Goal: Complete application form

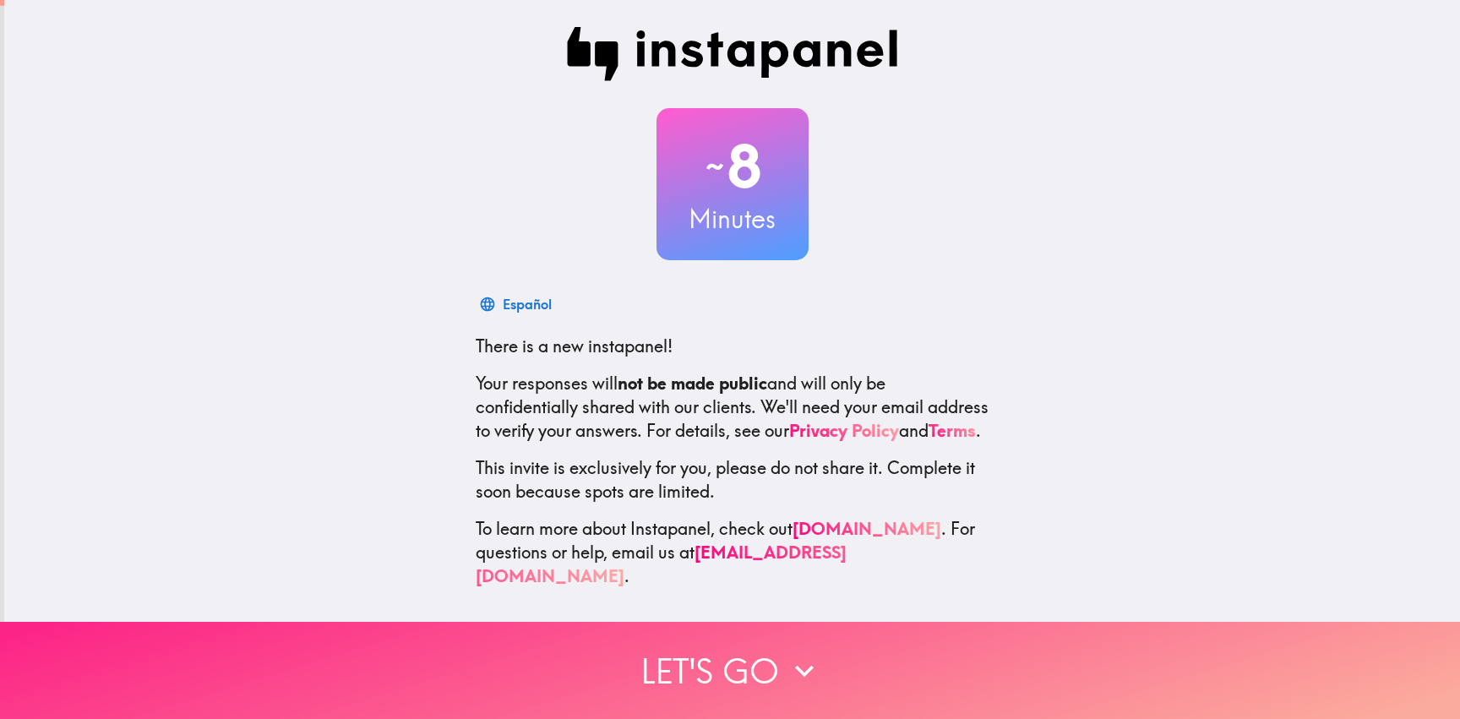
click at [727, 648] on button "Let's go" at bounding box center [730, 670] width 1460 height 97
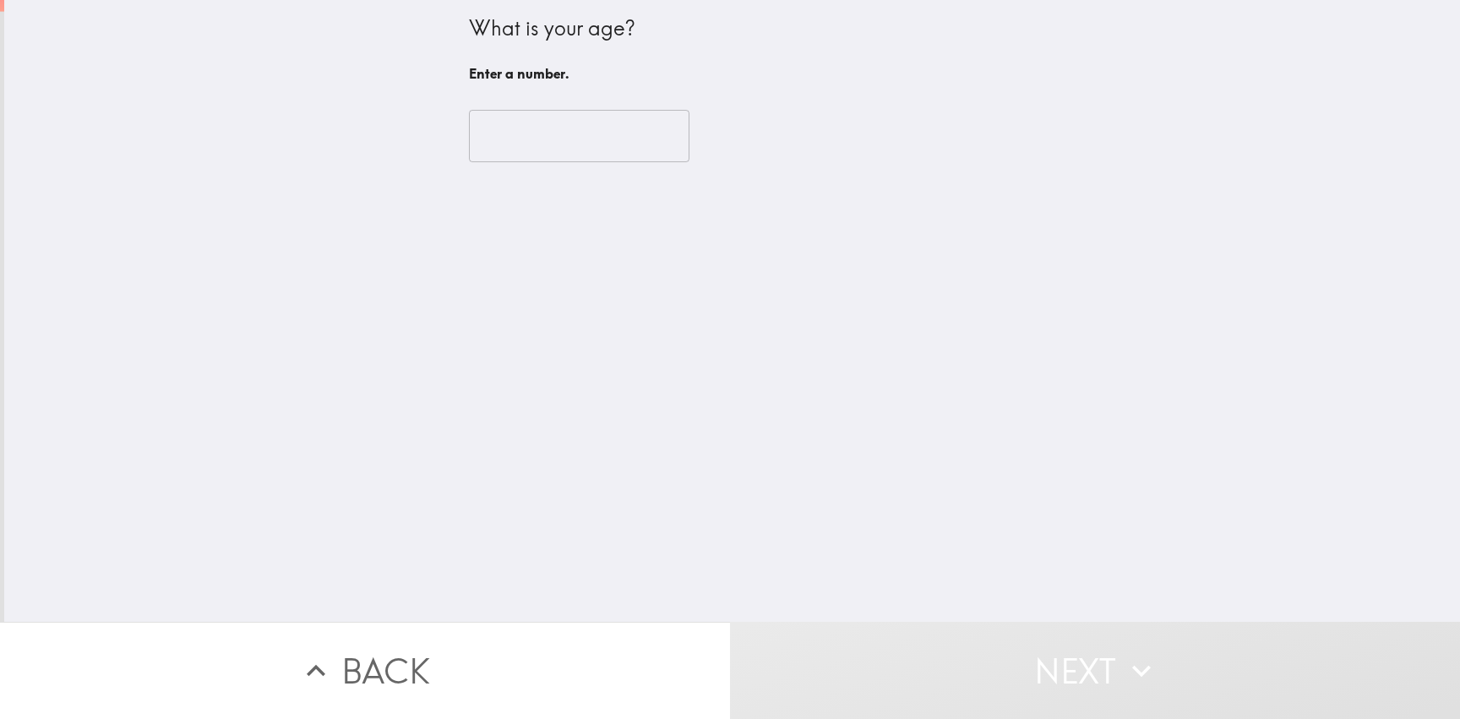
click at [601, 141] on input "number" at bounding box center [579, 136] width 220 height 52
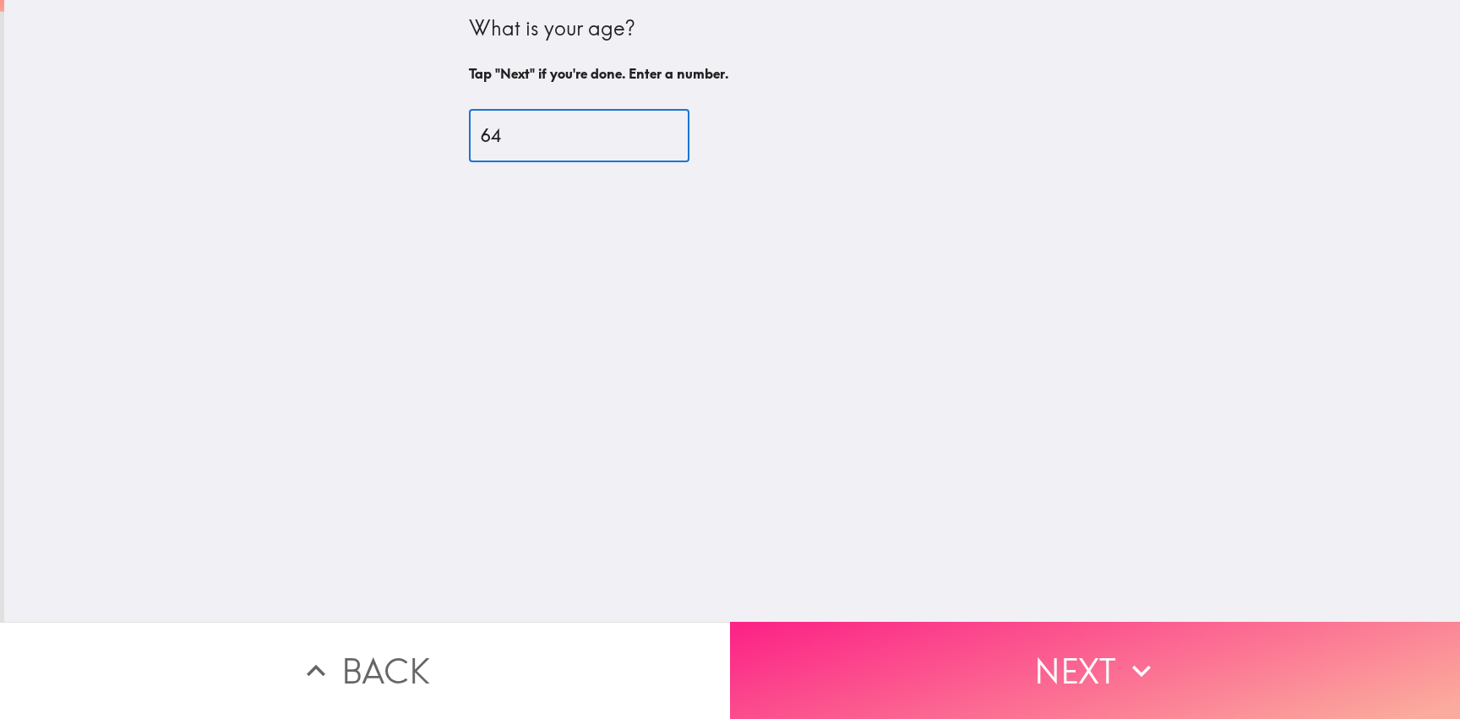
type input "64"
click at [1102, 665] on button "Next" at bounding box center [1095, 670] width 730 height 97
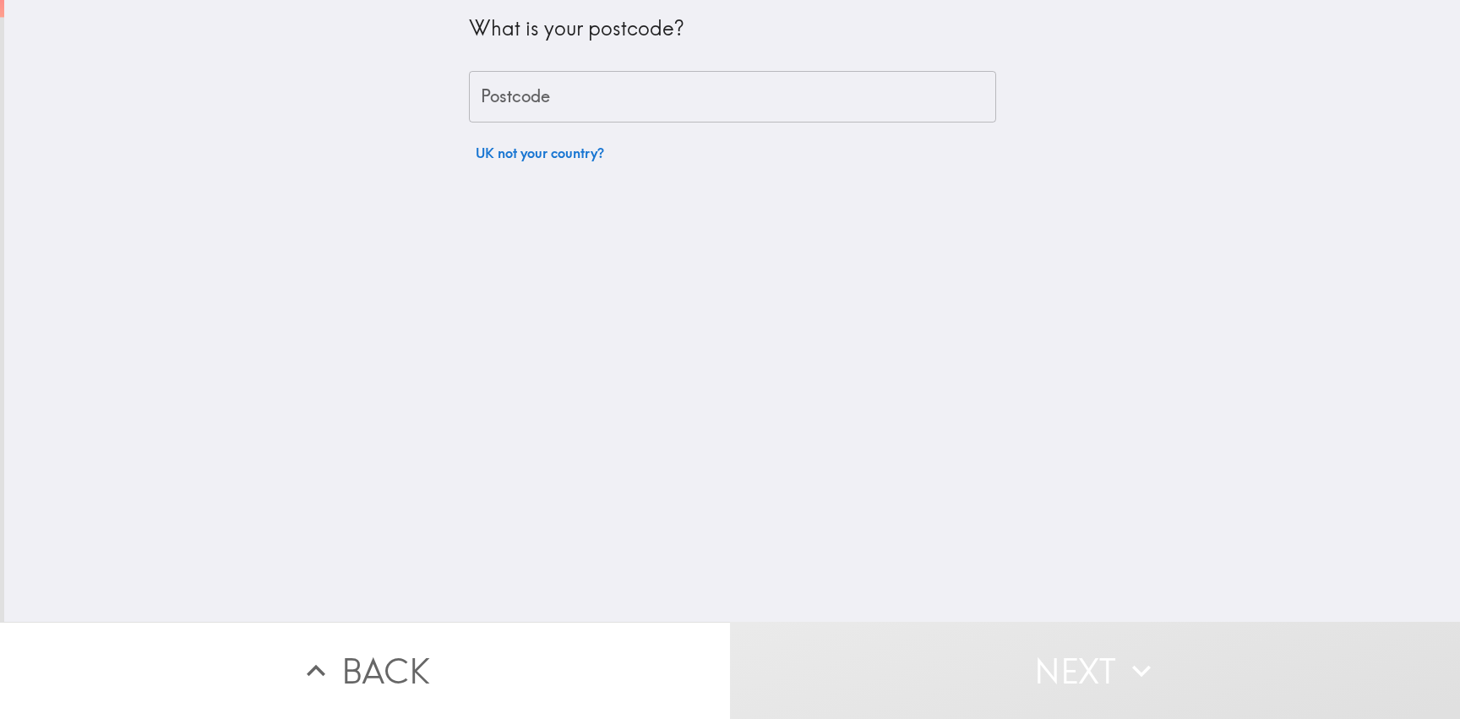
click at [620, 99] on input "Postcode" at bounding box center [732, 97] width 527 height 52
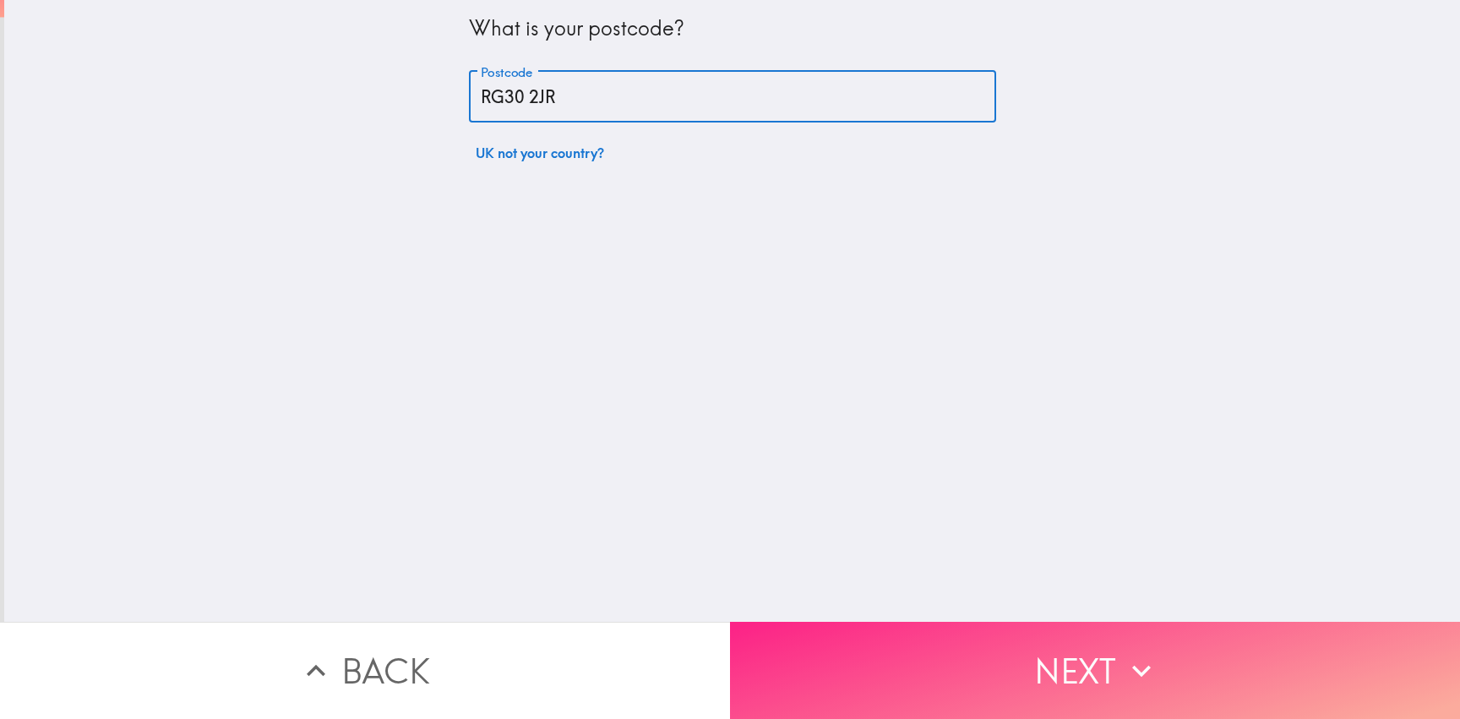
type input "RG30 2JR"
click at [1053, 661] on button "Next" at bounding box center [1095, 670] width 730 height 97
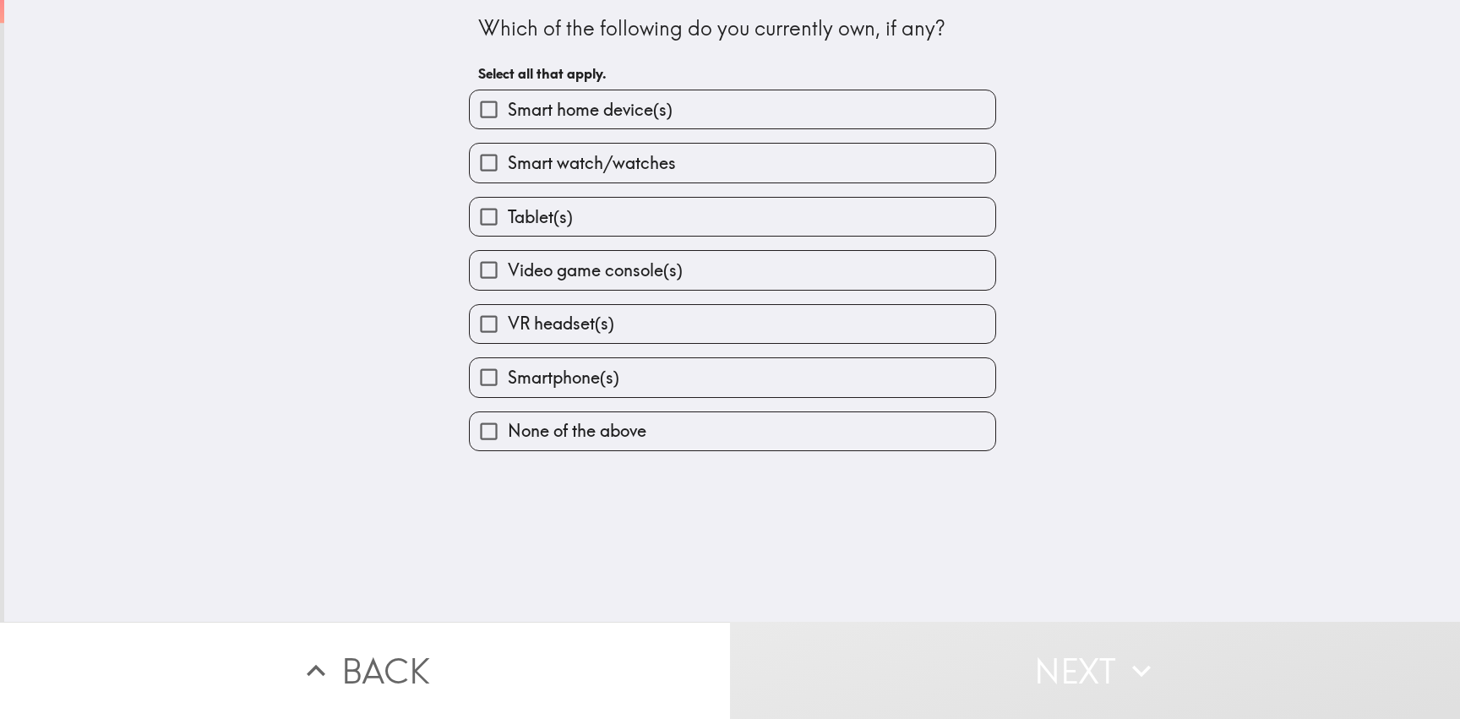
click at [699, 386] on label "Smartphone(s)" at bounding box center [732, 377] width 525 height 38
click at [508, 386] on input "Smartphone(s)" at bounding box center [489, 377] width 38 height 38
checkbox input "true"
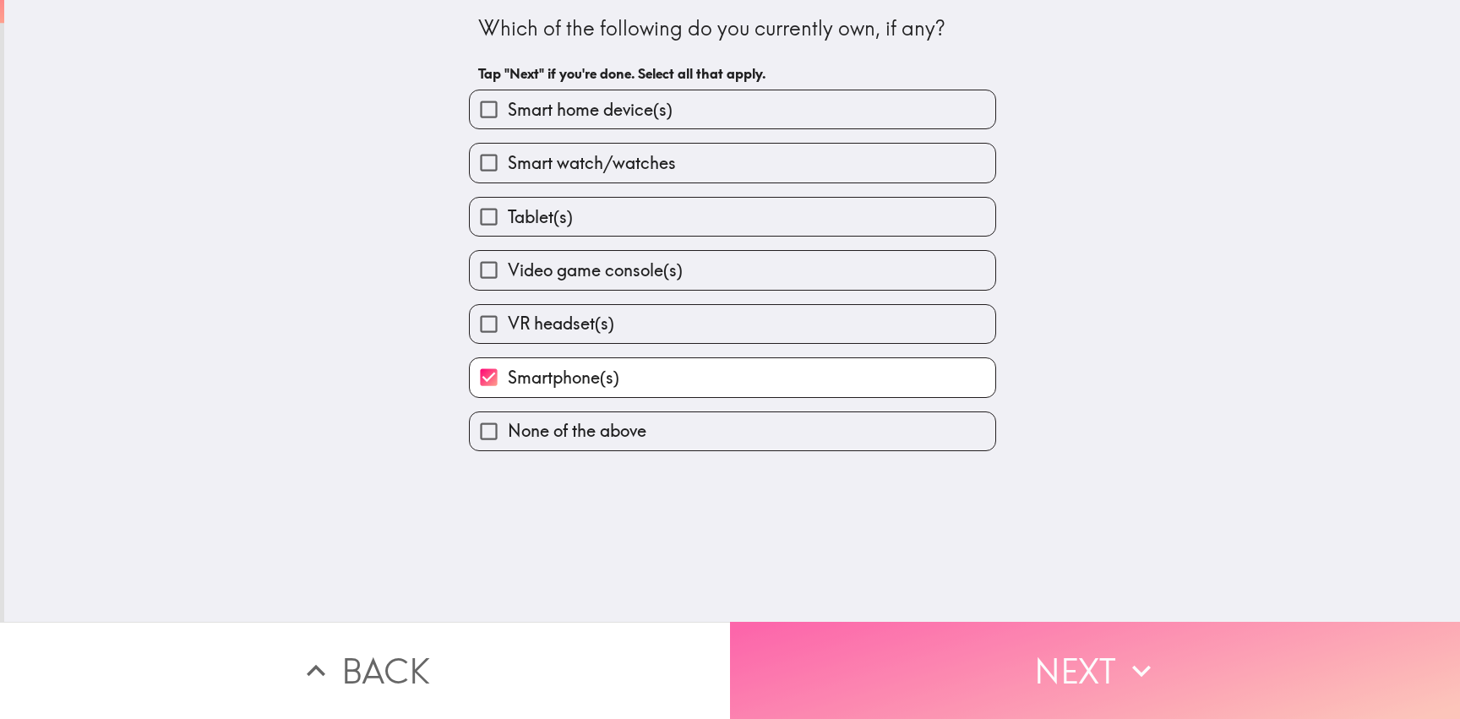
click at [1060, 659] on button "Next" at bounding box center [1095, 670] width 730 height 97
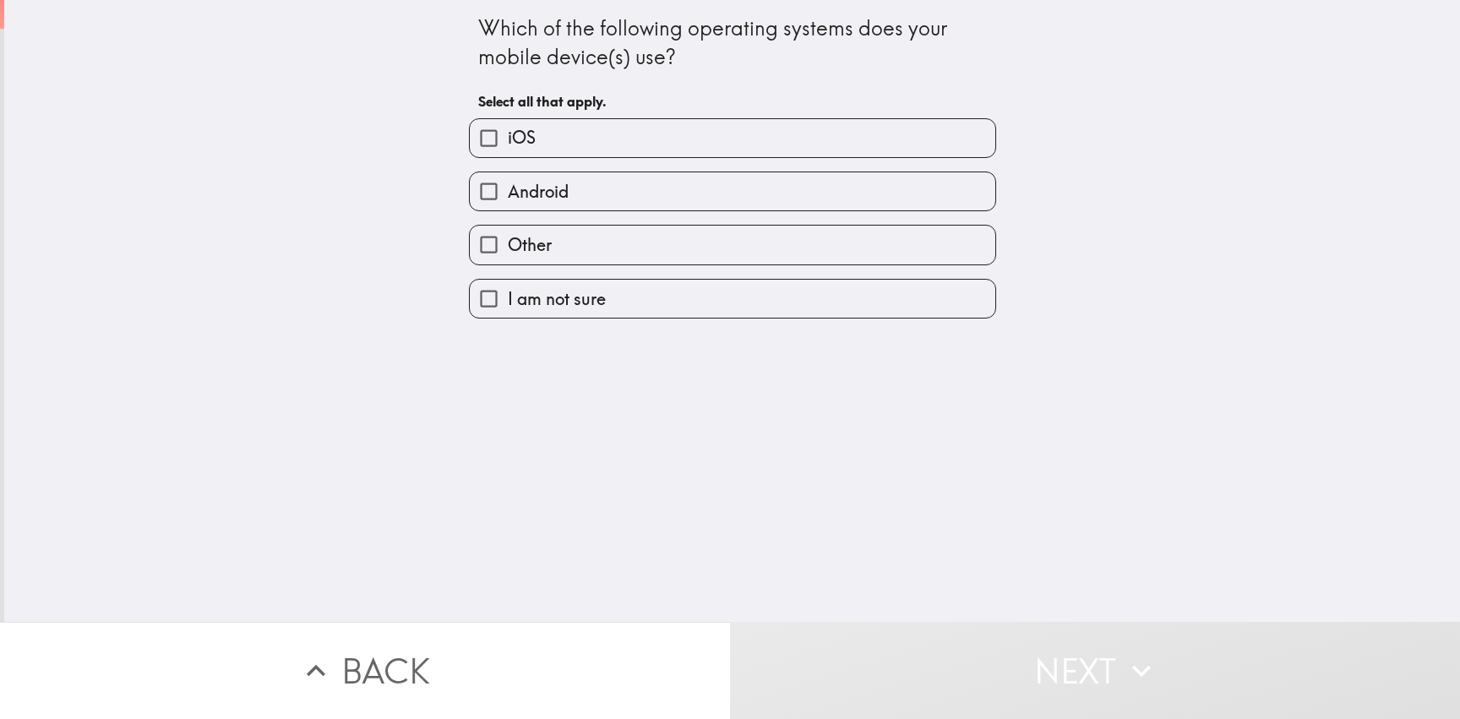
click at [716, 200] on label "Android" at bounding box center [732, 191] width 525 height 38
click at [508, 200] on input "Android" at bounding box center [489, 191] width 38 height 38
checkbox input "true"
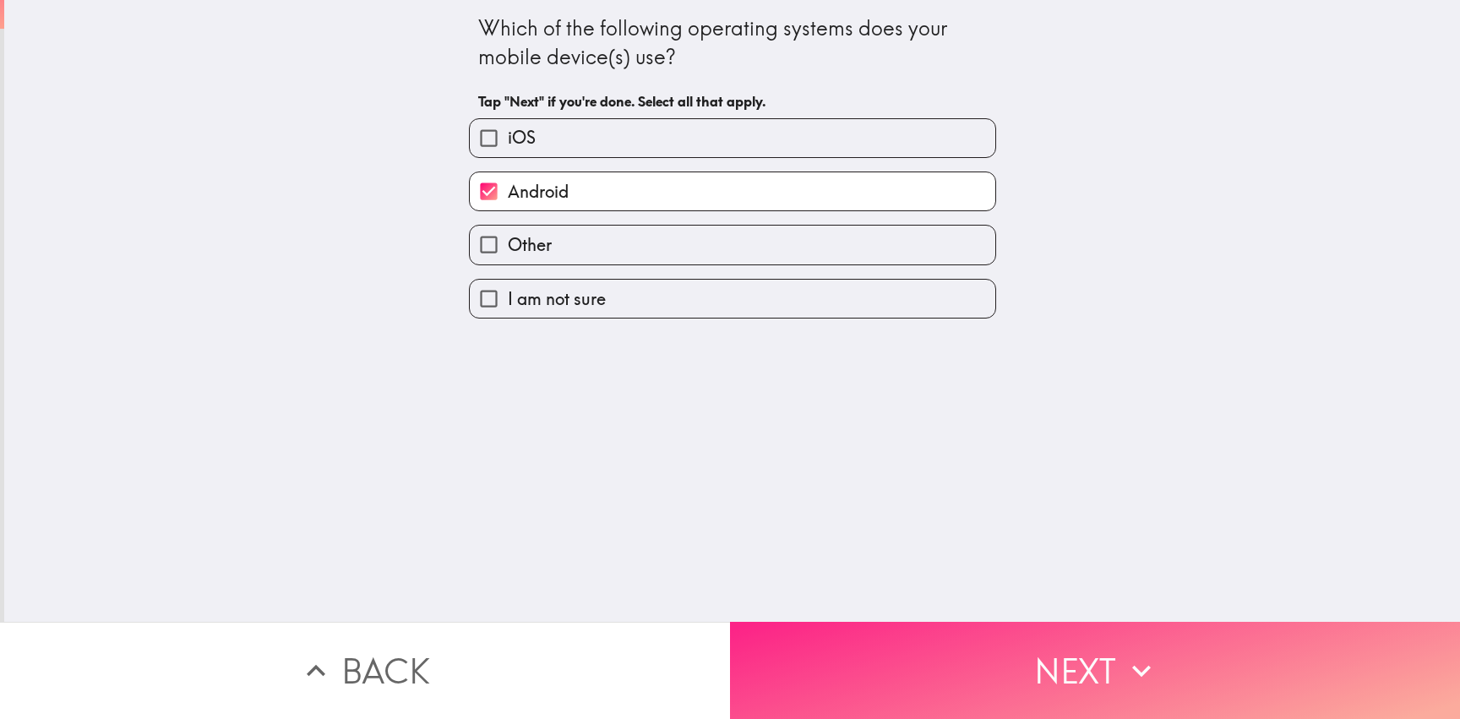
click at [1056, 650] on button "Next" at bounding box center [1095, 670] width 730 height 97
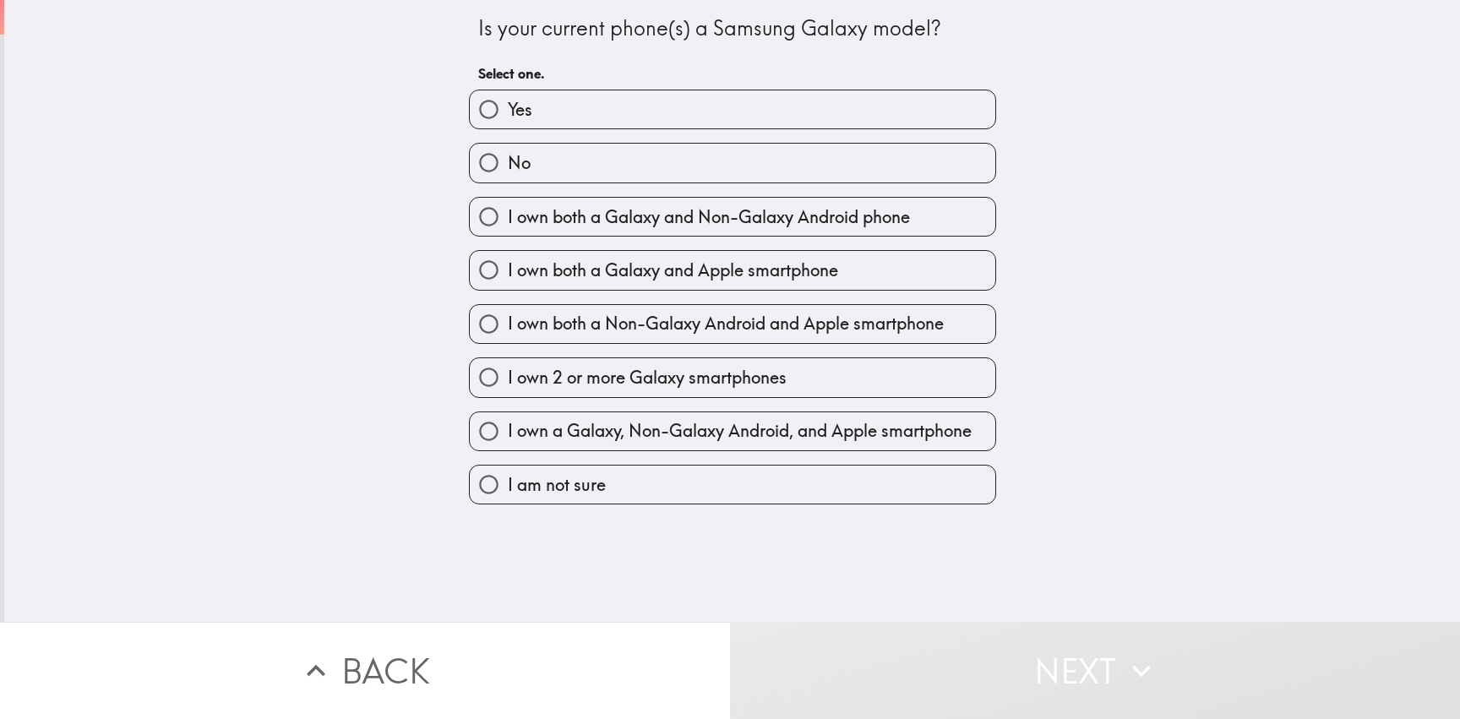
click at [681, 174] on label "No" at bounding box center [732, 163] width 525 height 38
click at [508, 174] on input "No" at bounding box center [489, 163] width 38 height 38
radio input "true"
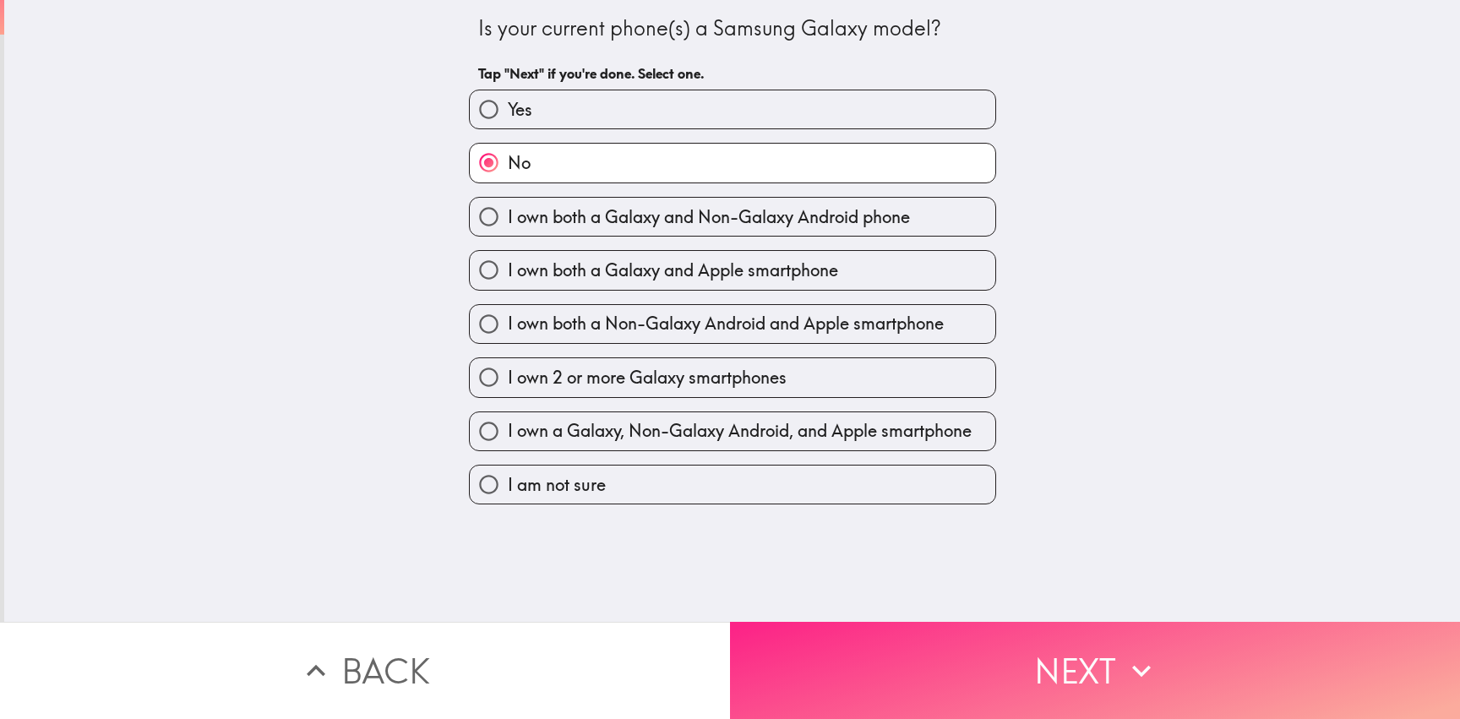
click at [1040, 651] on button "Next" at bounding box center [1095, 670] width 730 height 97
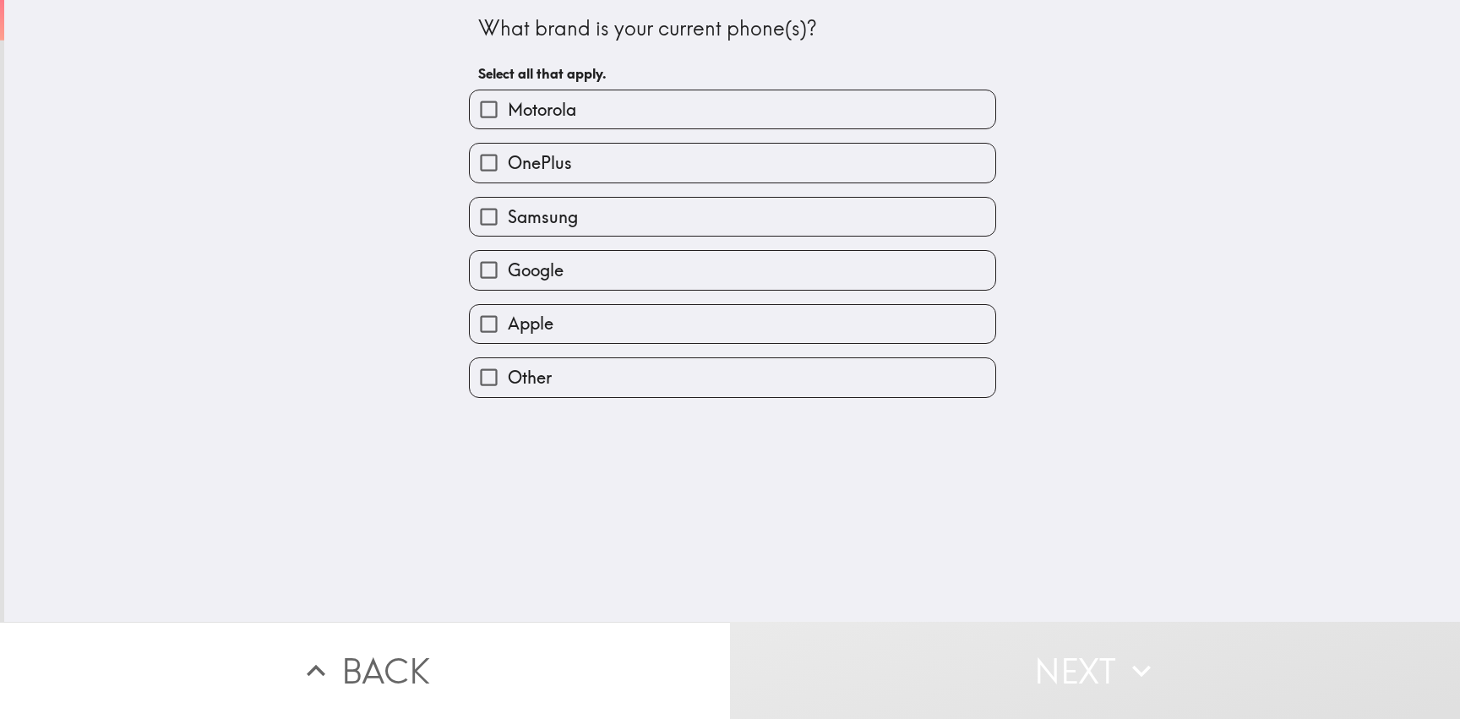
click at [635, 109] on label "Motorola" at bounding box center [732, 109] width 525 height 38
click at [508, 109] on input "Motorola" at bounding box center [489, 109] width 38 height 38
checkbox input "true"
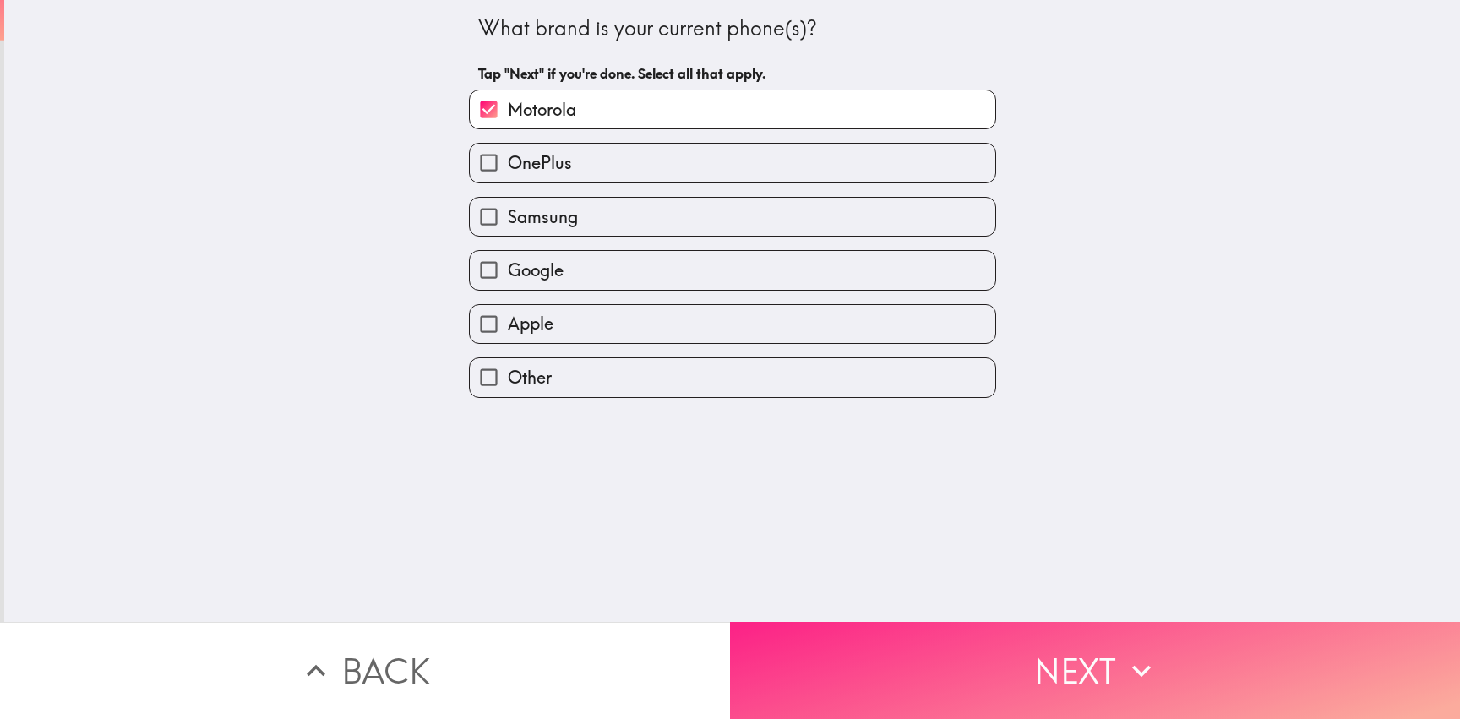
click at [1059, 658] on button "Next" at bounding box center [1095, 670] width 730 height 97
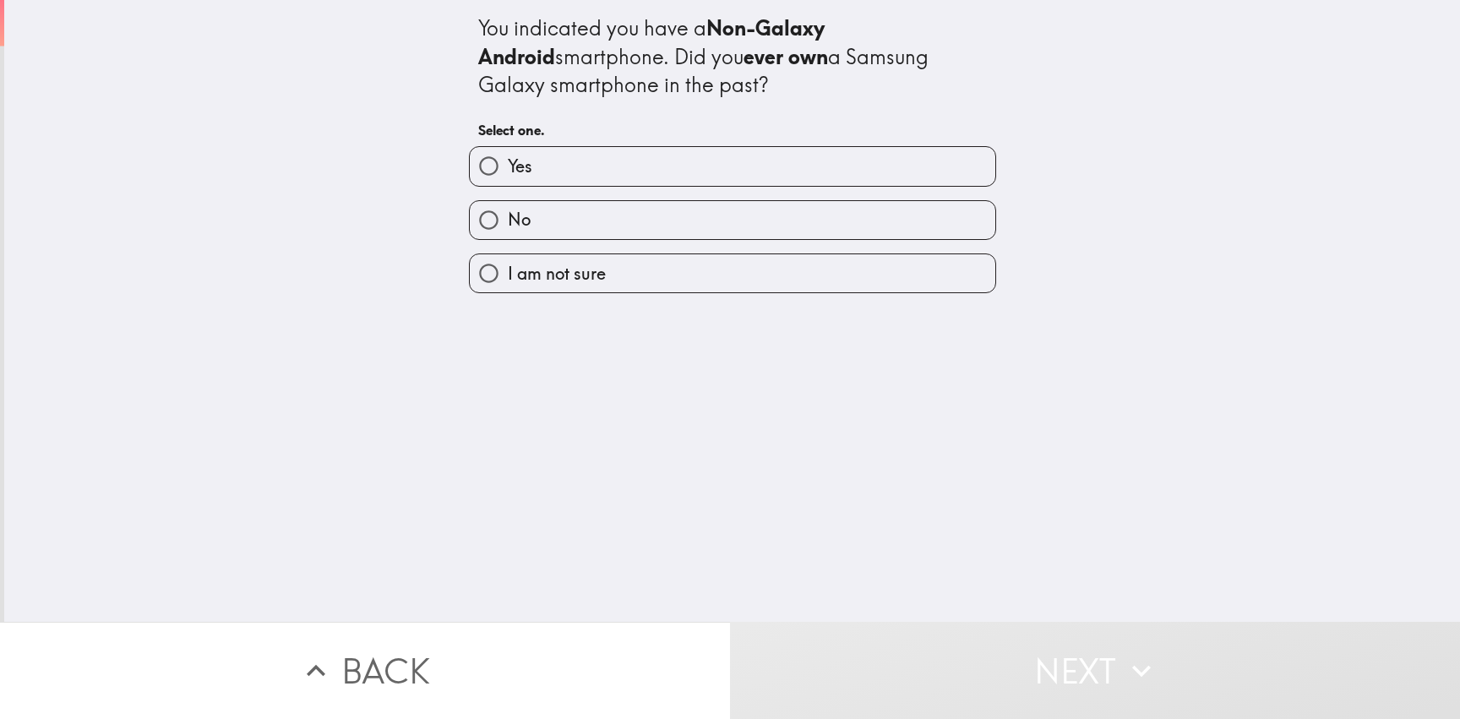
click at [675, 225] on label "No" at bounding box center [732, 220] width 525 height 38
click at [508, 225] on input "No" at bounding box center [489, 220] width 38 height 38
radio input "true"
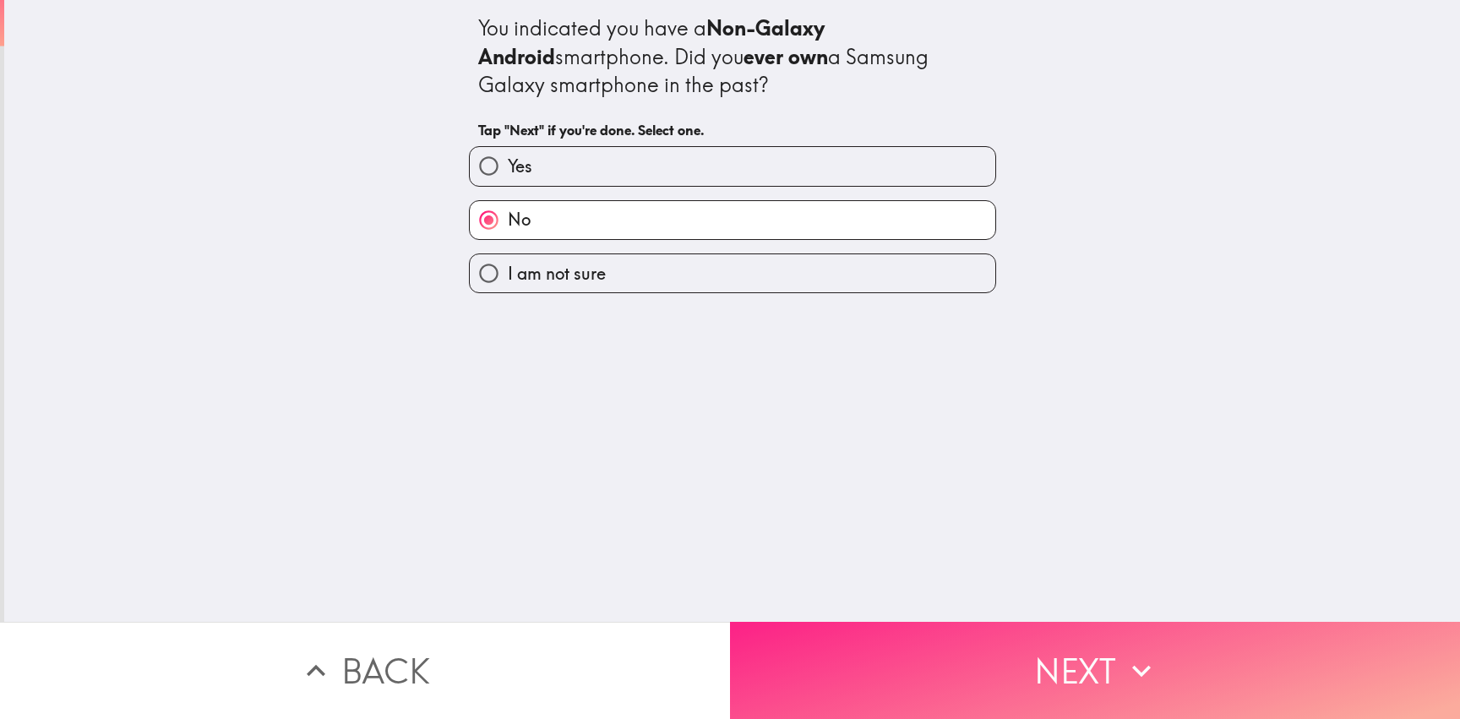
click at [1068, 658] on button "Next" at bounding box center [1095, 670] width 730 height 97
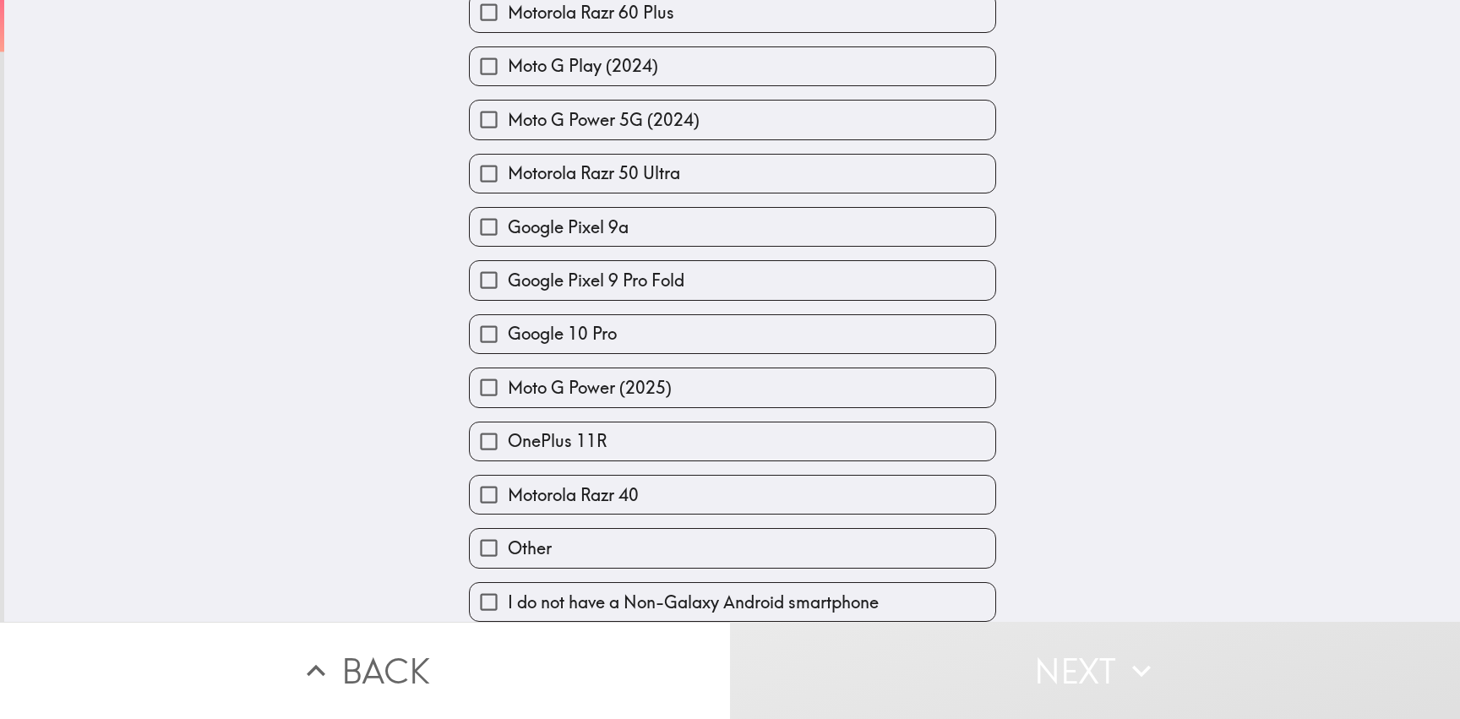
scroll to position [1739, 0]
click at [649, 529] on label "Other" at bounding box center [732, 548] width 525 height 38
click at [508, 529] on input "Other" at bounding box center [489, 548] width 38 height 38
checkbox input "true"
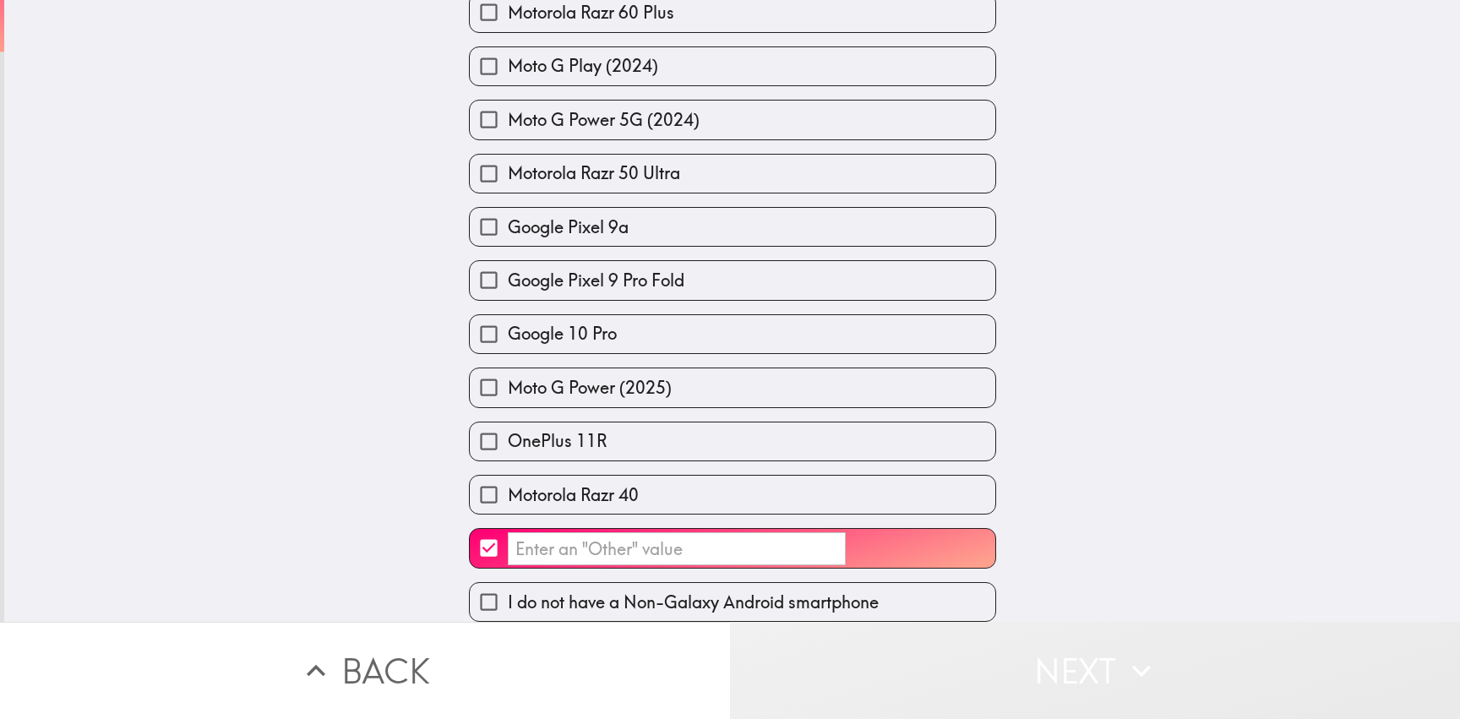
click at [875, 674] on button "Next" at bounding box center [1095, 670] width 730 height 97
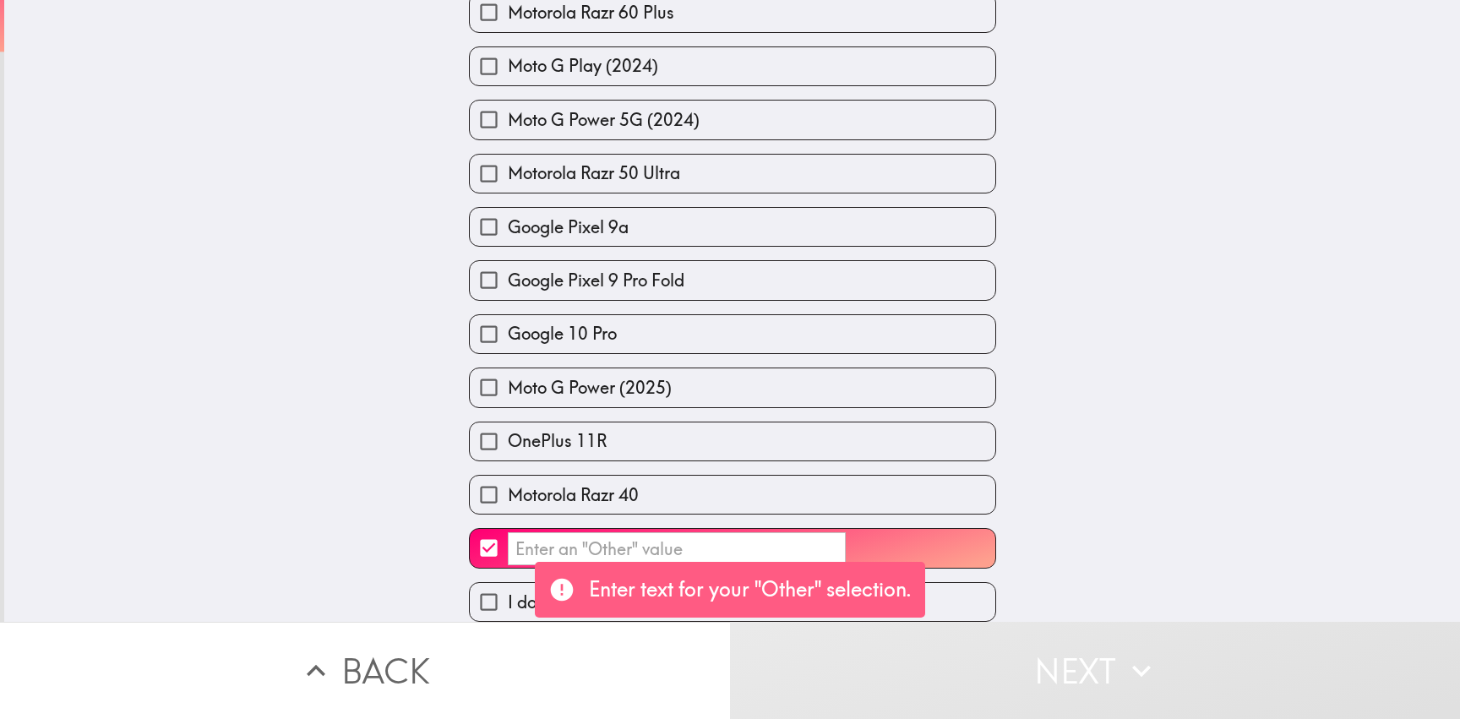
click at [574, 532] on input "​" at bounding box center [677, 548] width 338 height 33
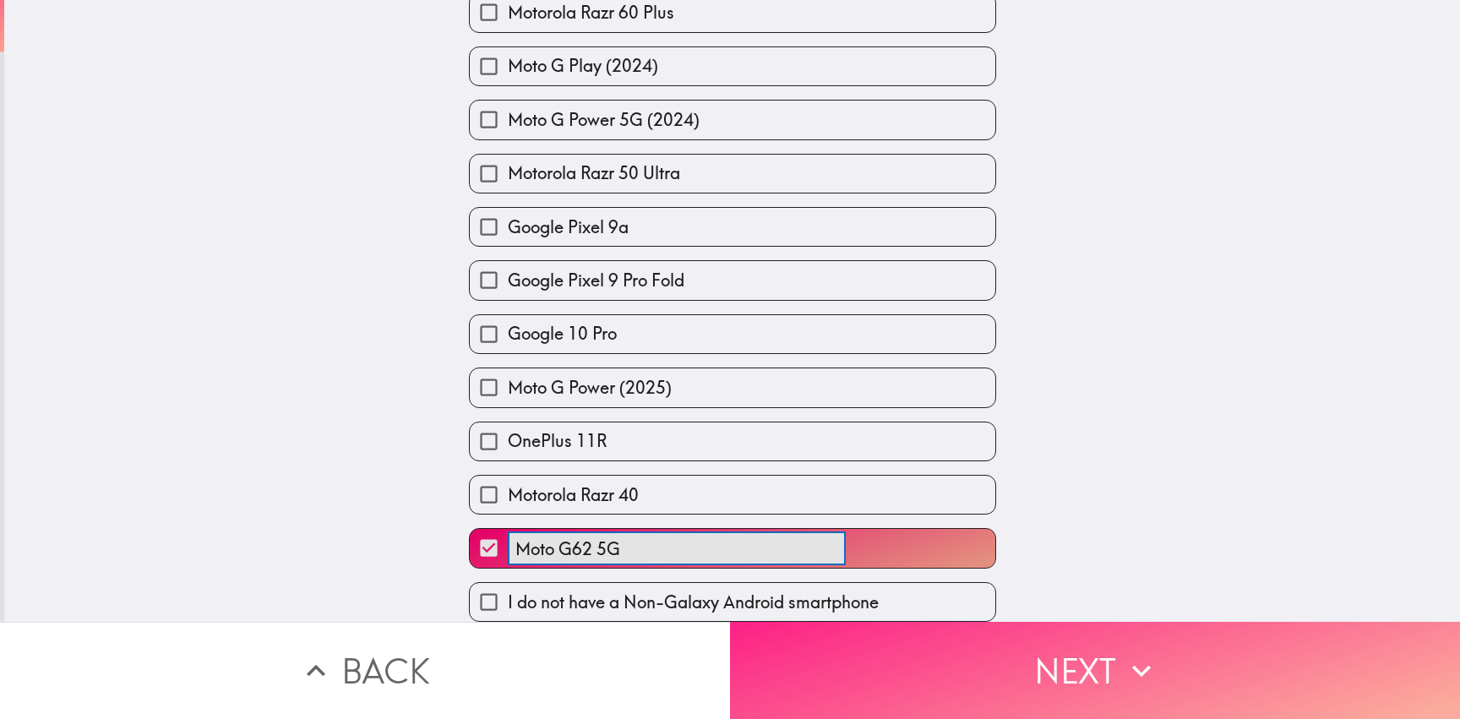
type input "Moto G62 5G"
click at [1048, 667] on button "Next" at bounding box center [1095, 670] width 730 height 97
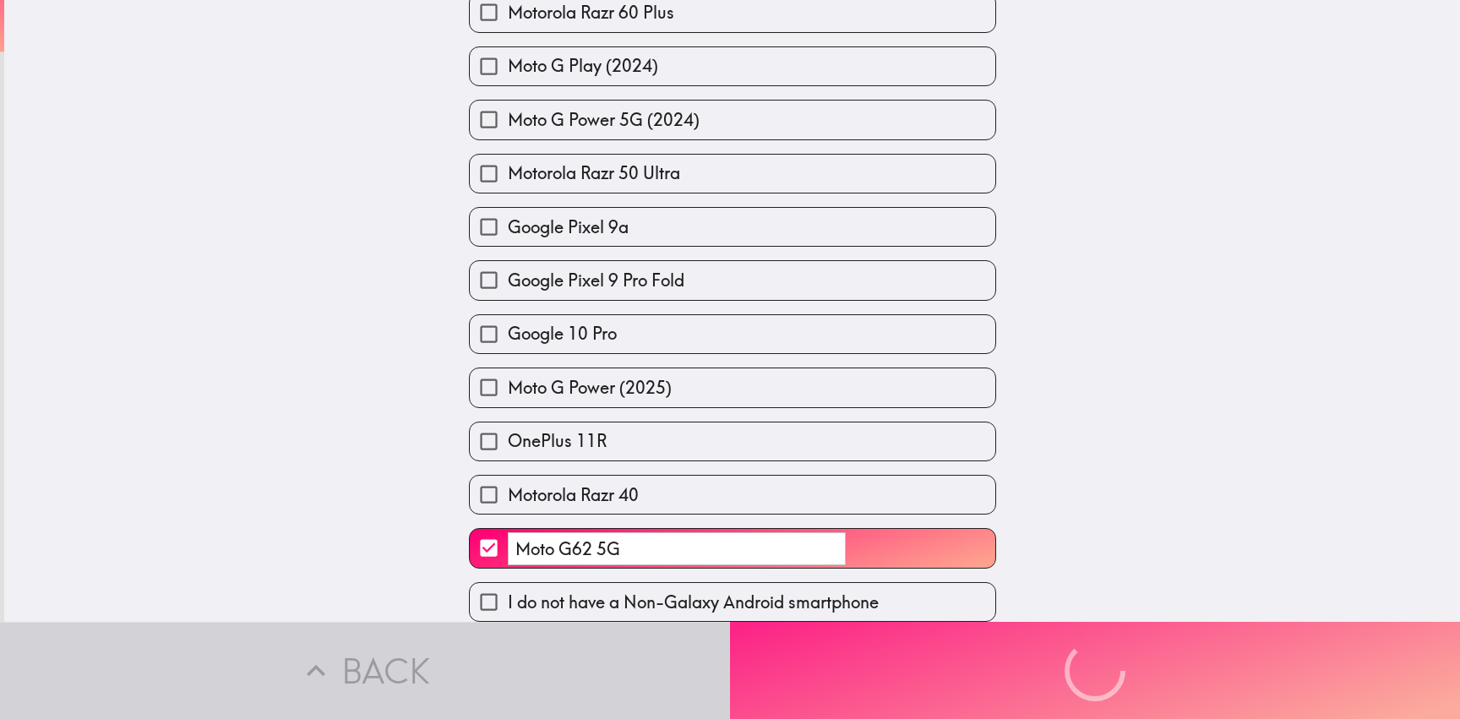
scroll to position [0, 0]
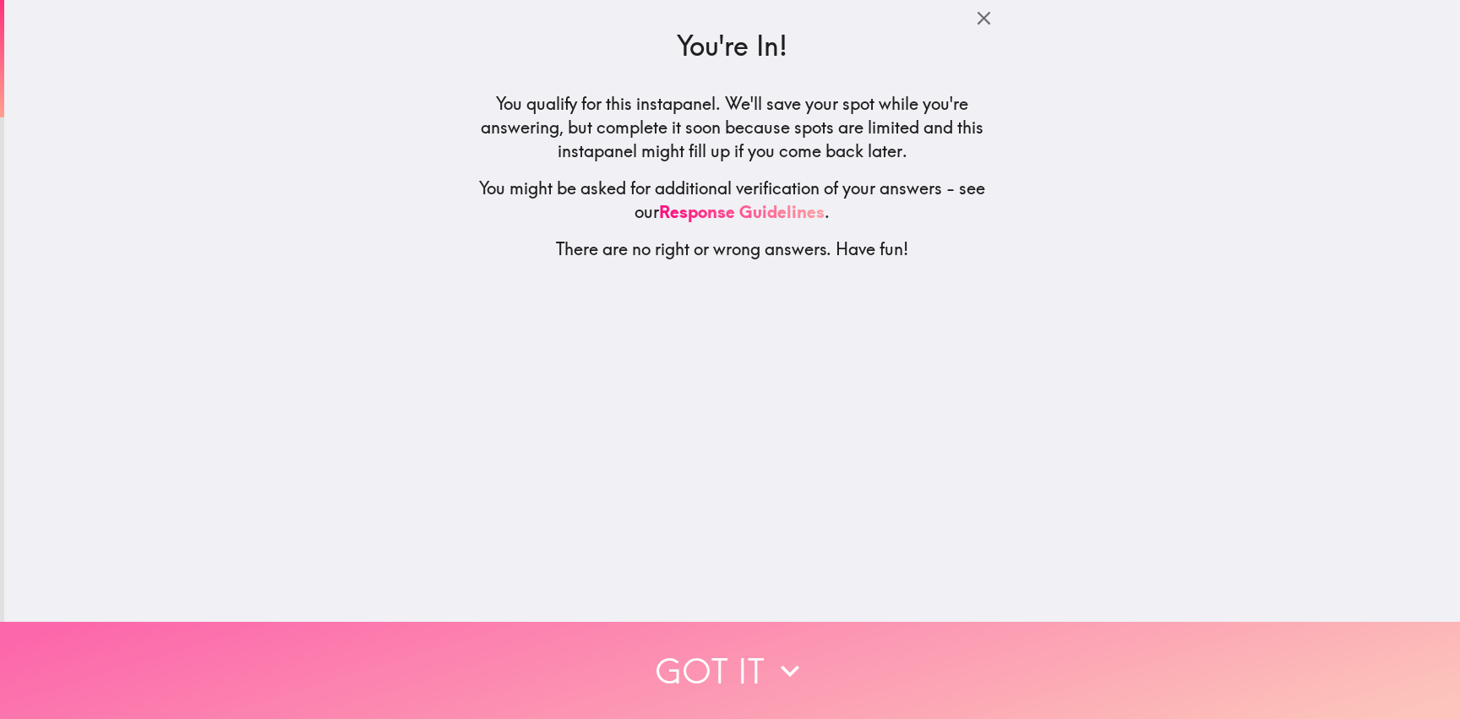
click at [749, 645] on button "Got it" at bounding box center [730, 670] width 1460 height 97
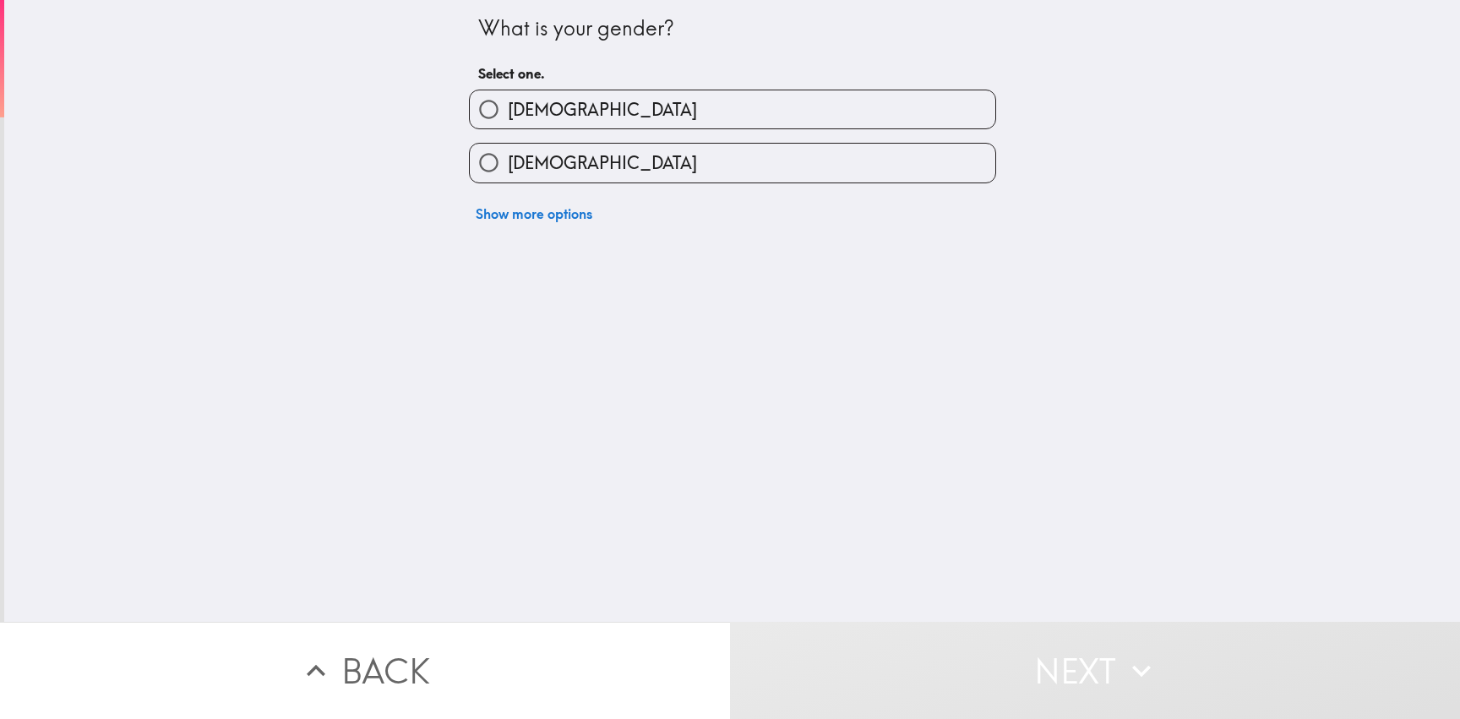
click at [569, 112] on label "[DEMOGRAPHIC_DATA]" at bounding box center [732, 109] width 525 height 38
click at [508, 112] on input "[DEMOGRAPHIC_DATA]" at bounding box center [489, 109] width 38 height 38
radio input "true"
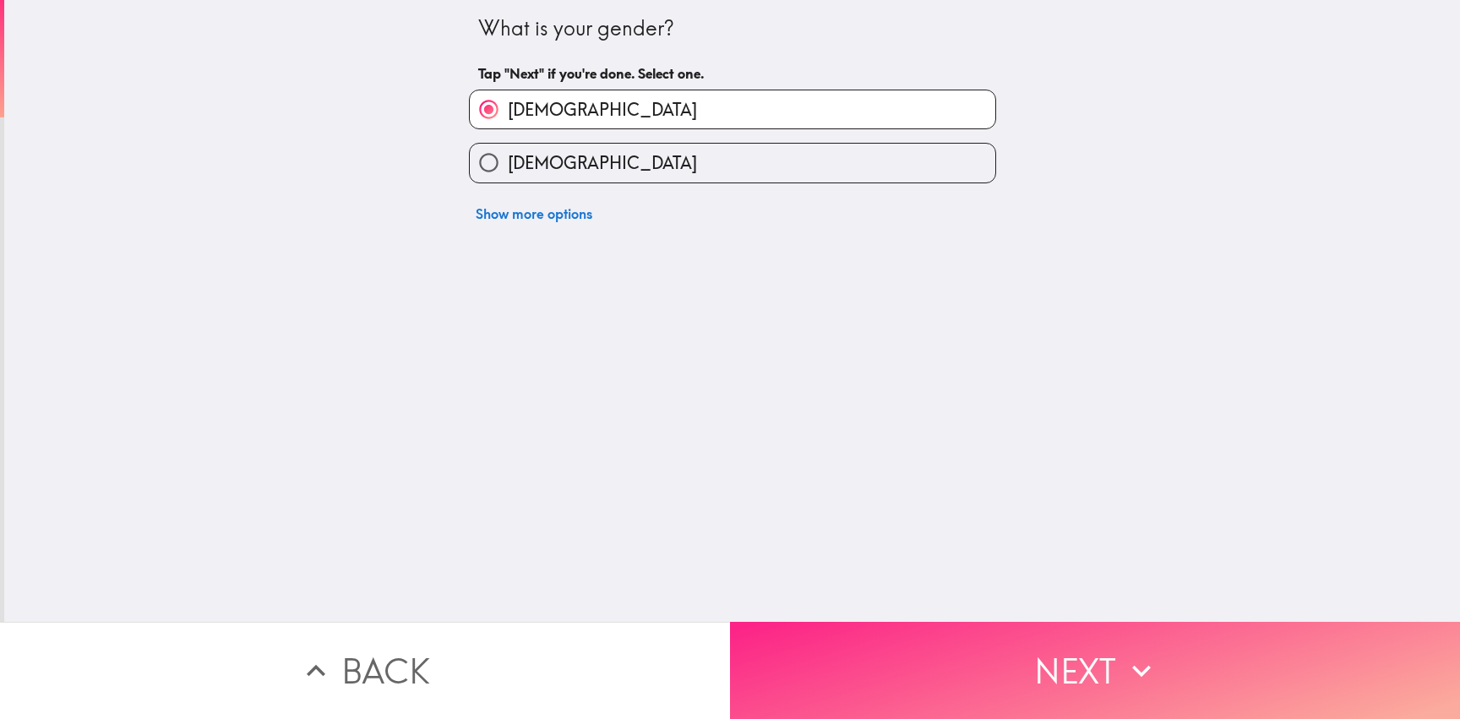
click at [1042, 653] on button "Next" at bounding box center [1095, 670] width 730 height 97
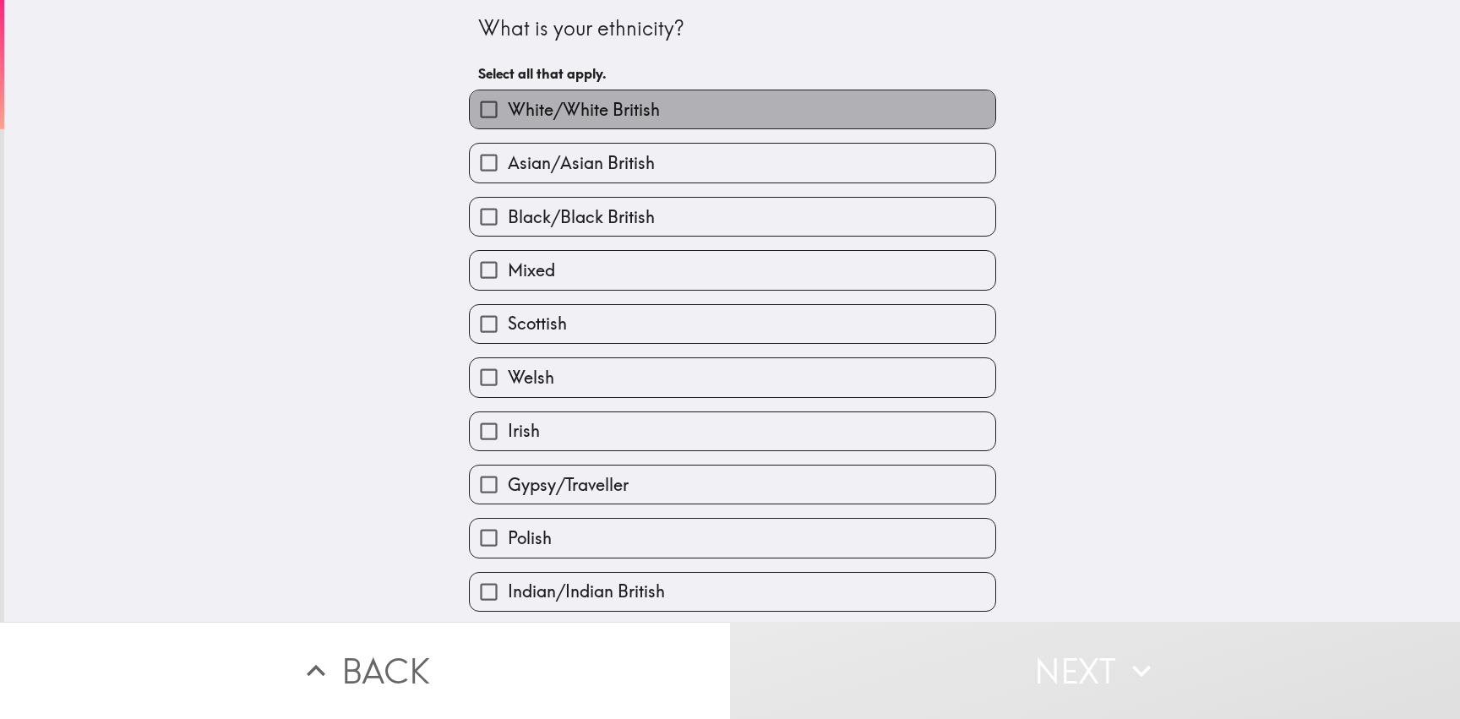
click at [646, 113] on span "White/White British" at bounding box center [584, 110] width 152 height 24
click at [508, 113] on input "White/White British" at bounding box center [489, 109] width 38 height 38
checkbox input "true"
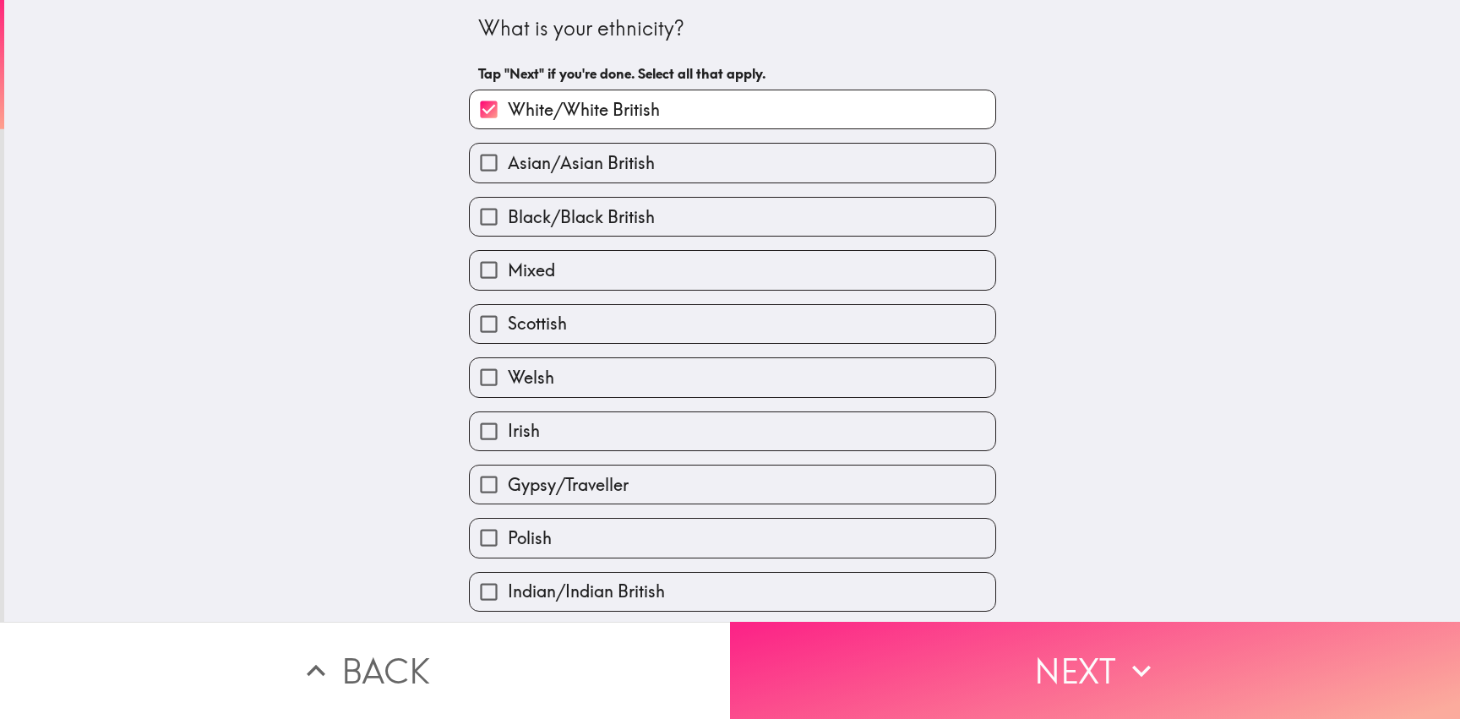
click at [1013, 669] on button "Next" at bounding box center [1095, 670] width 730 height 97
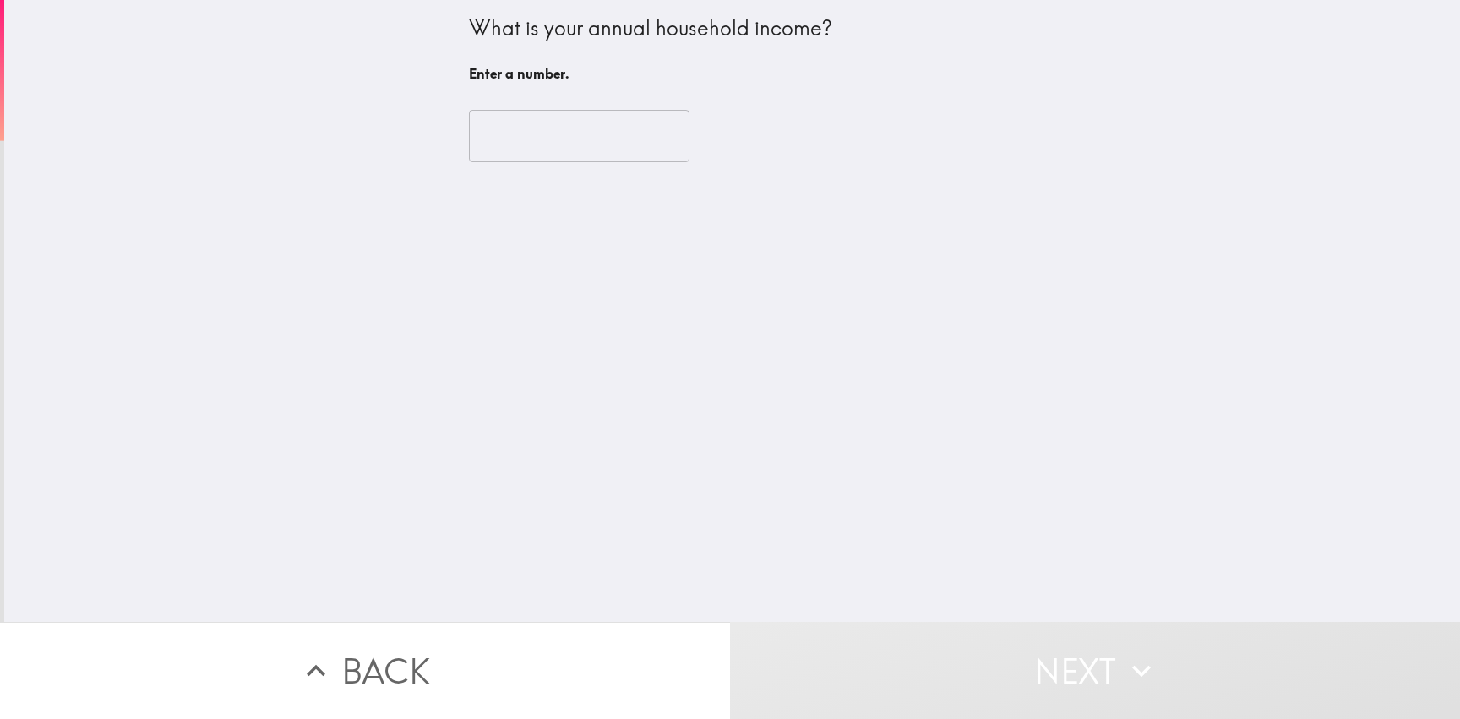
click at [591, 121] on input "number" at bounding box center [579, 136] width 220 height 52
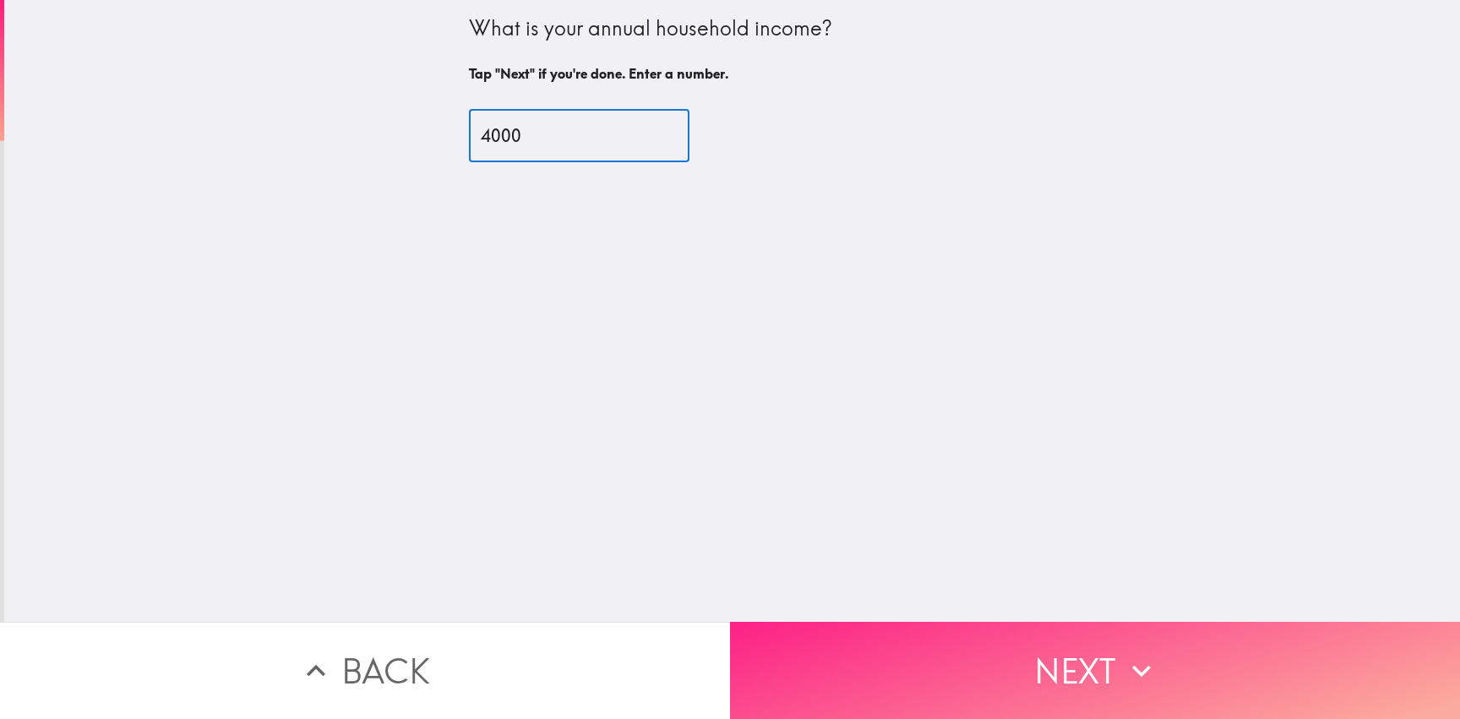
type input "4000"
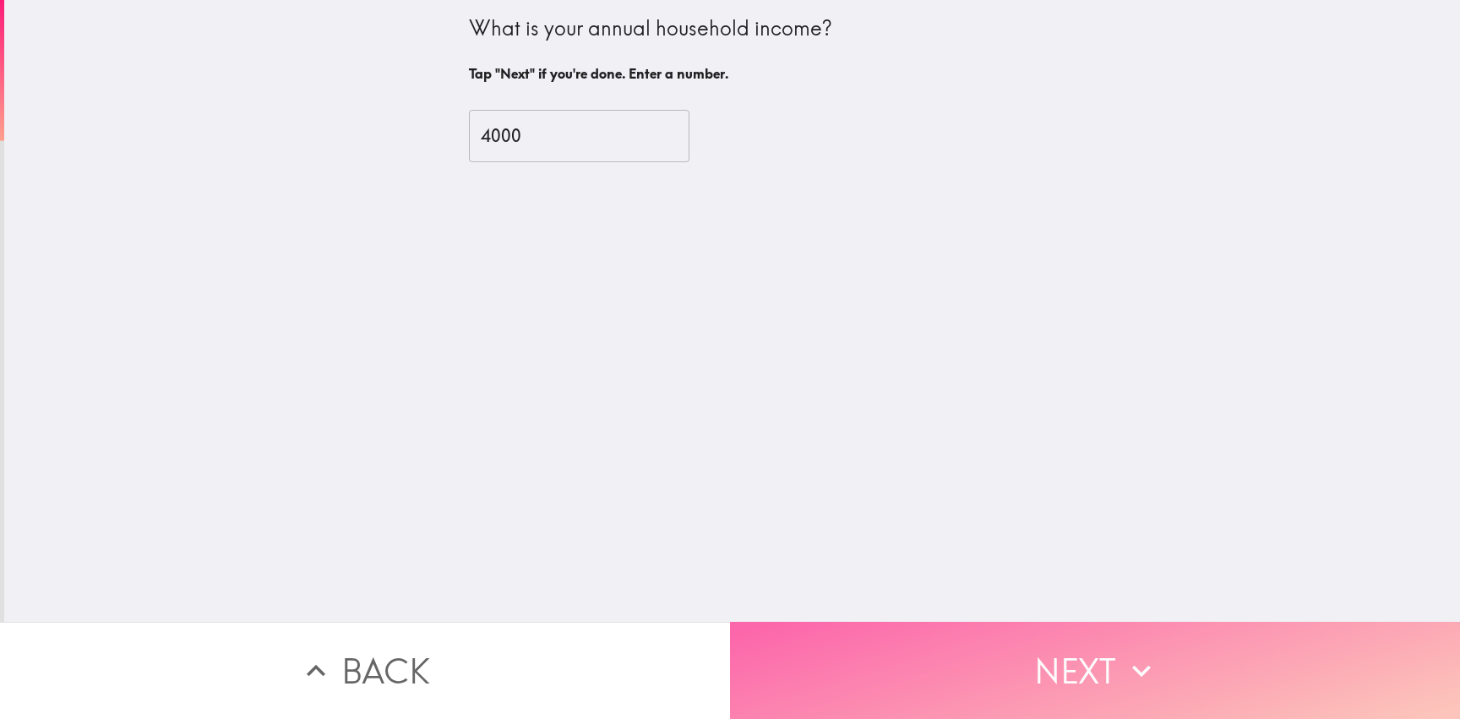
click at [1006, 648] on button "Next" at bounding box center [1095, 670] width 730 height 97
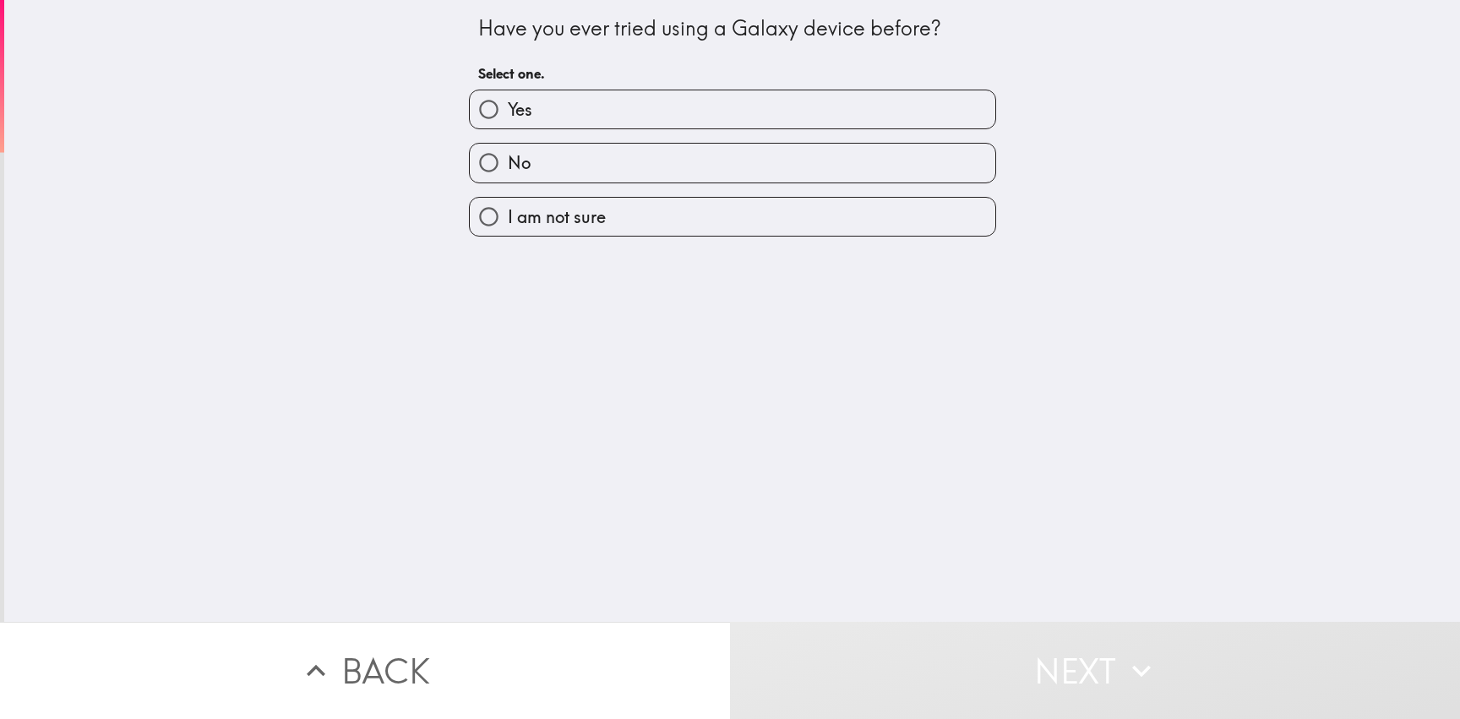
click at [667, 169] on label "No" at bounding box center [732, 163] width 525 height 38
click at [508, 169] on input "No" at bounding box center [489, 163] width 38 height 38
radio input "true"
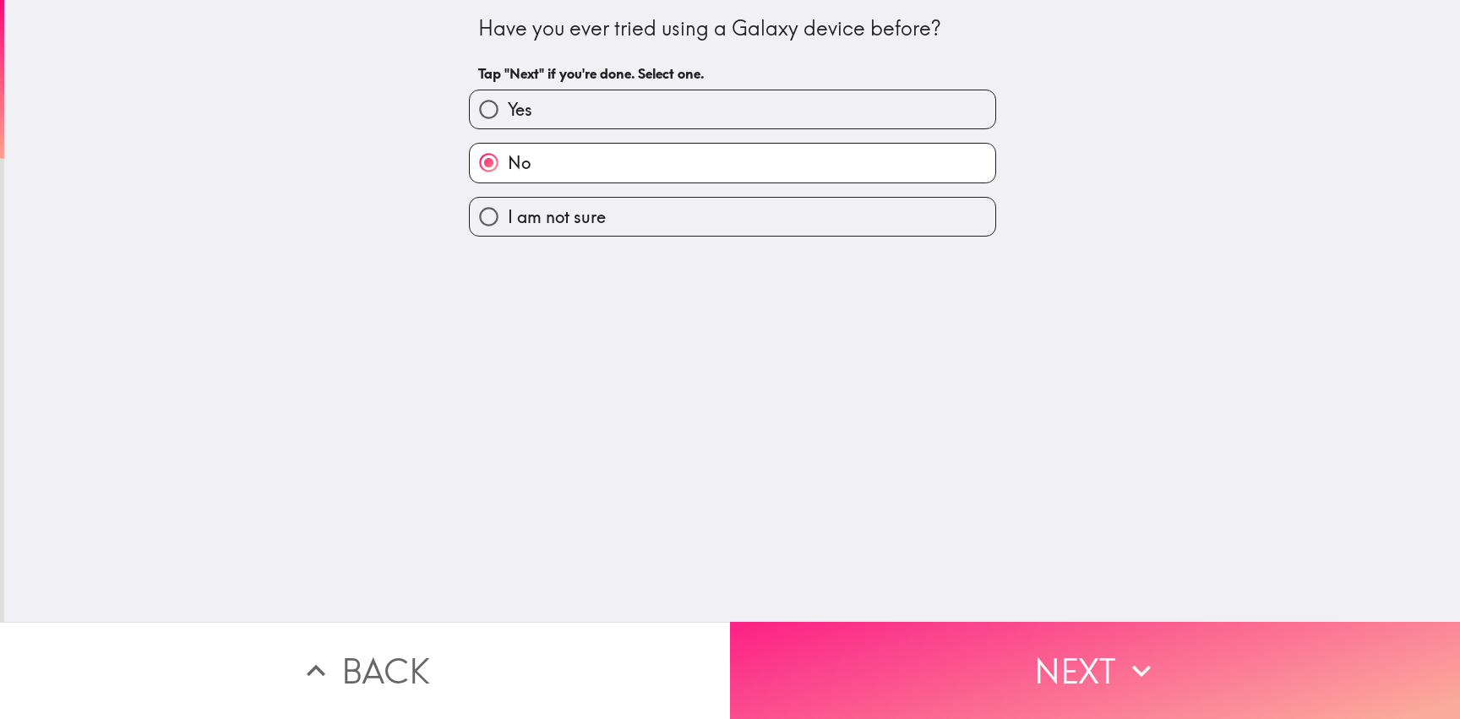
click at [1084, 642] on button "Next" at bounding box center [1095, 670] width 730 height 97
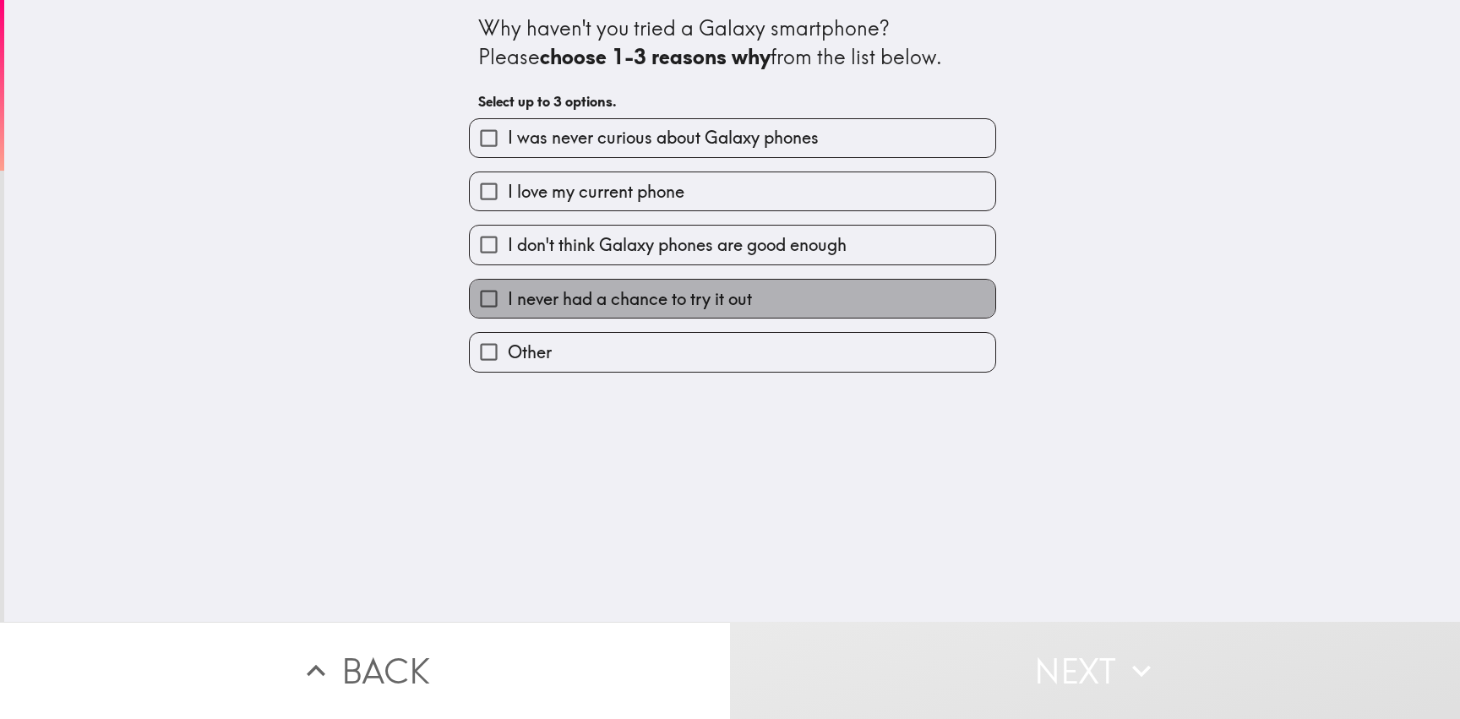
click at [718, 296] on span "I never had a chance to try it out" at bounding box center [630, 299] width 244 height 24
click at [508, 296] on input "I never had a chance to try it out" at bounding box center [489, 299] width 38 height 38
checkbox input "true"
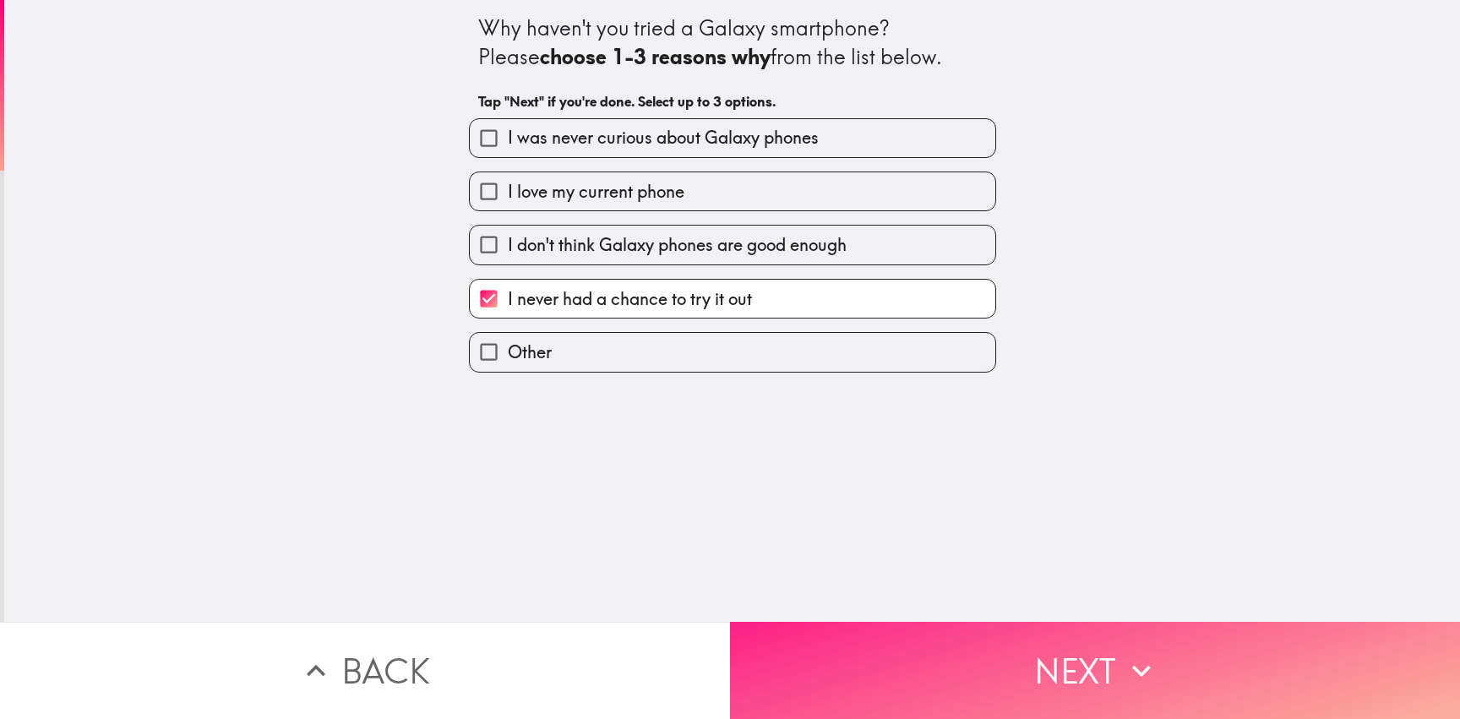
click at [1023, 656] on button "Next" at bounding box center [1095, 670] width 730 height 97
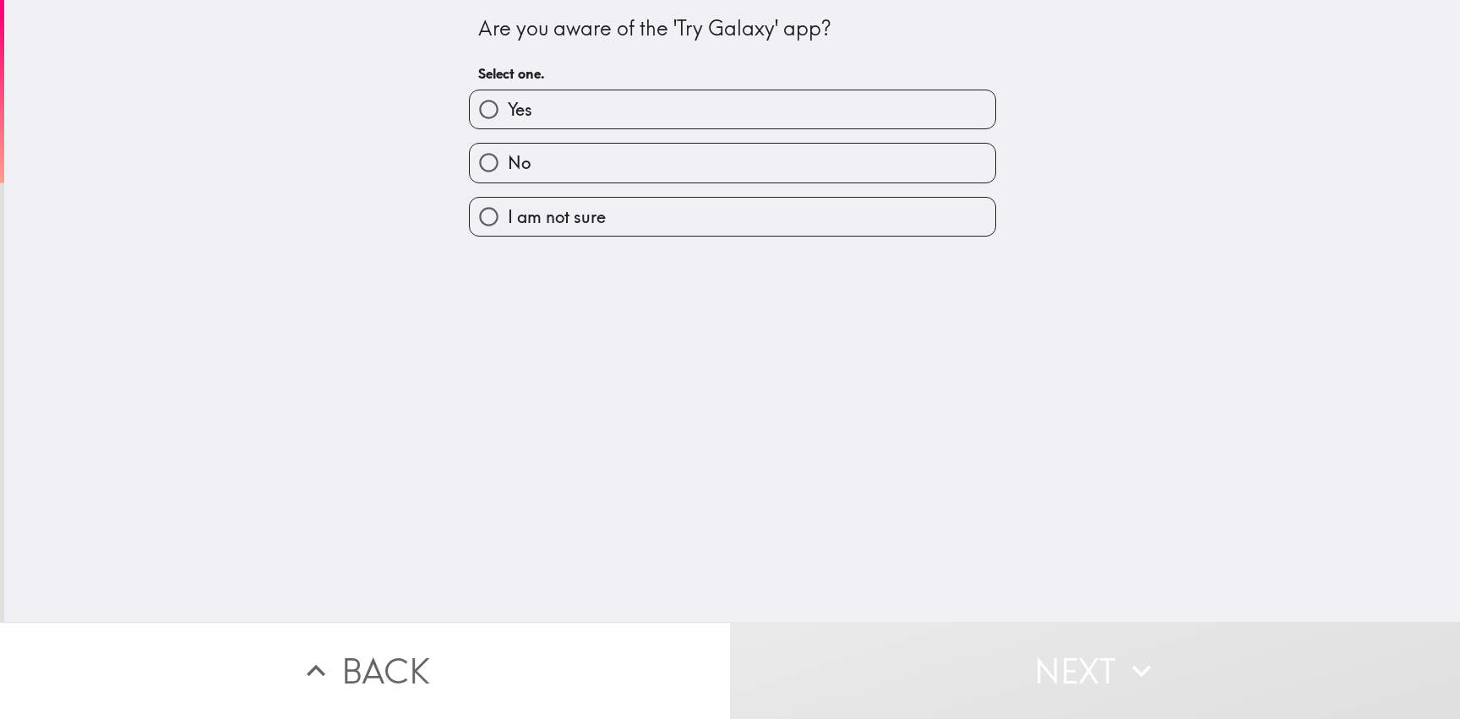
click at [702, 170] on label "No" at bounding box center [732, 163] width 525 height 38
click at [508, 170] on input "No" at bounding box center [489, 163] width 38 height 38
radio input "true"
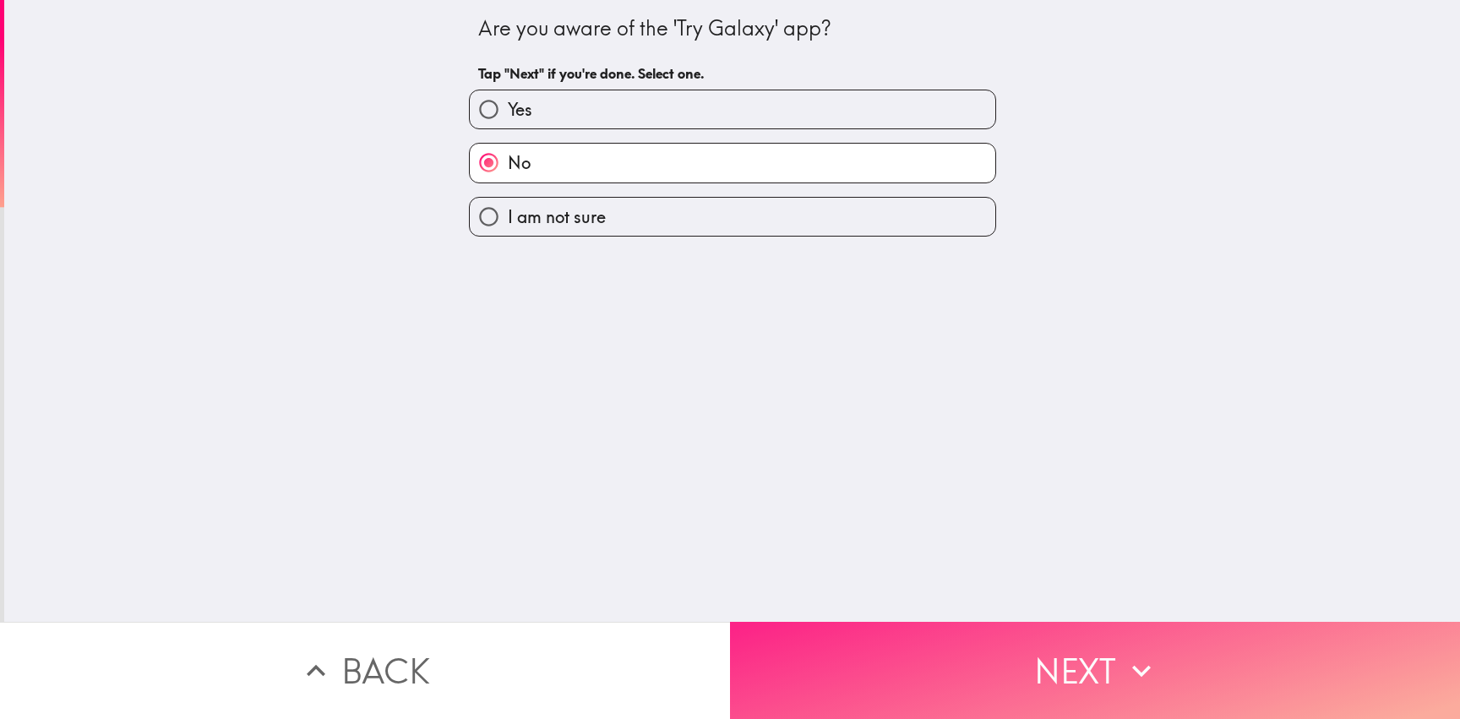
click at [1086, 658] on button "Next" at bounding box center [1095, 670] width 730 height 97
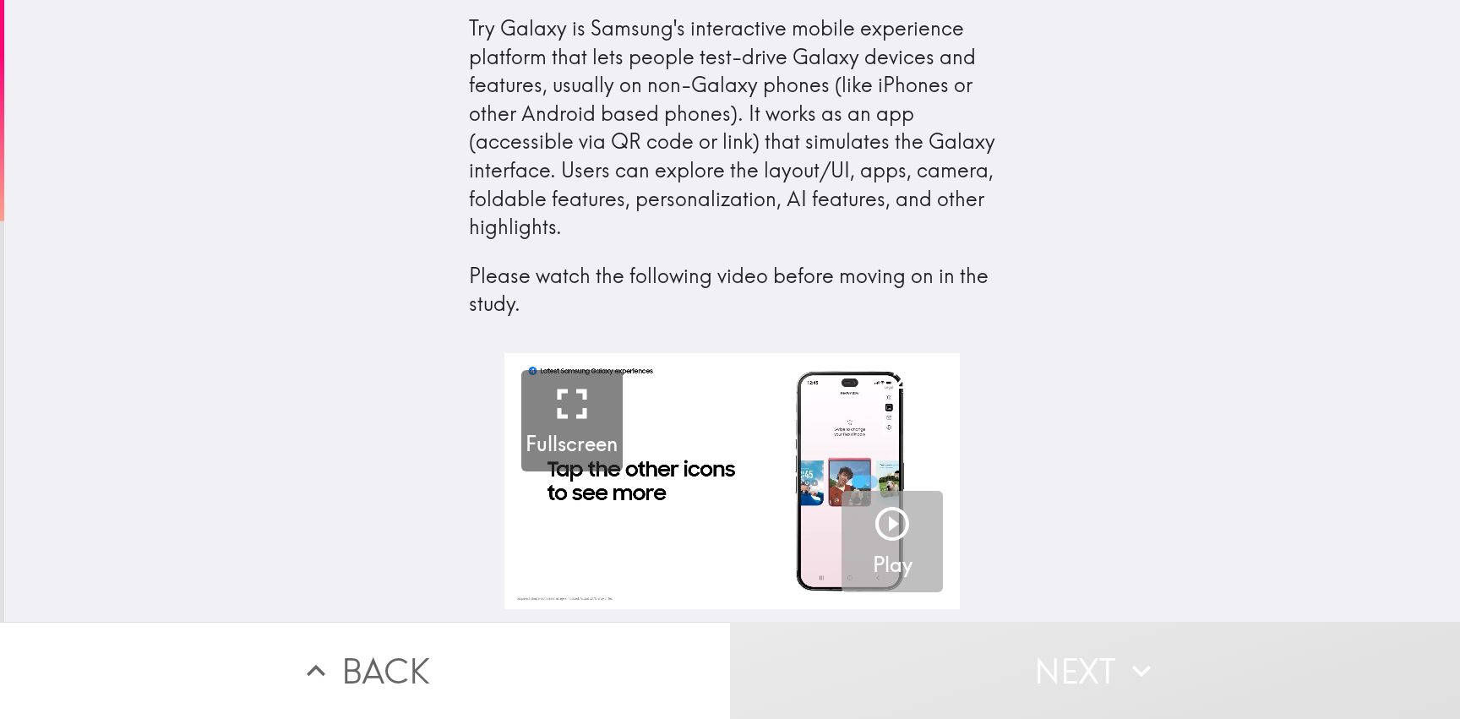
click at [892, 514] on icon "button" at bounding box center [892, 524] width 34 height 34
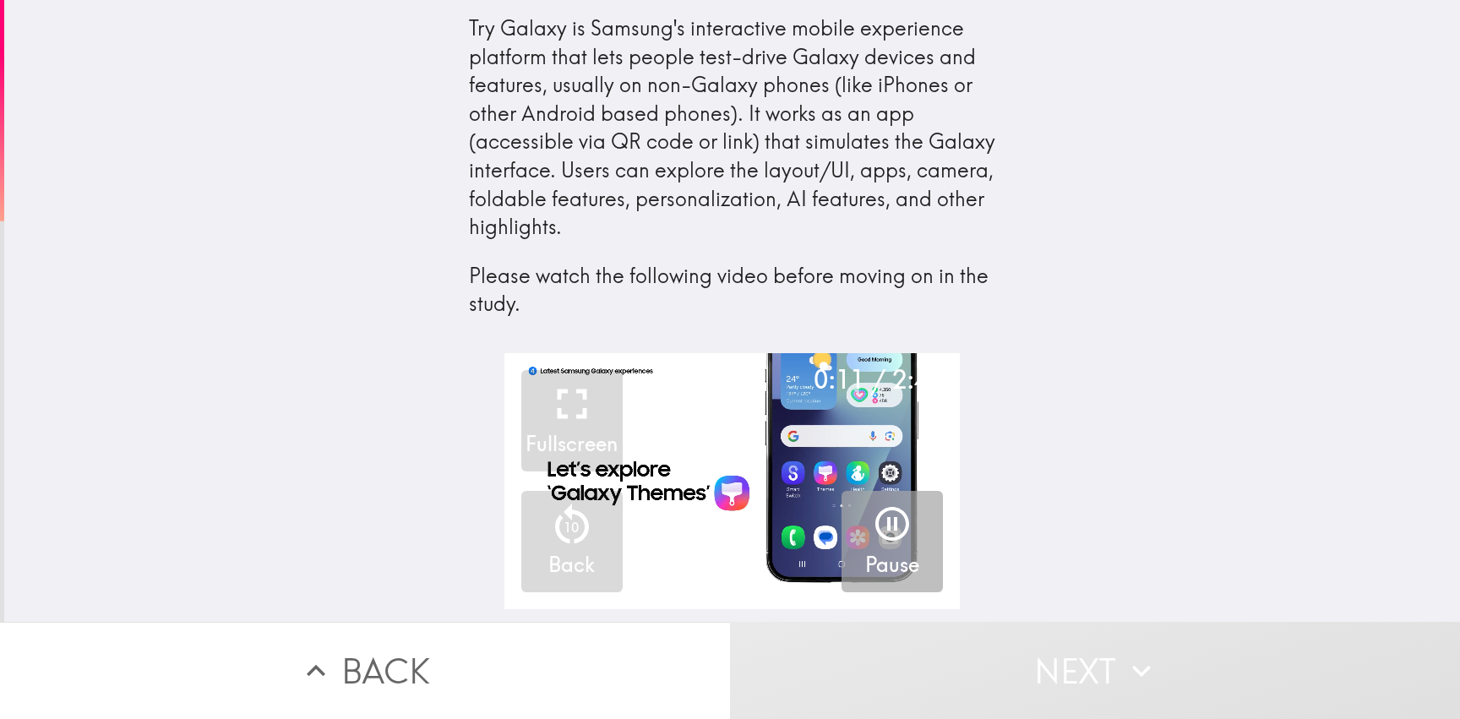
click at [888, 538] on icon "button" at bounding box center [892, 524] width 34 height 34
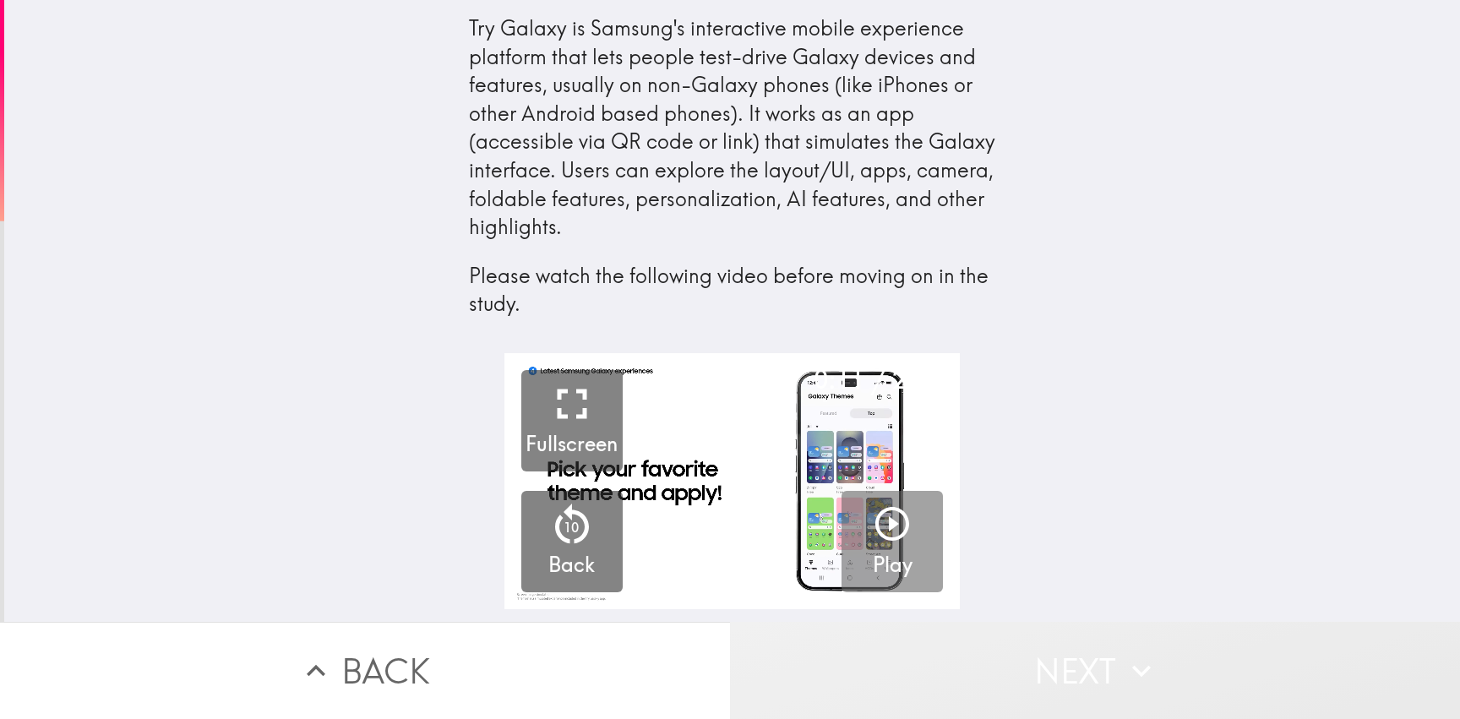
click at [1076, 667] on button "Next" at bounding box center [1095, 670] width 730 height 97
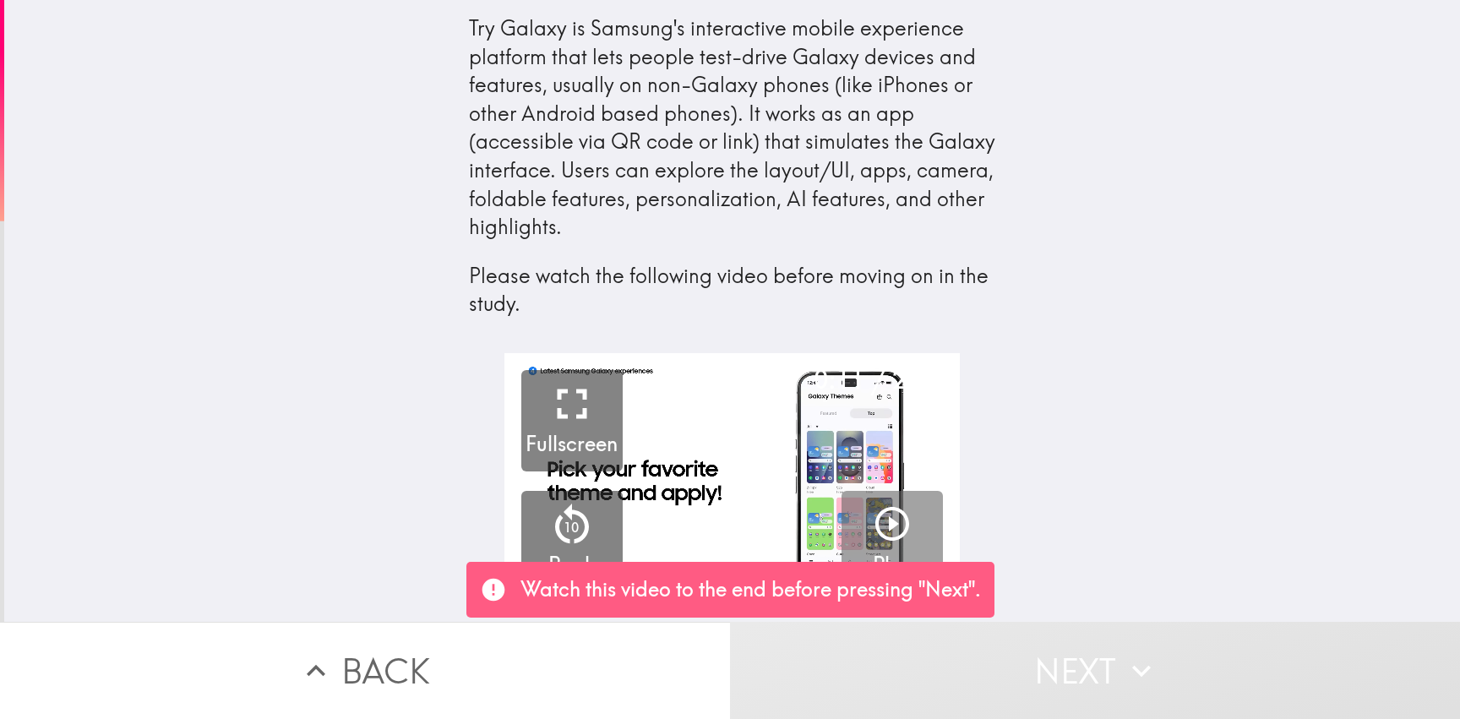
click at [891, 536] on icon "button" at bounding box center [892, 523] width 41 height 41
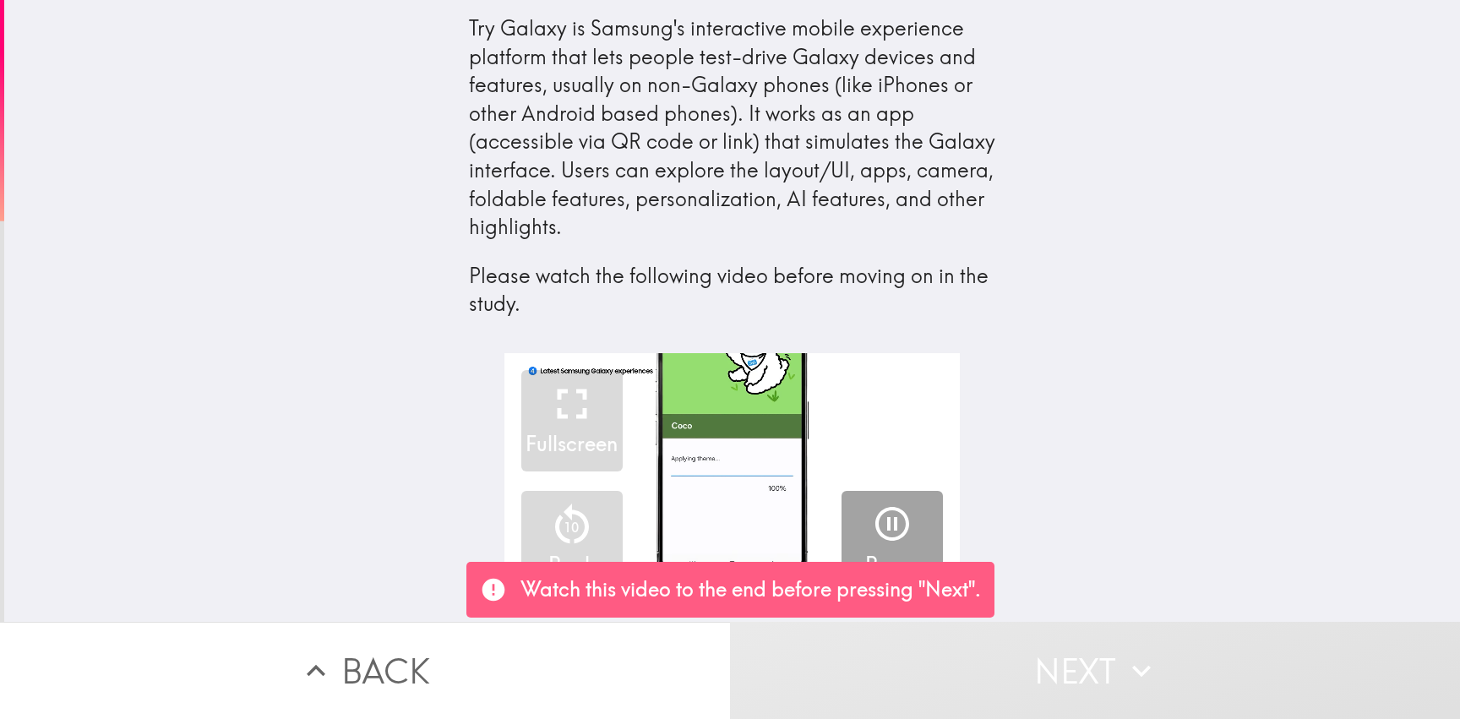
click at [1136, 478] on div "0:12 / 2:49 Fullscreen 10 Back Pause" at bounding box center [732, 487] width 1456 height 269
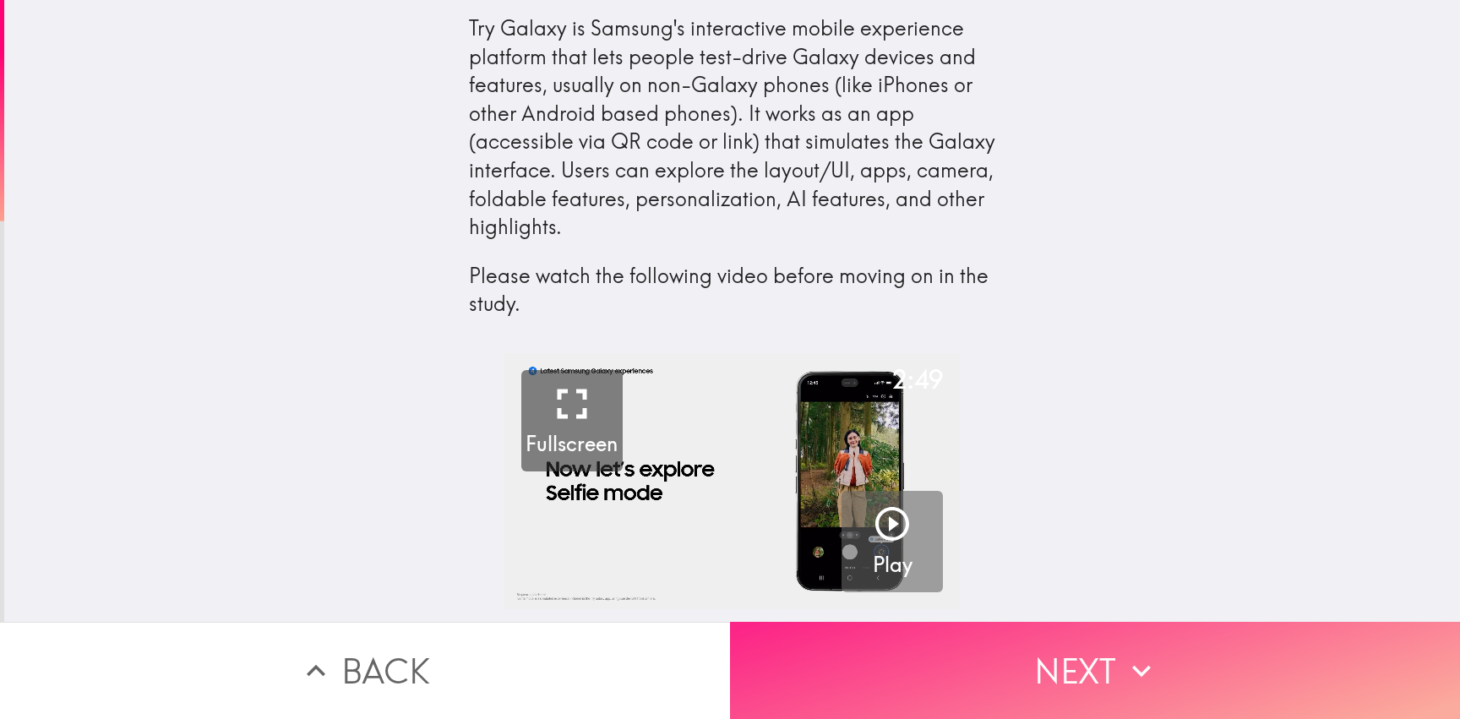
click at [932, 651] on button "Next" at bounding box center [1095, 670] width 730 height 97
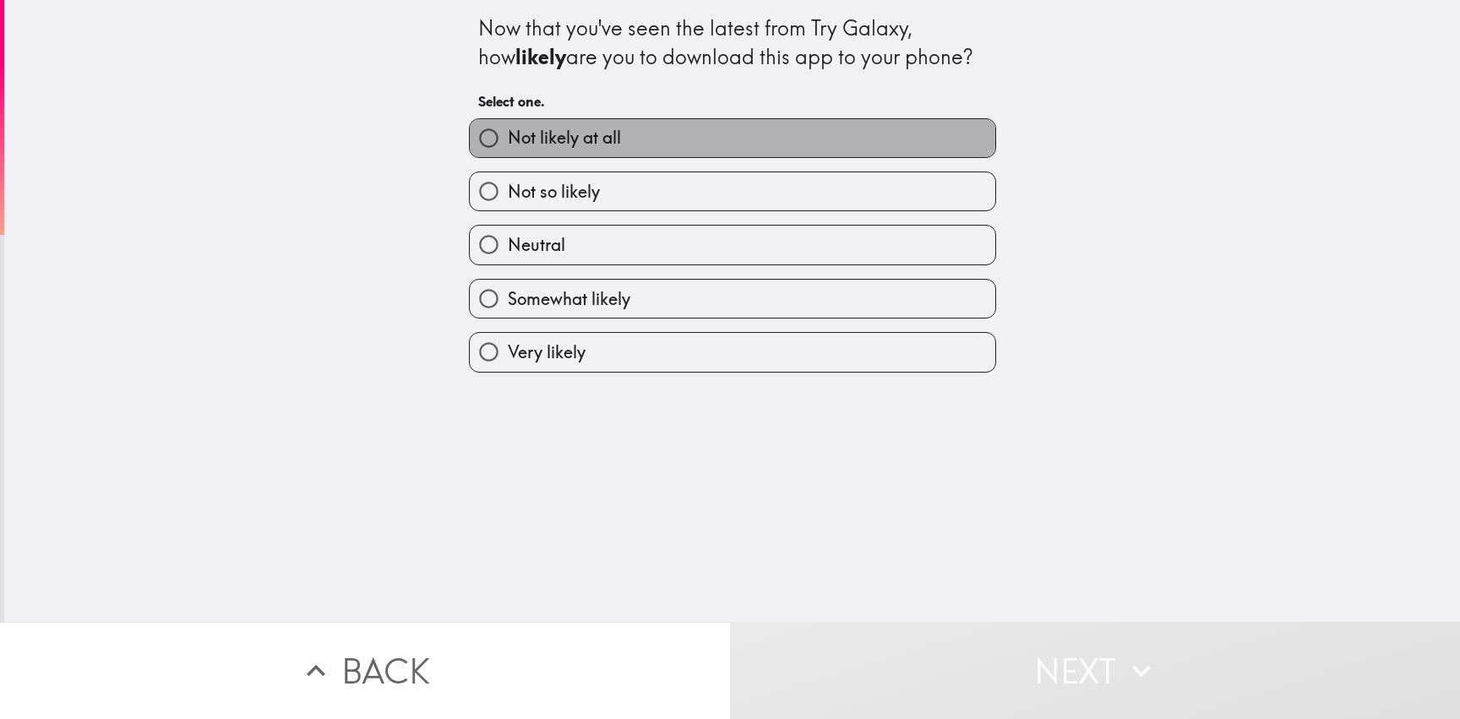
click at [628, 147] on label "Not likely at all" at bounding box center [732, 138] width 525 height 38
click at [508, 147] on input "Not likely at all" at bounding box center [489, 138] width 38 height 38
radio input "true"
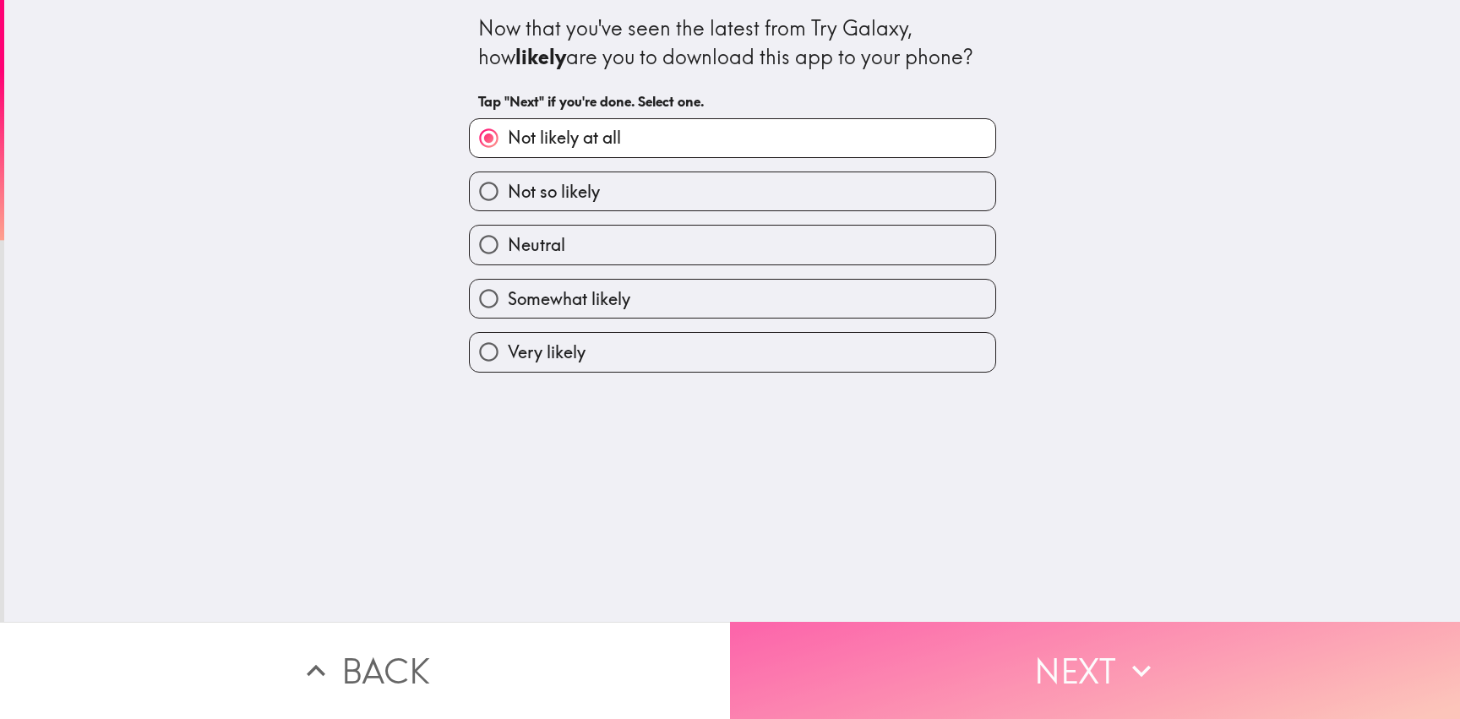
click at [1052, 632] on button "Next" at bounding box center [1095, 670] width 730 height 97
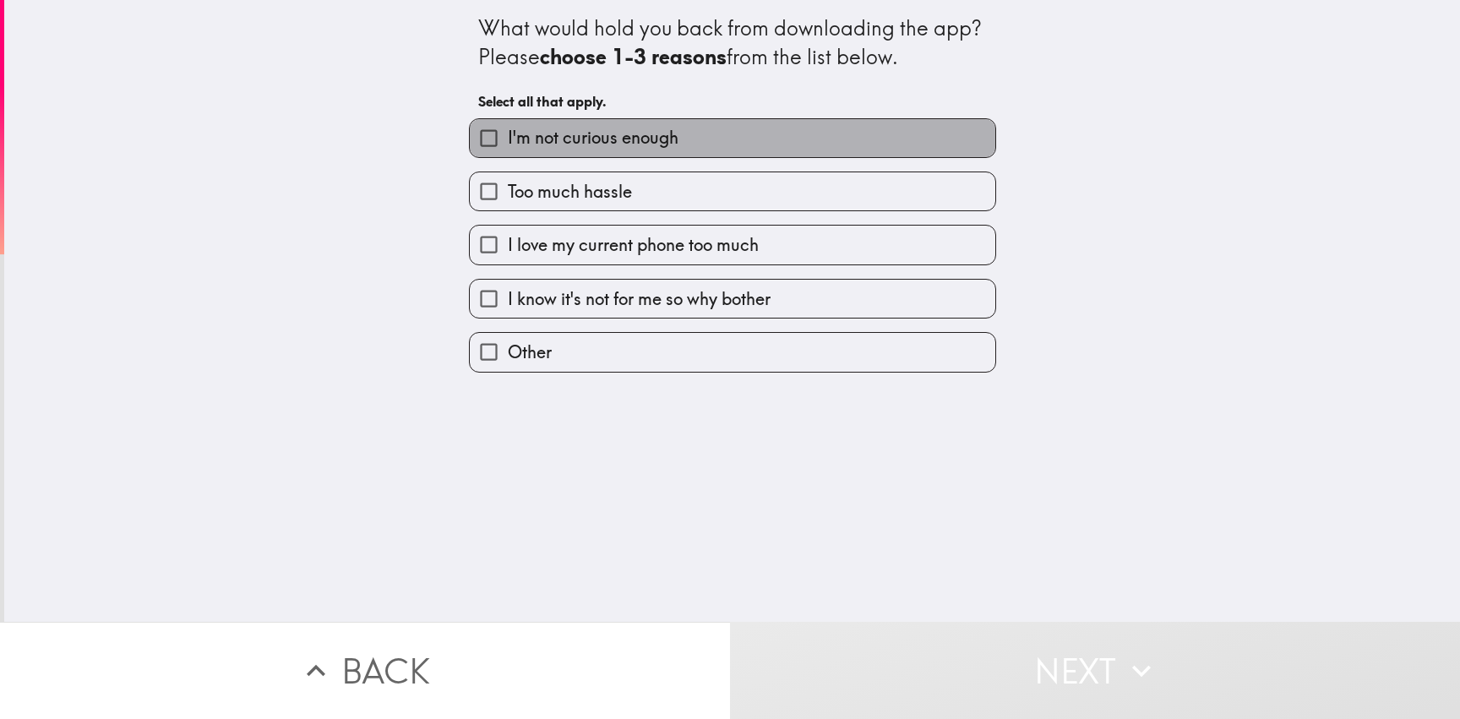
click at [595, 137] on span "I'm not curious enough" at bounding box center [593, 138] width 171 height 24
click at [508, 137] on input "I'm not curious enough" at bounding box center [489, 138] width 38 height 38
checkbox input "true"
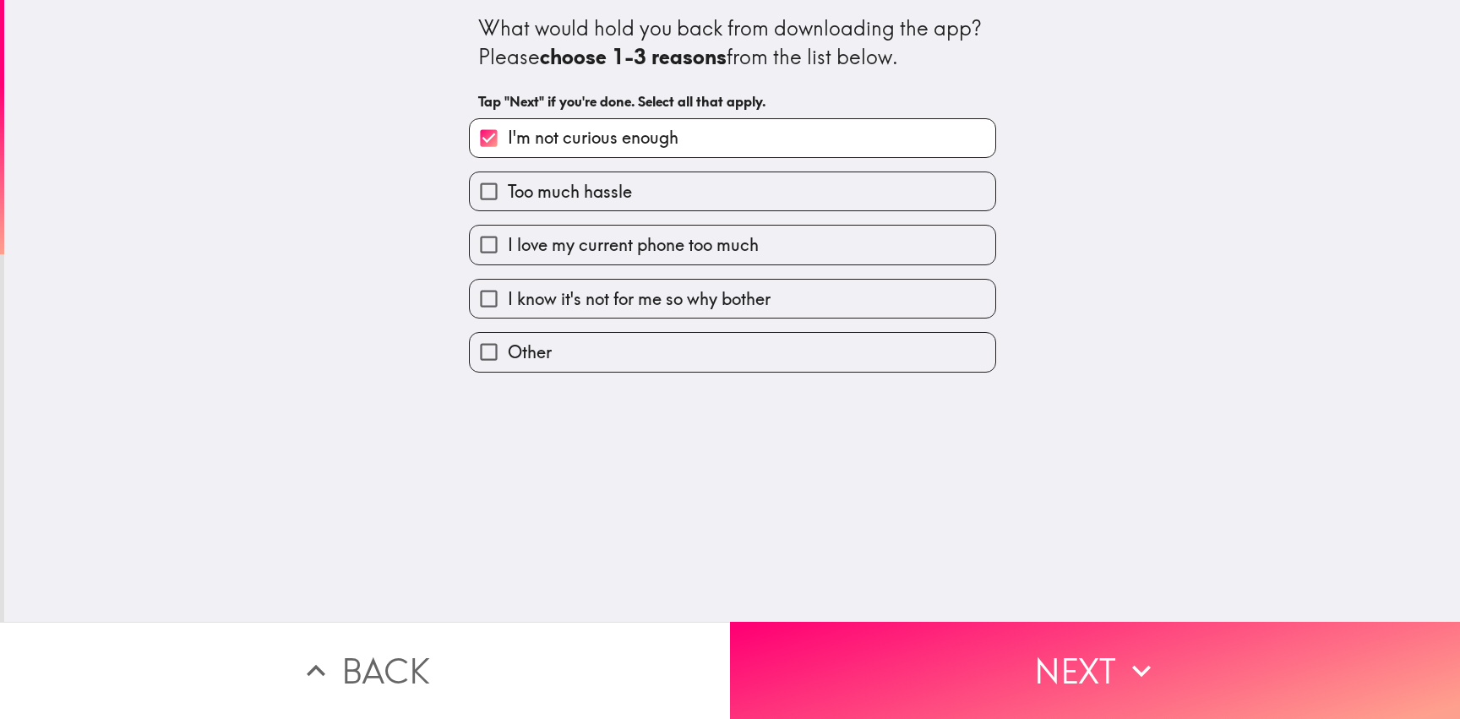
click at [660, 290] on span "I know it's not for me so why bother" at bounding box center [639, 299] width 263 height 24
click at [508, 290] on input "I know it's not for me so why bother" at bounding box center [489, 299] width 38 height 38
checkbox input "true"
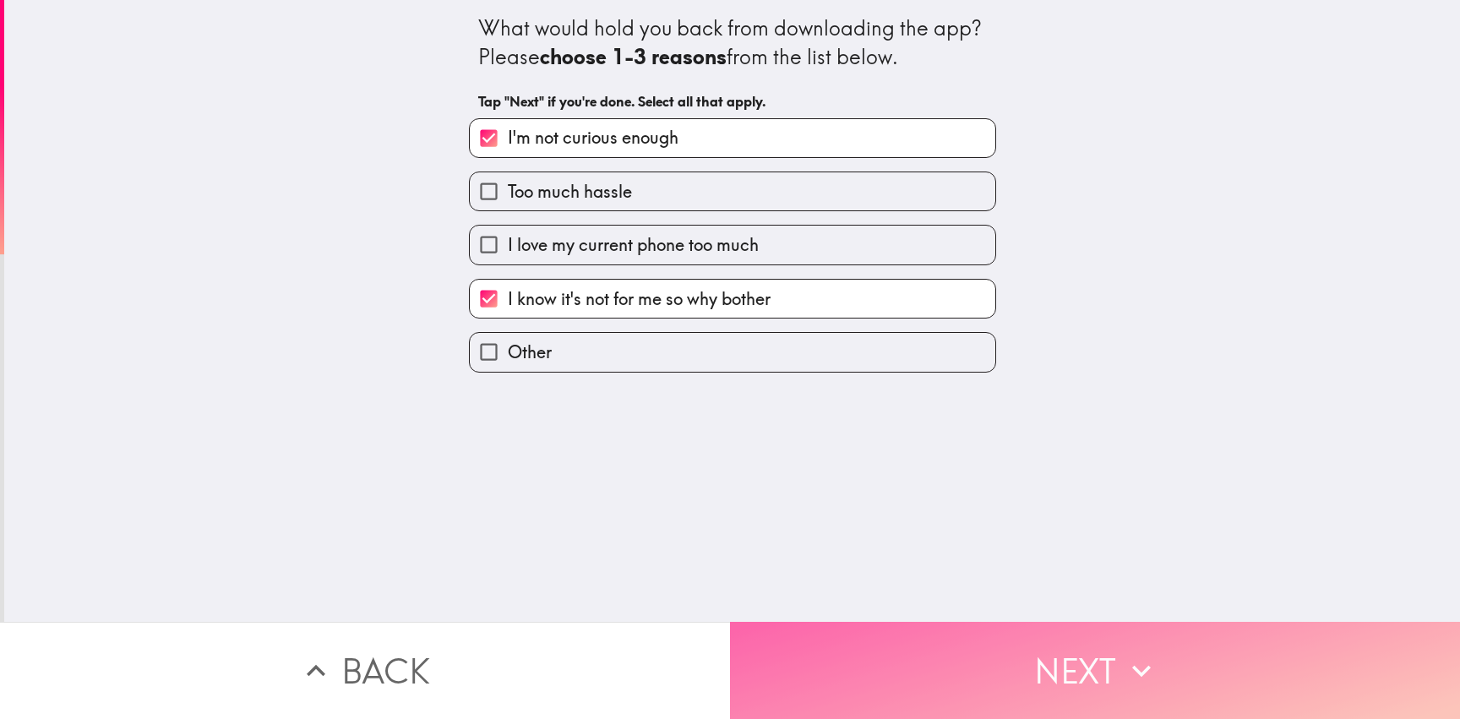
click at [1033, 644] on button "Next" at bounding box center [1095, 670] width 730 height 97
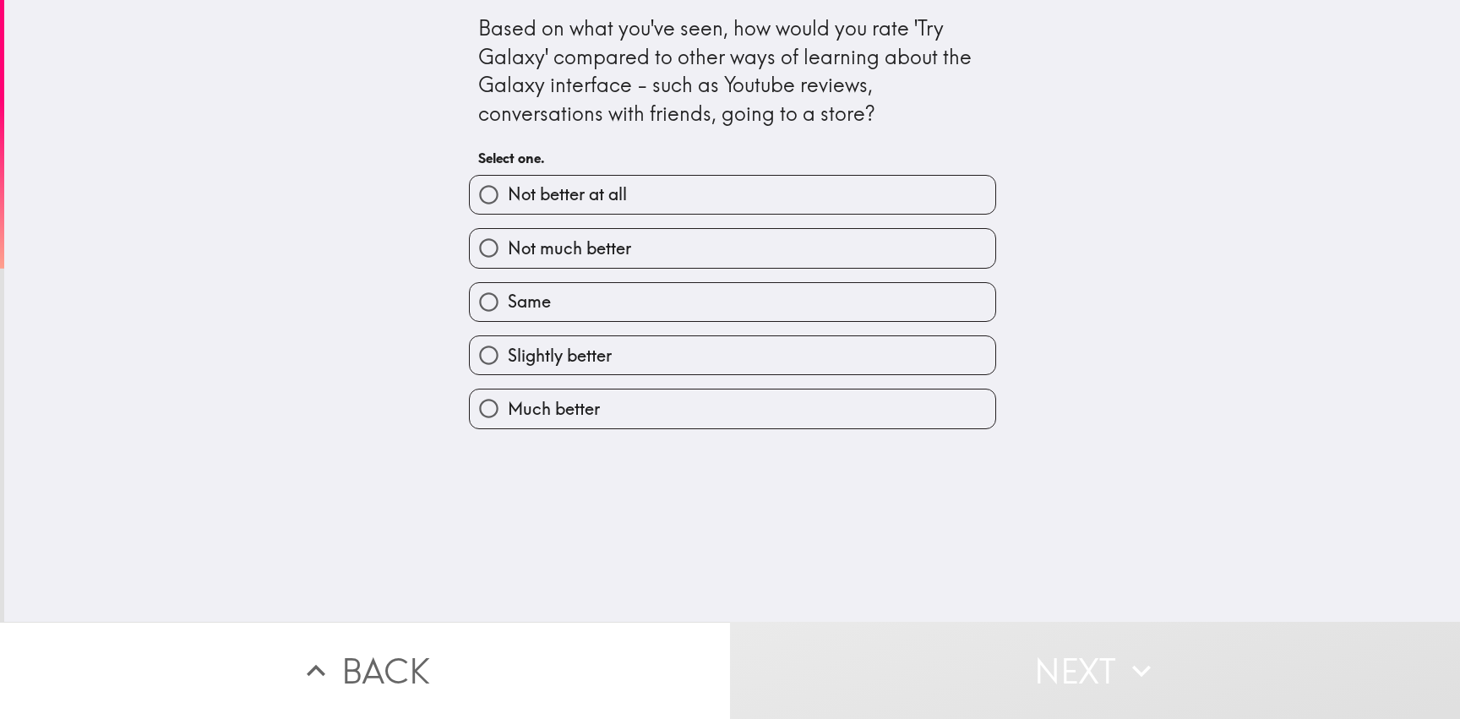
click at [623, 306] on label "Same" at bounding box center [732, 302] width 525 height 38
click at [508, 306] on input "Same" at bounding box center [489, 302] width 38 height 38
radio input "true"
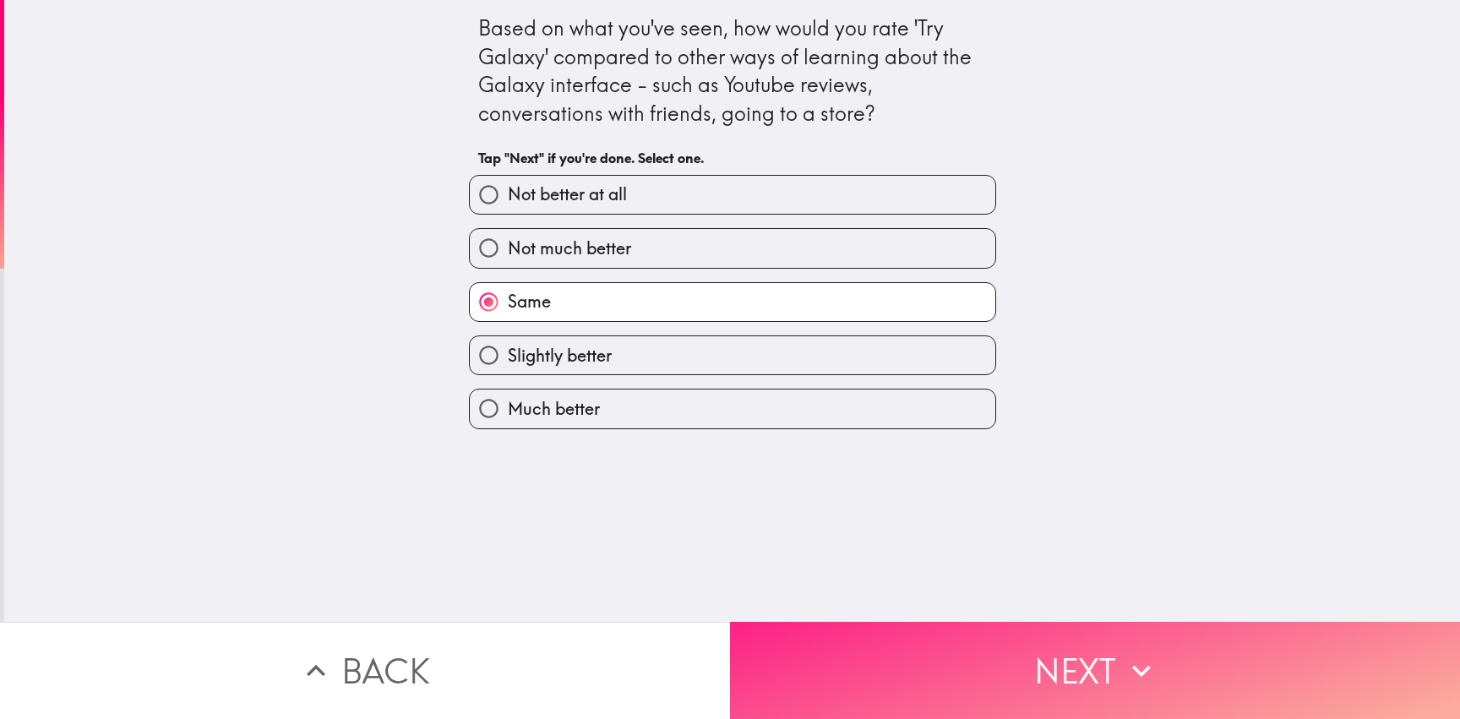
click at [1073, 655] on button "Next" at bounding box center [1095, 670] width 730 height 97
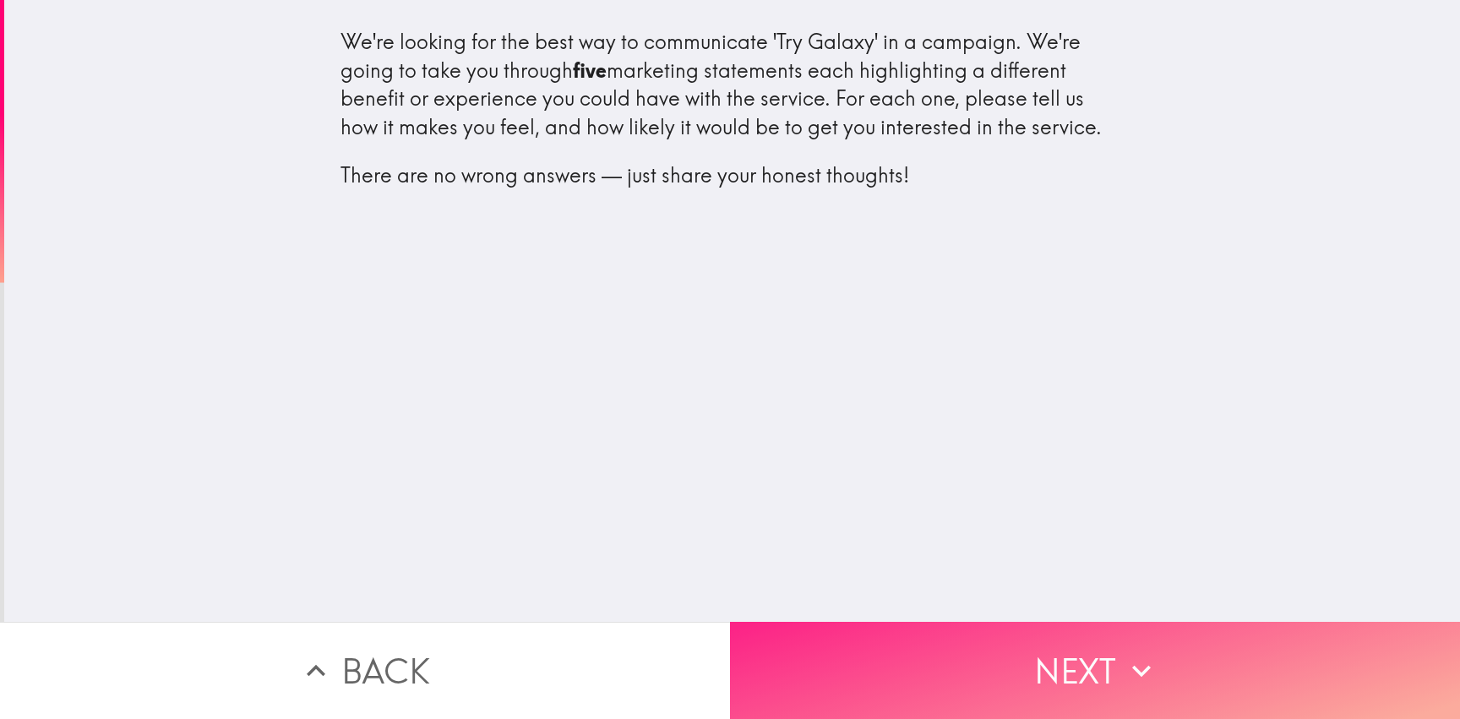
click at [1069, 675] on button "Next" at bounding box center [1095, 670] width 730 height 97
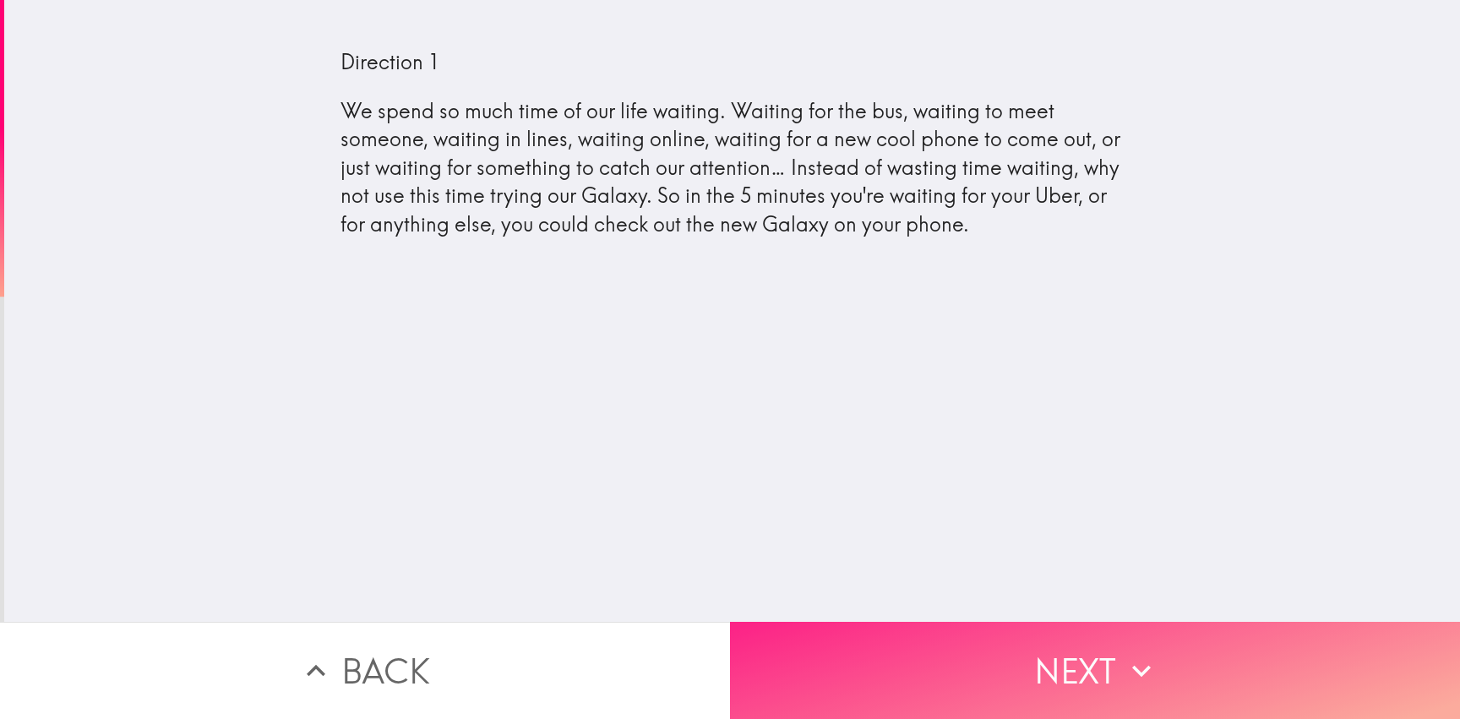
click at [1127, 660] on icon "button" at bounding box center [1141, 670] width 37 height 37
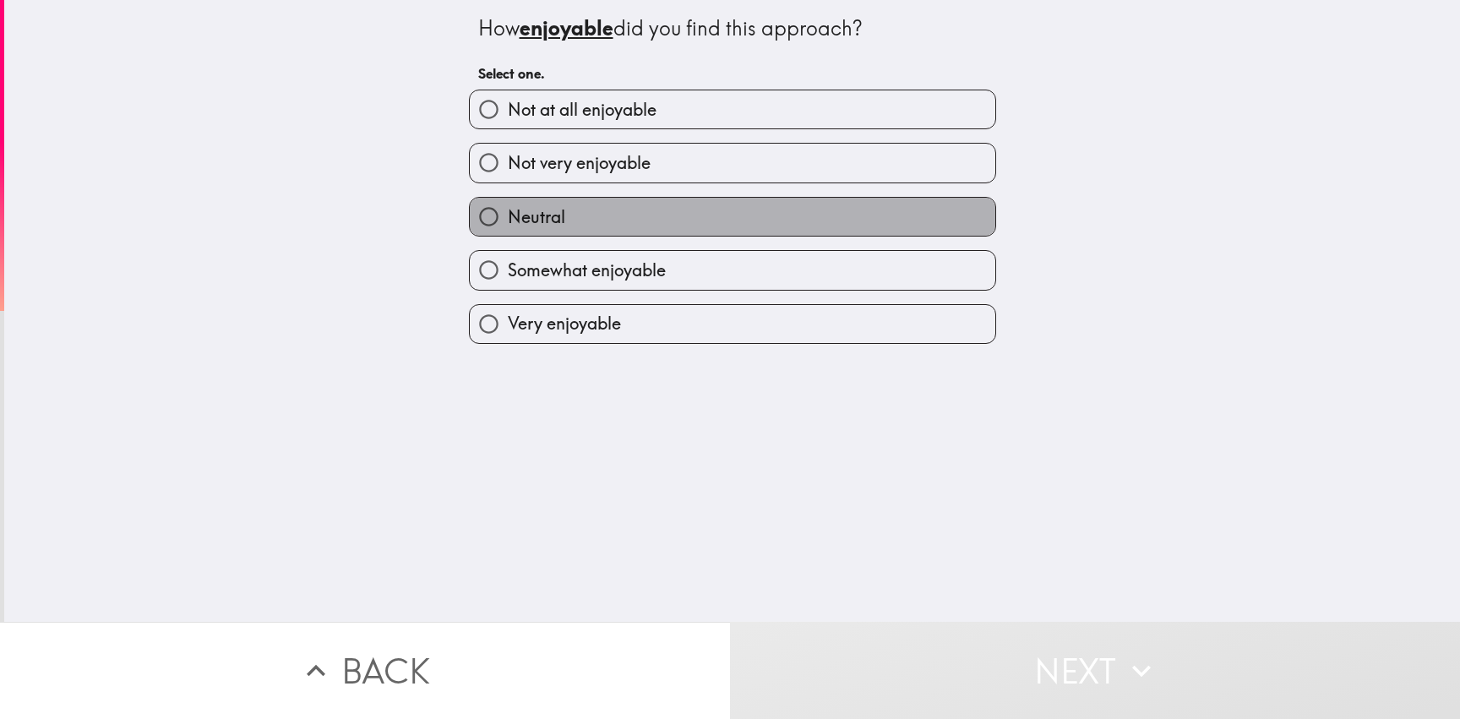
click at [674, 223] on label "Neutral" at bounding box center [732, 217] width 525 height 38
click at [508, 223] on input "Neutral" at bounding box center [489, 217] width 38 height 38
radio input "true"
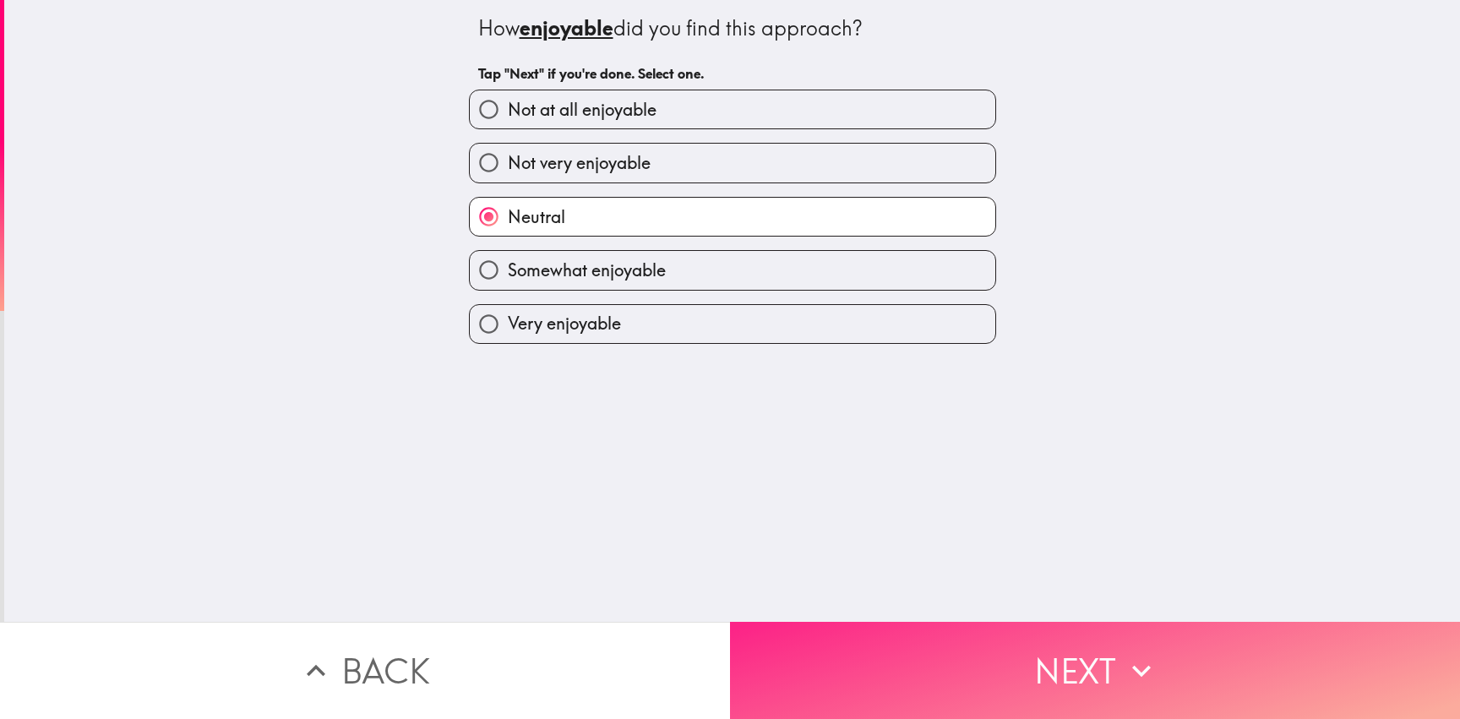
click at [1076, 635] on button "Next" at bounding box center [1095, 670] width 730 height 97
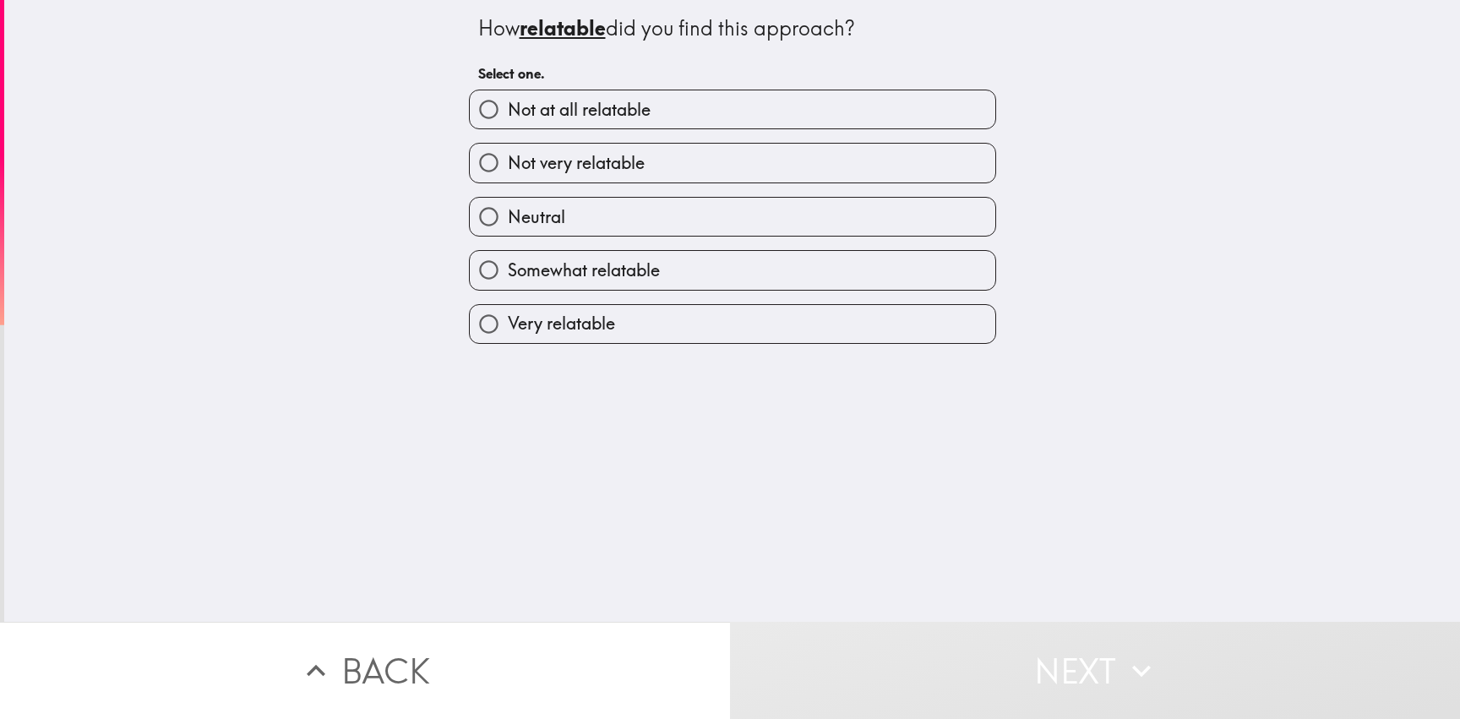
click at [658, 169] on label "Not very relatable" at bounding box center [732, 163] width 525 height 38
click at [508, 169] on input "Not very relatable" at bounding box center [489, 163] width 38 height 38
radio input "true"
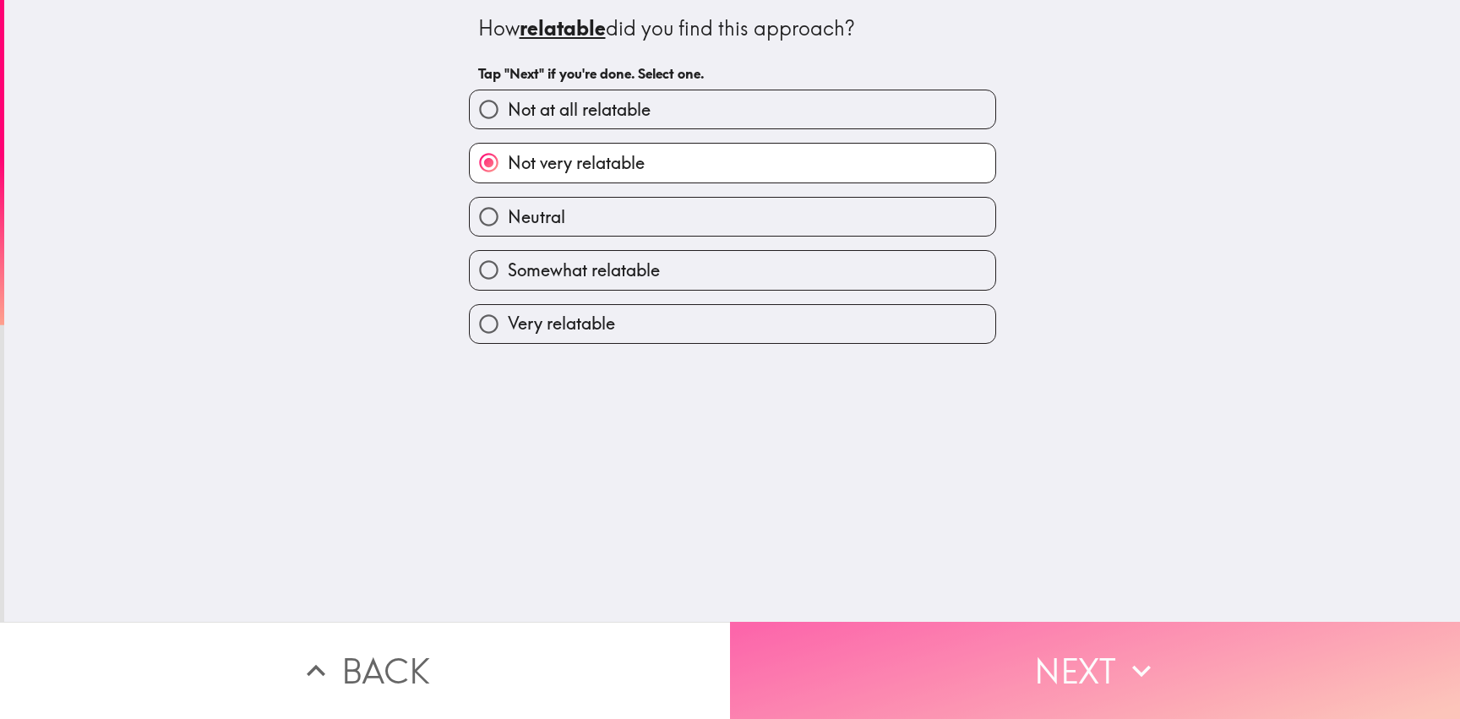
click at [1048, 652] on button "Next" at bounding box center [1095, 670] width 730 height 97
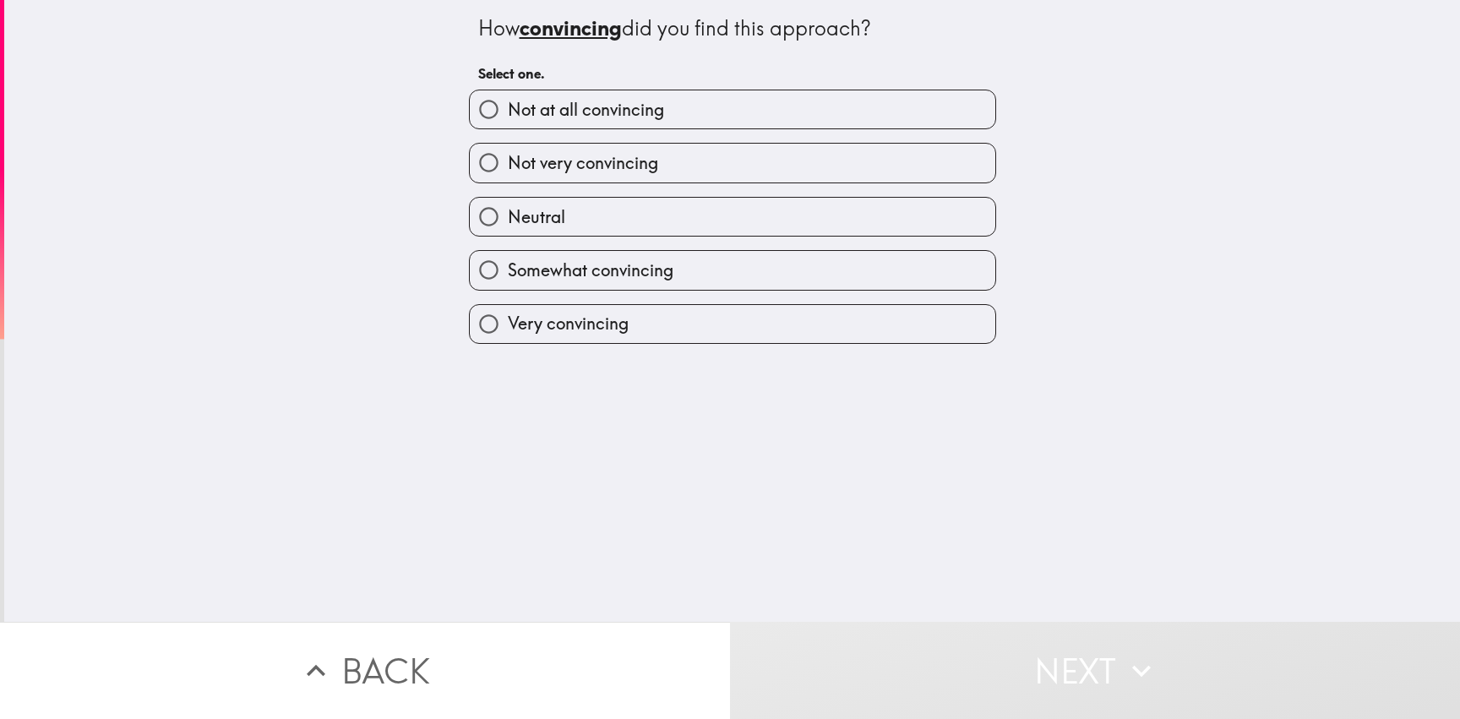
click at [667, 164] on label "Not very convincing" at bounding box center [732, 163] width 525 height 38
click at [508, 164] on input "Not very convincing" at bounding box center [489, 163] width 38 height 38
radio input "true"
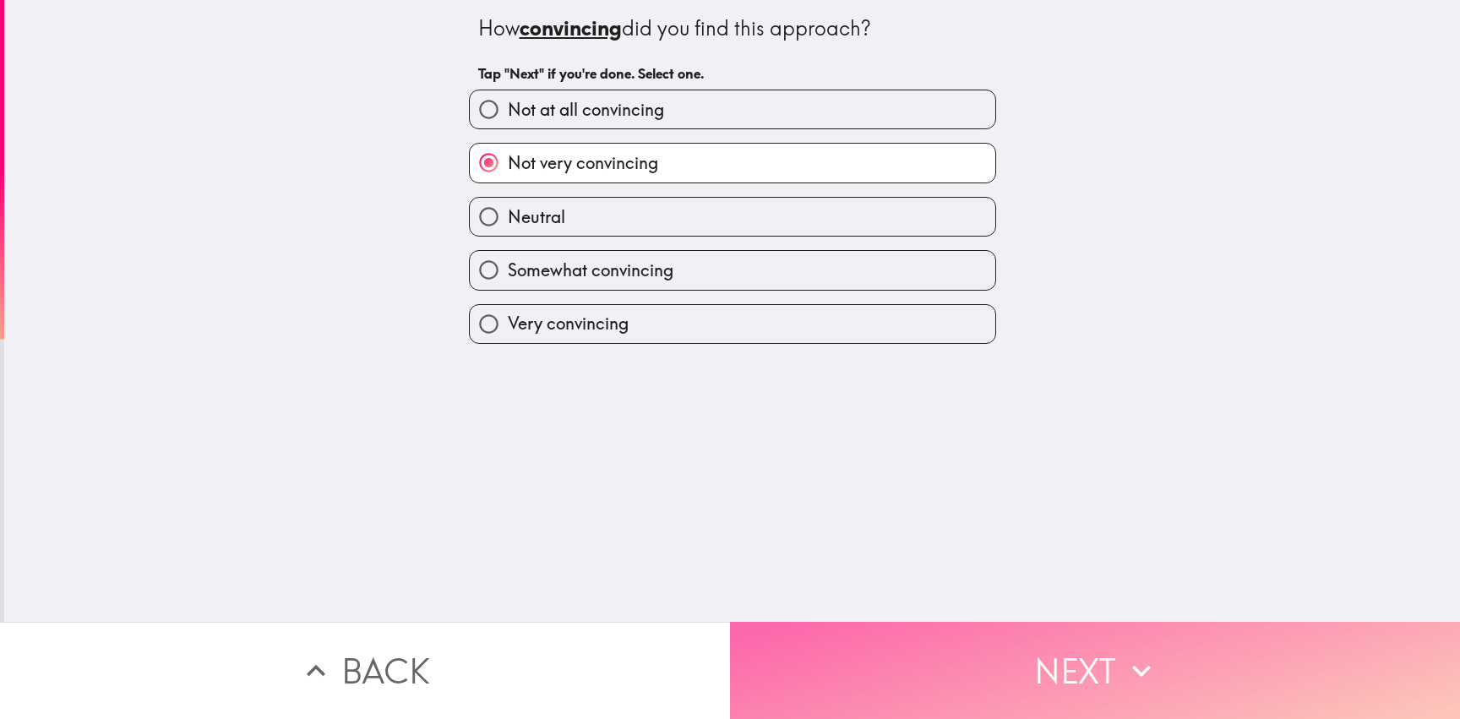
click at [1044, 635] on button "Next" at bounding box center [1095, 670] width 730 height 97
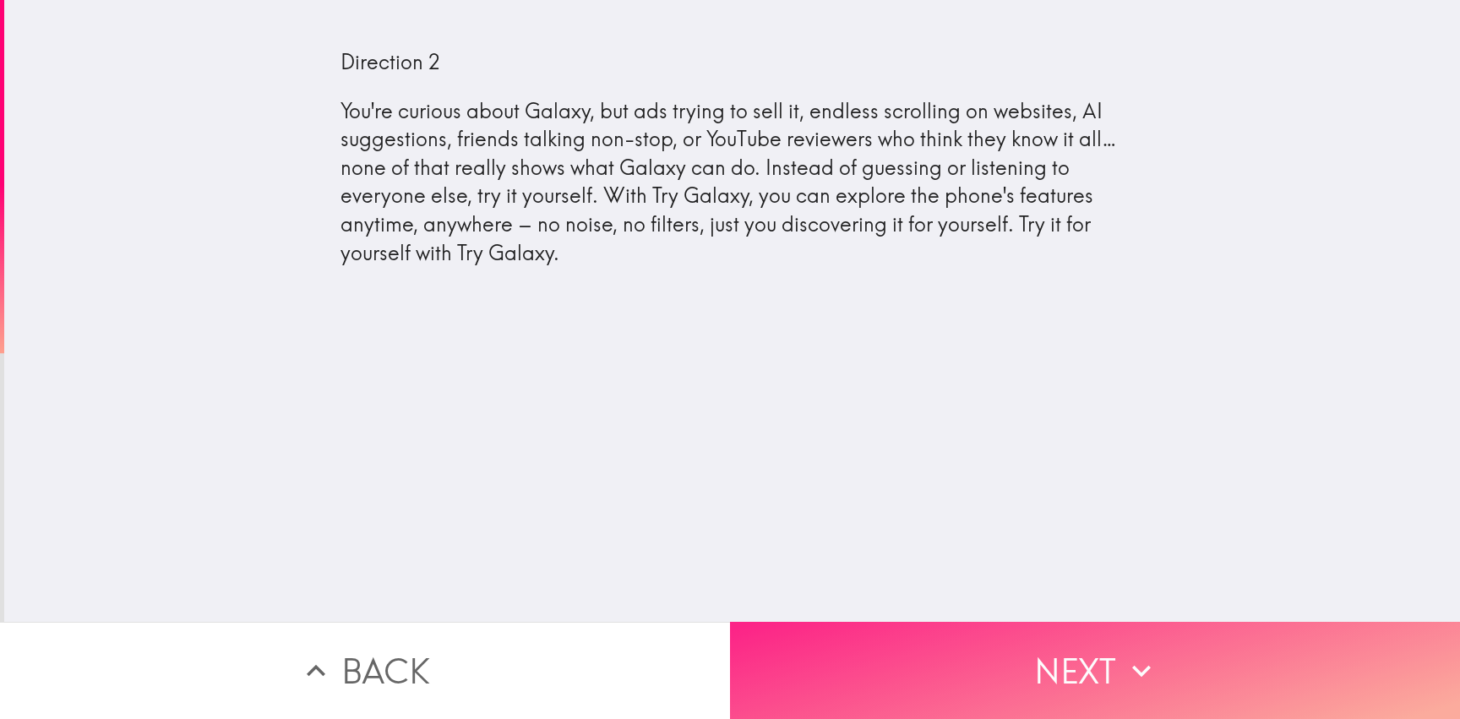
click at [1077, 634] on button "Next" at bounding box center [1095, 670] width 730 height 97
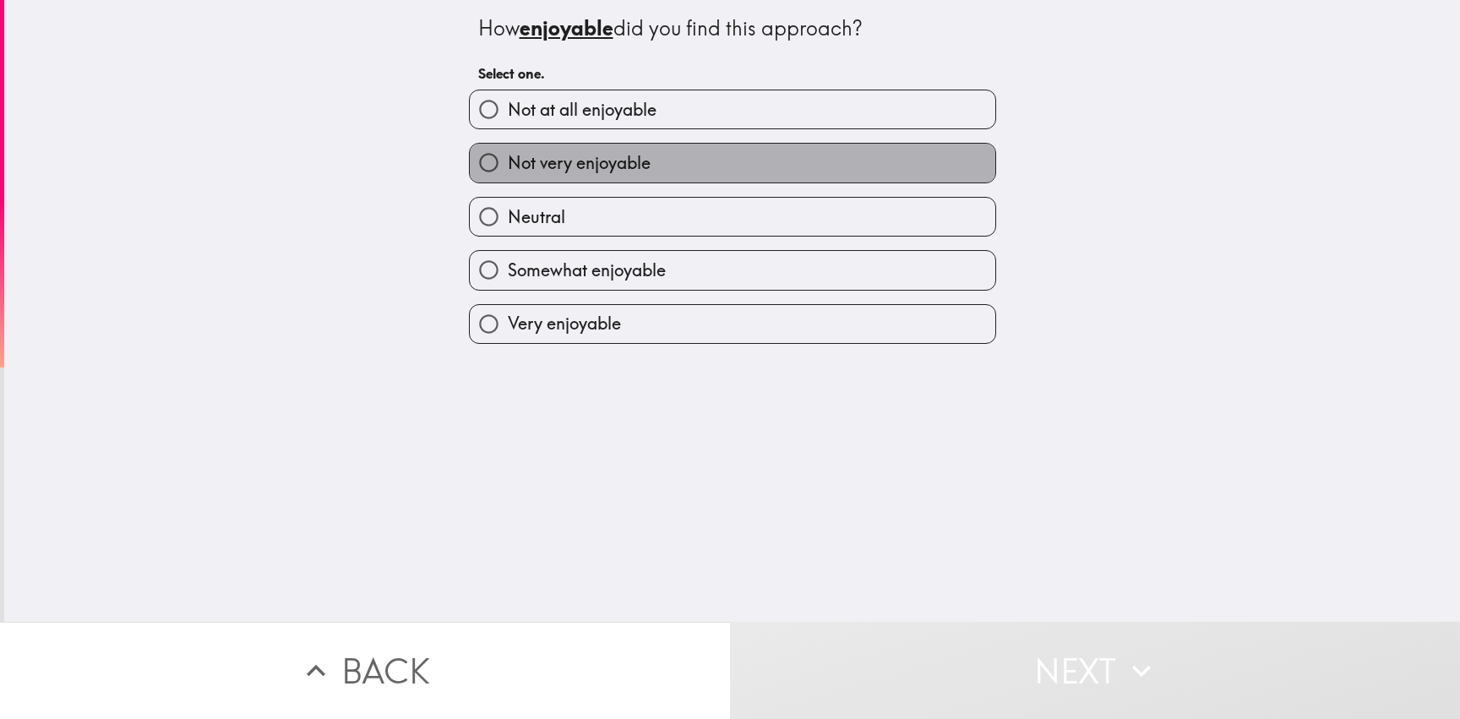
drag, startPoint x: 697, startPoint y: 159, endPoint x: 714, endPoint y: 176, distance: 23.9
click at [697, 158] on label "Not very enjoyable" at bounding box center [732, 163] width 525 height 38
click at [508, 158] on input "Not very enjoyable" at bounding box center [489, 163] width 38 height 38
radio input "true"
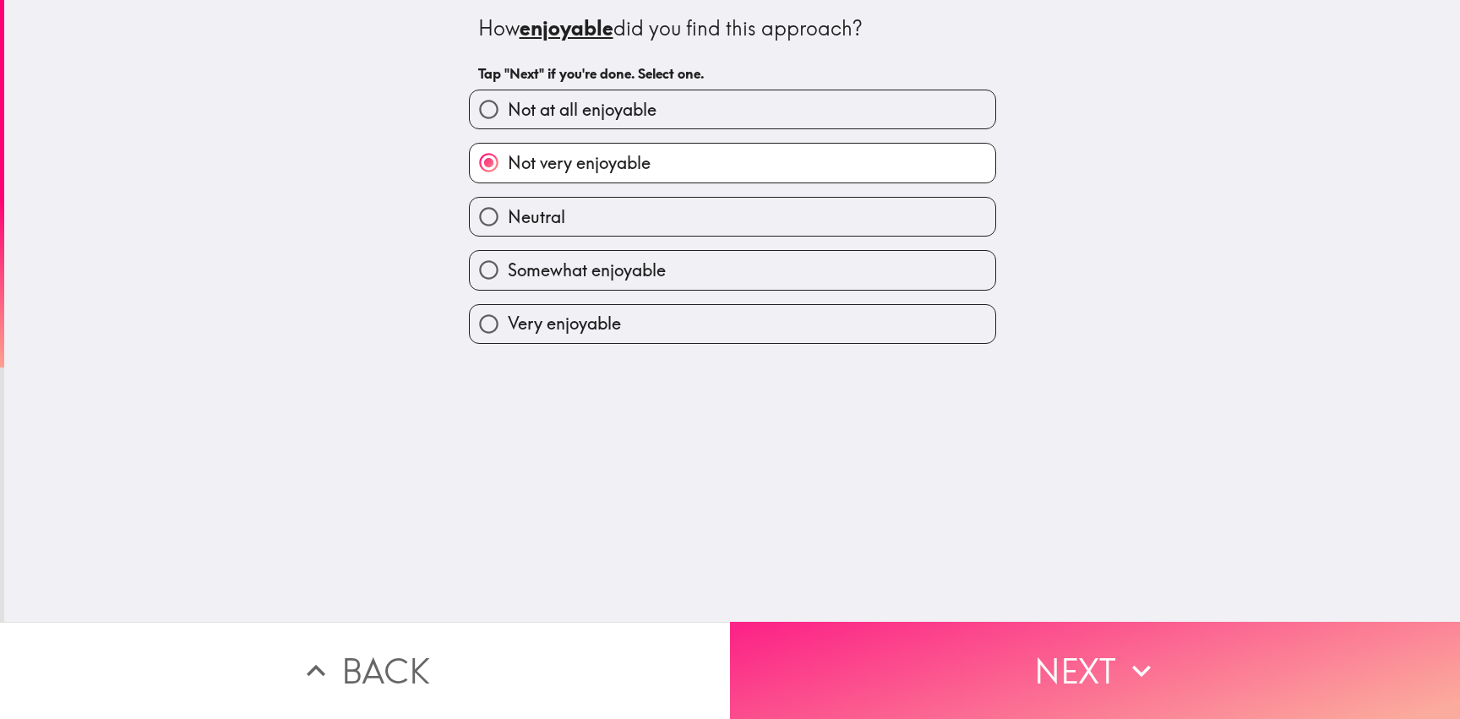
click at [1042, 645] on button "Next" at bounding box center [1095, 670] width 730 height 97
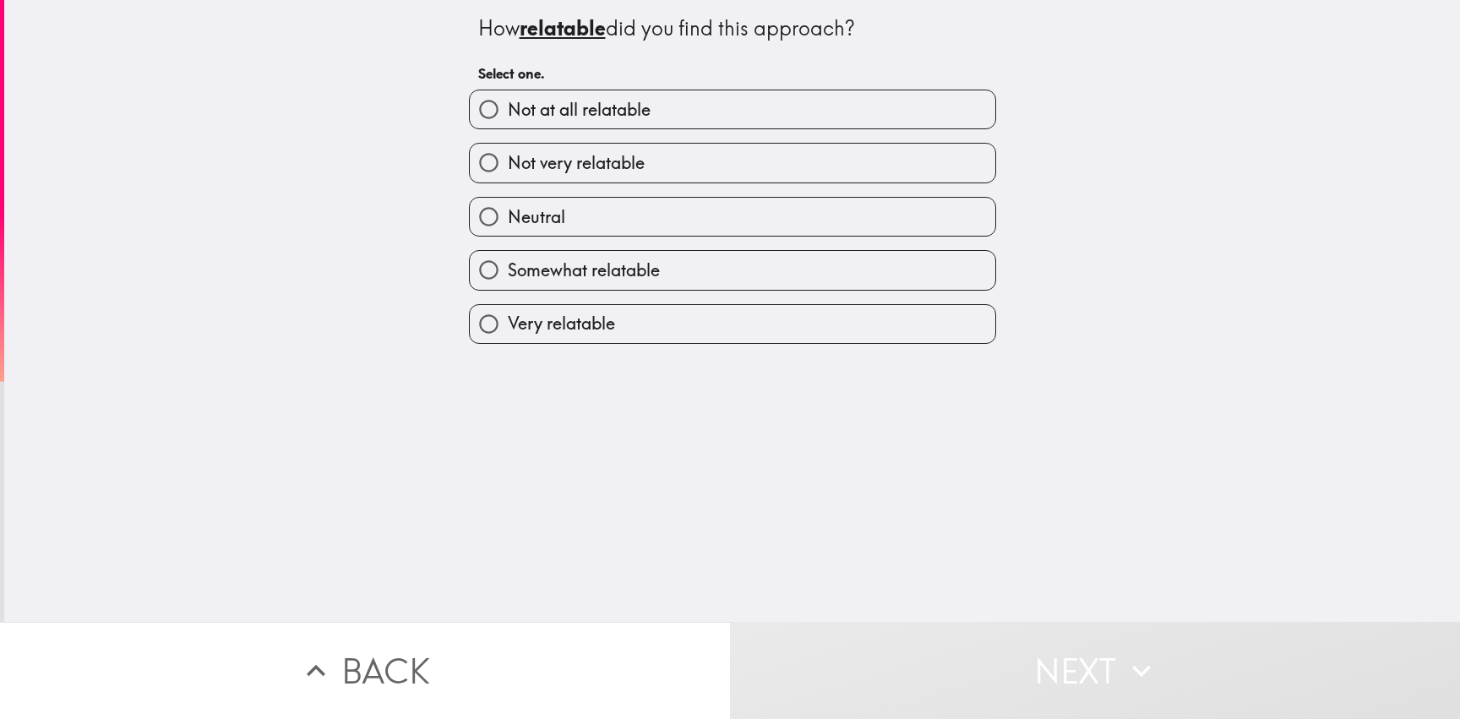
click at [683, 159] on label "Not very relatable" at bounding box center [732, 163] width 525 height 38
click at [508, 159] on input "Not very relatable" at bounding box center [489, 163] width 38 height 38
radio input "true"
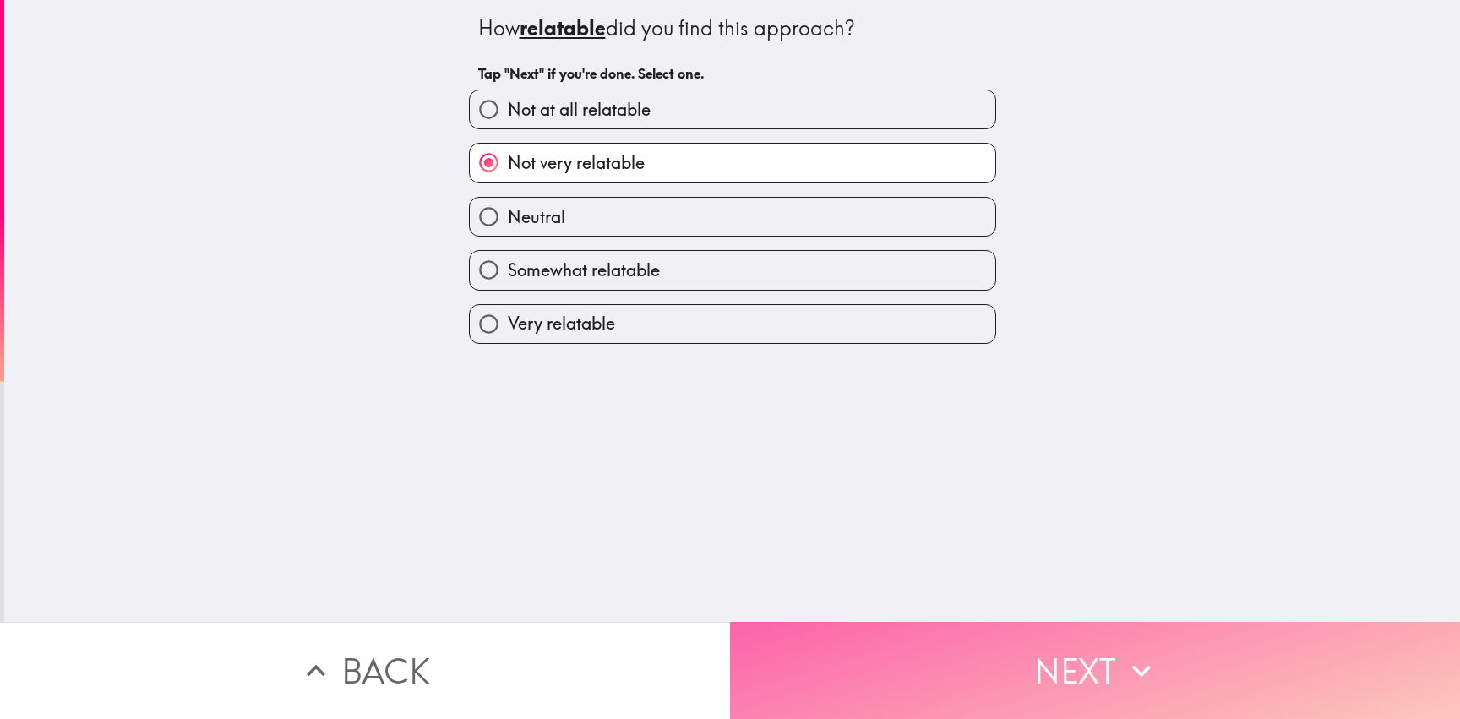
click at [1034, 667] on button "Next" at bounding box center [1095, 670] width 730 height 97
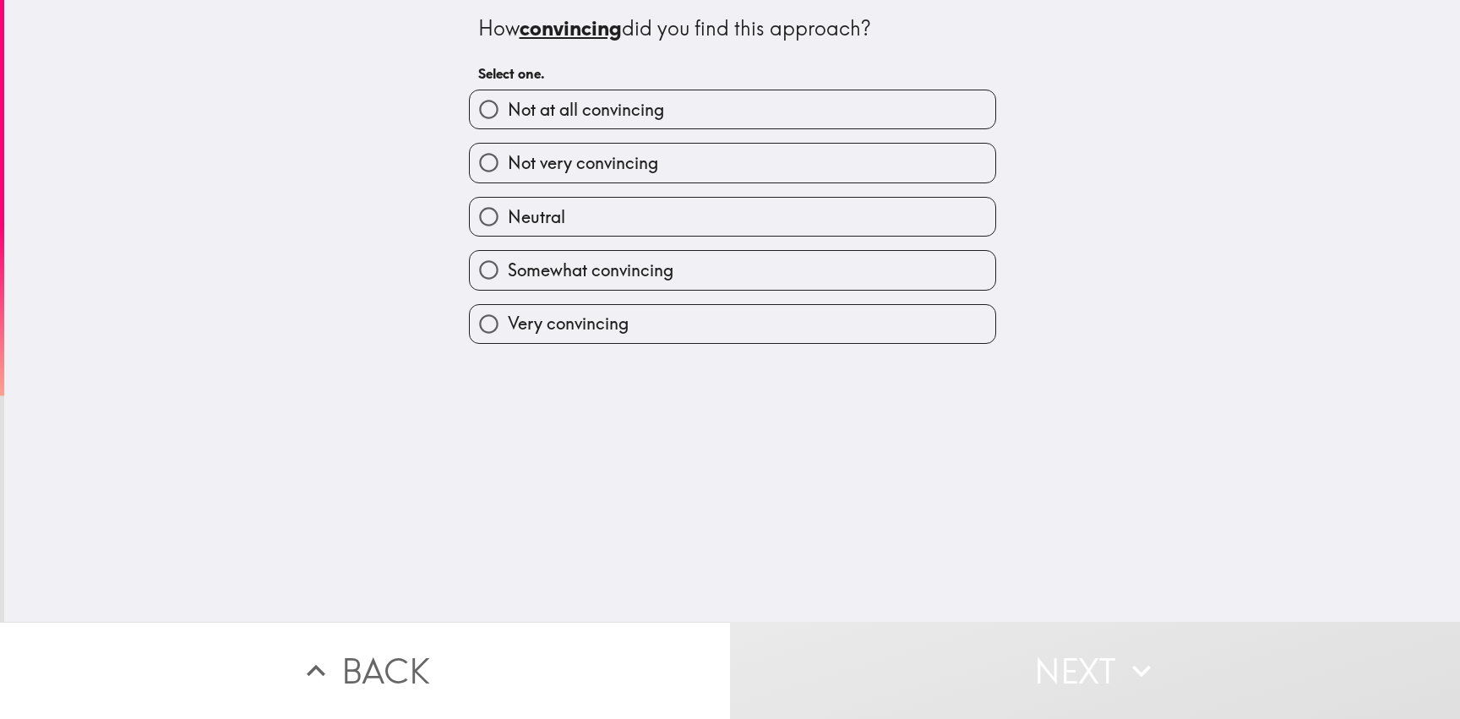
click at [656, 159] on label "Not very convincing" at bounding box center [732, 163] width 525 height 38
click at [508, 159] on input "Not very convincing" at bounding box center [489, 163] width 38 height 38
radio input "true"
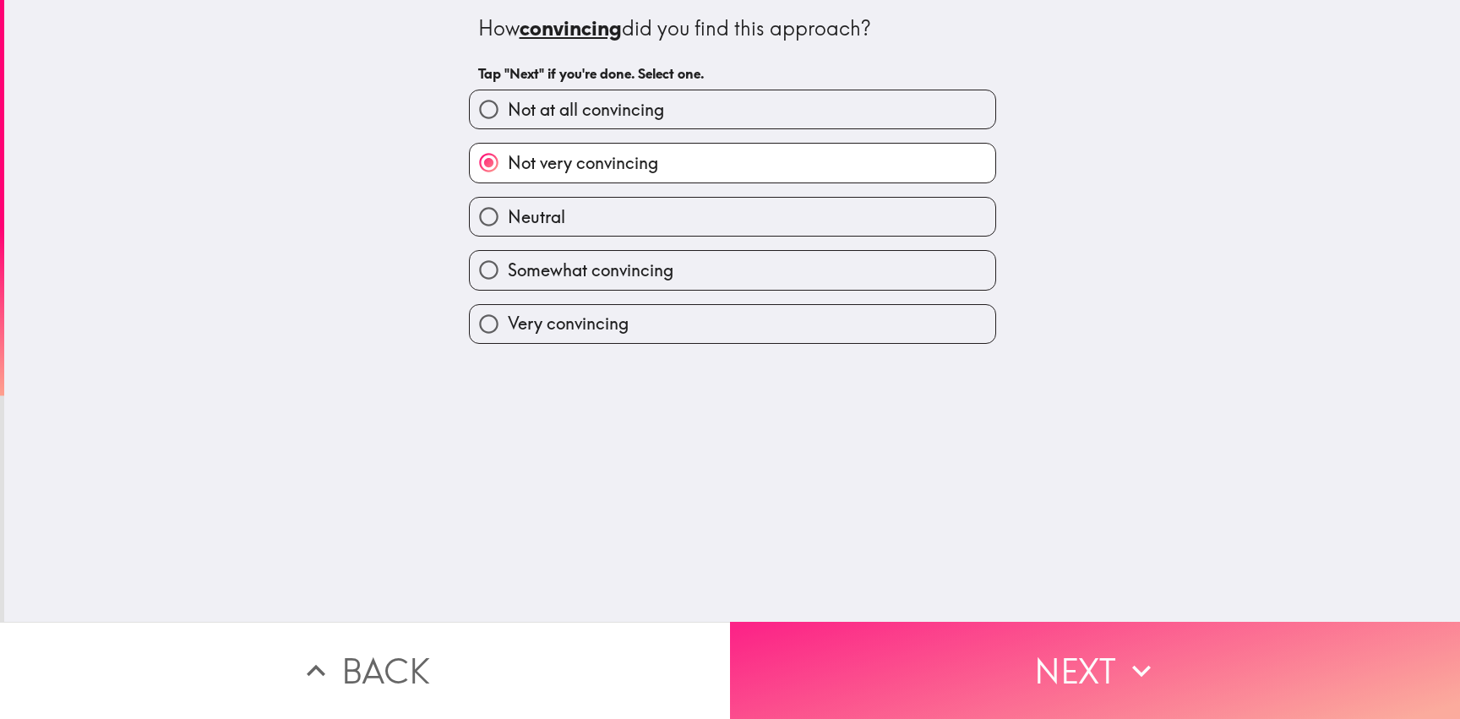
click at [1005, 667] on button "Next" at bounding box center [1095, 670] width 730 height 97
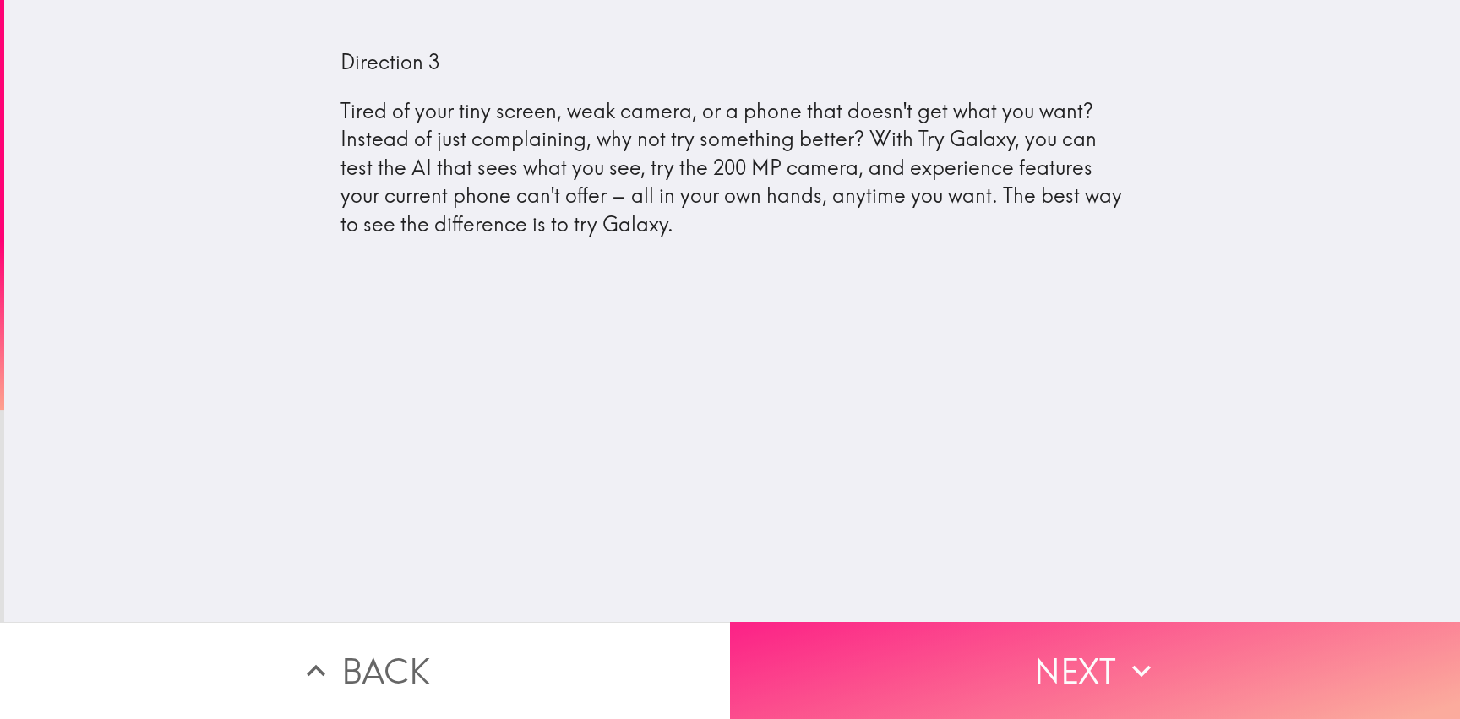
click at [1086, 649] on button "Next" at bounding box center [1095, 670] width 730 height 97
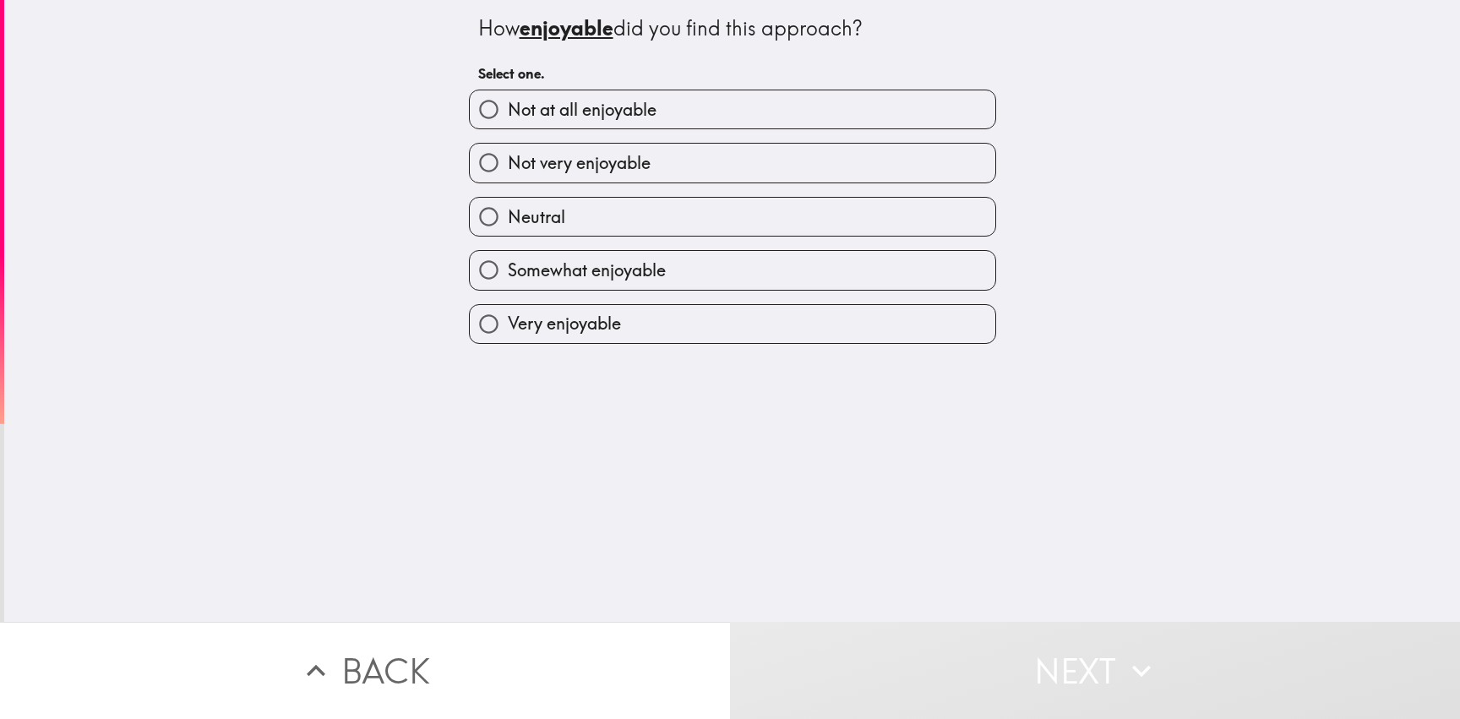
click at [626, 213] on label "Neutral" at bounding box center [732, 217] width 525 height 38
click at [508, 213] on input "Neutral" at bounding box center [489, 217] width 38 height 38
radio input "true"
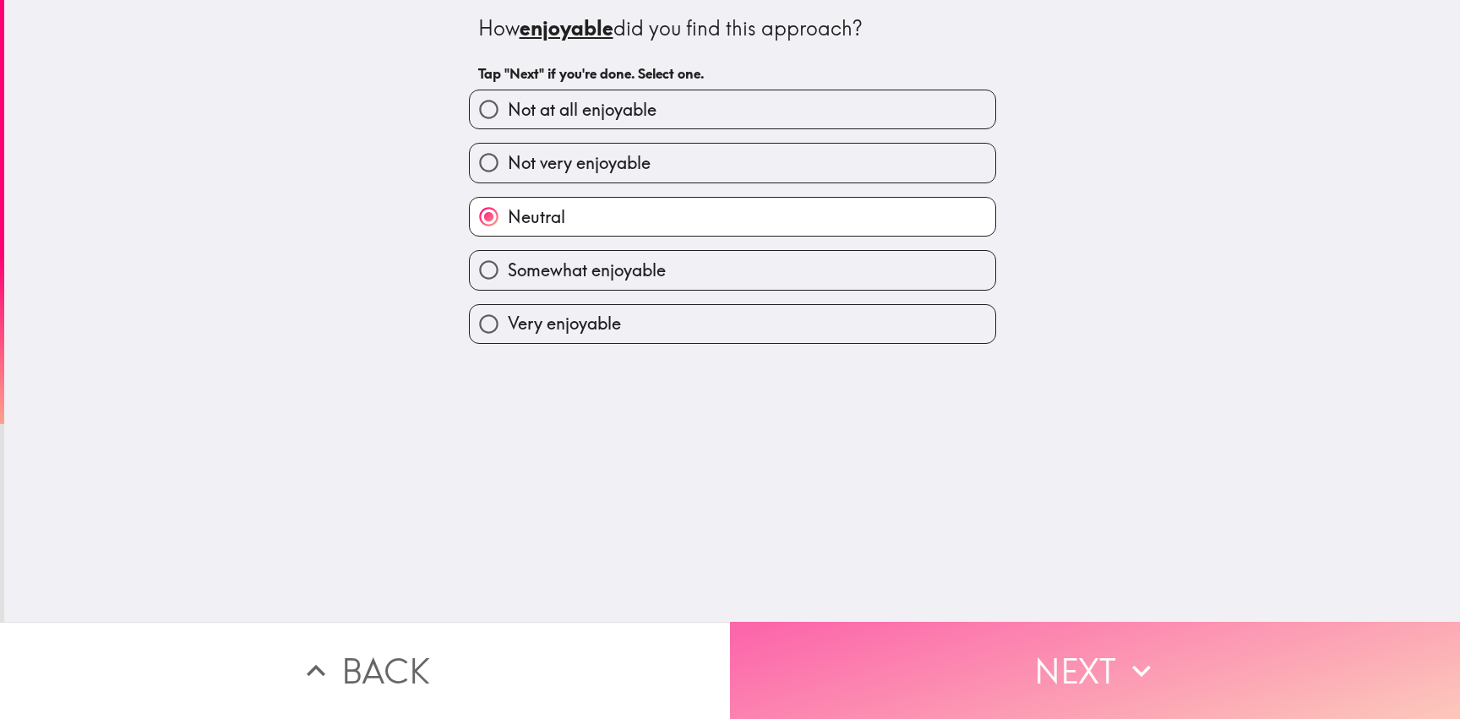
click at [1010, 634] on button "Next" at bounding box center [1095, 670] width 730 height 97
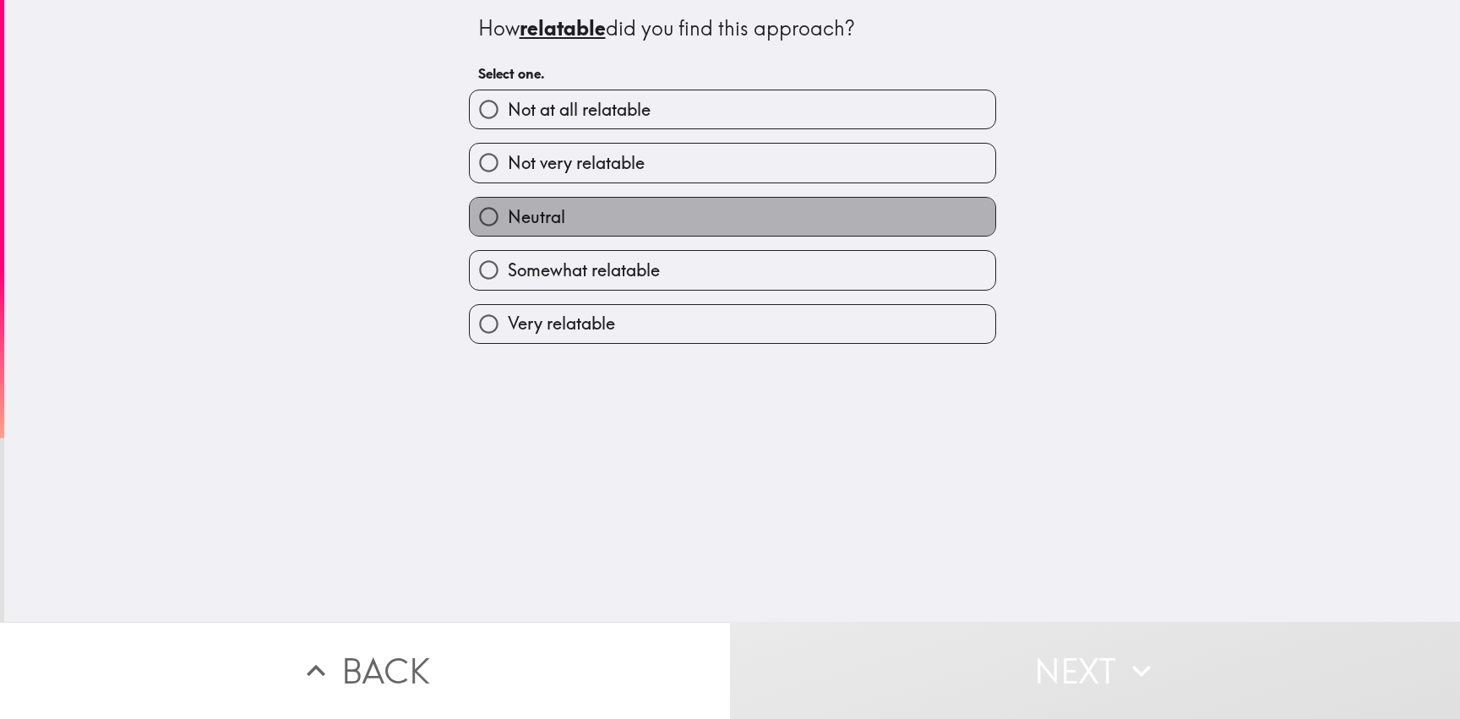
click at [689, 221] on label "Neutral" at bounding box center [732, 217] width 525 height 38
click at [508, 221] on input "Neutral" at bounding box center [489, 217] width 38 height 38
radio input "true"
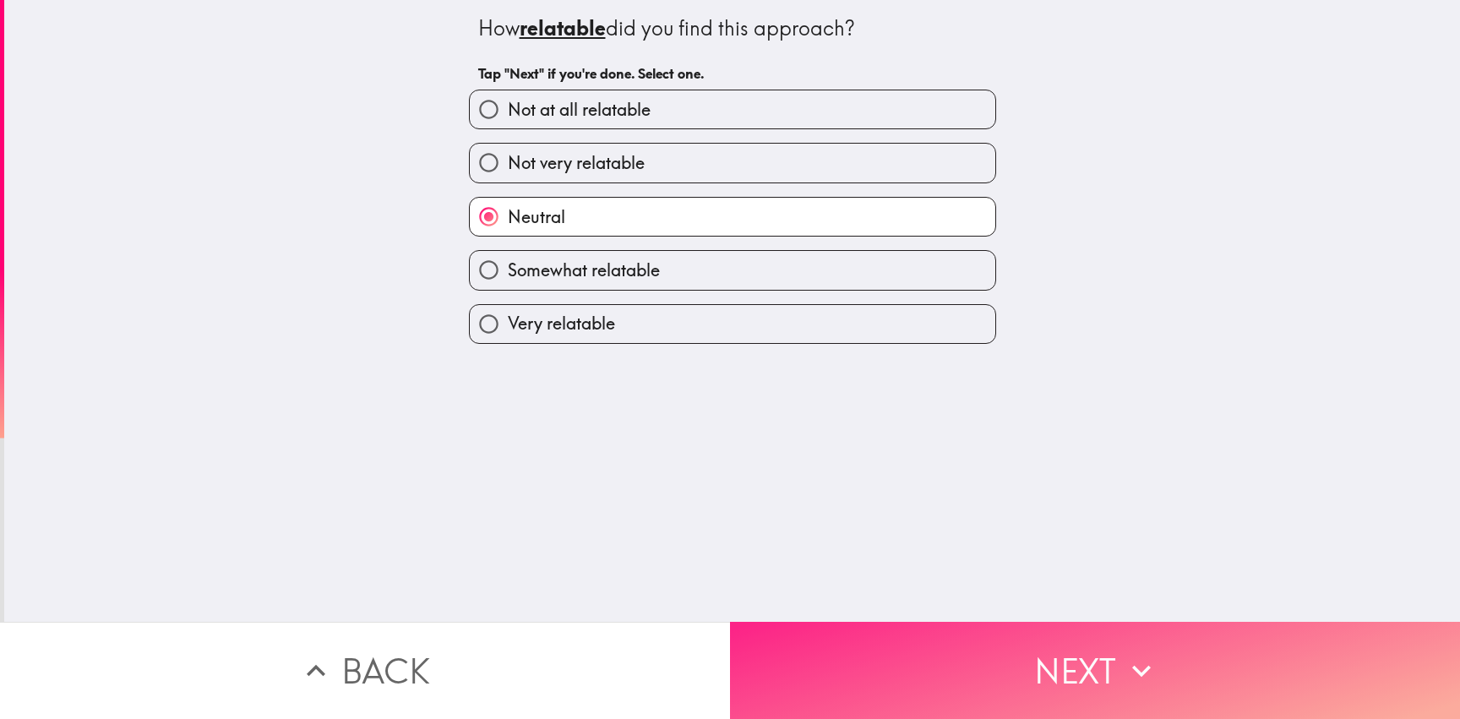
click at [923, 644] on button "Next" at bounding box center [1095, 670] width 730 height 97
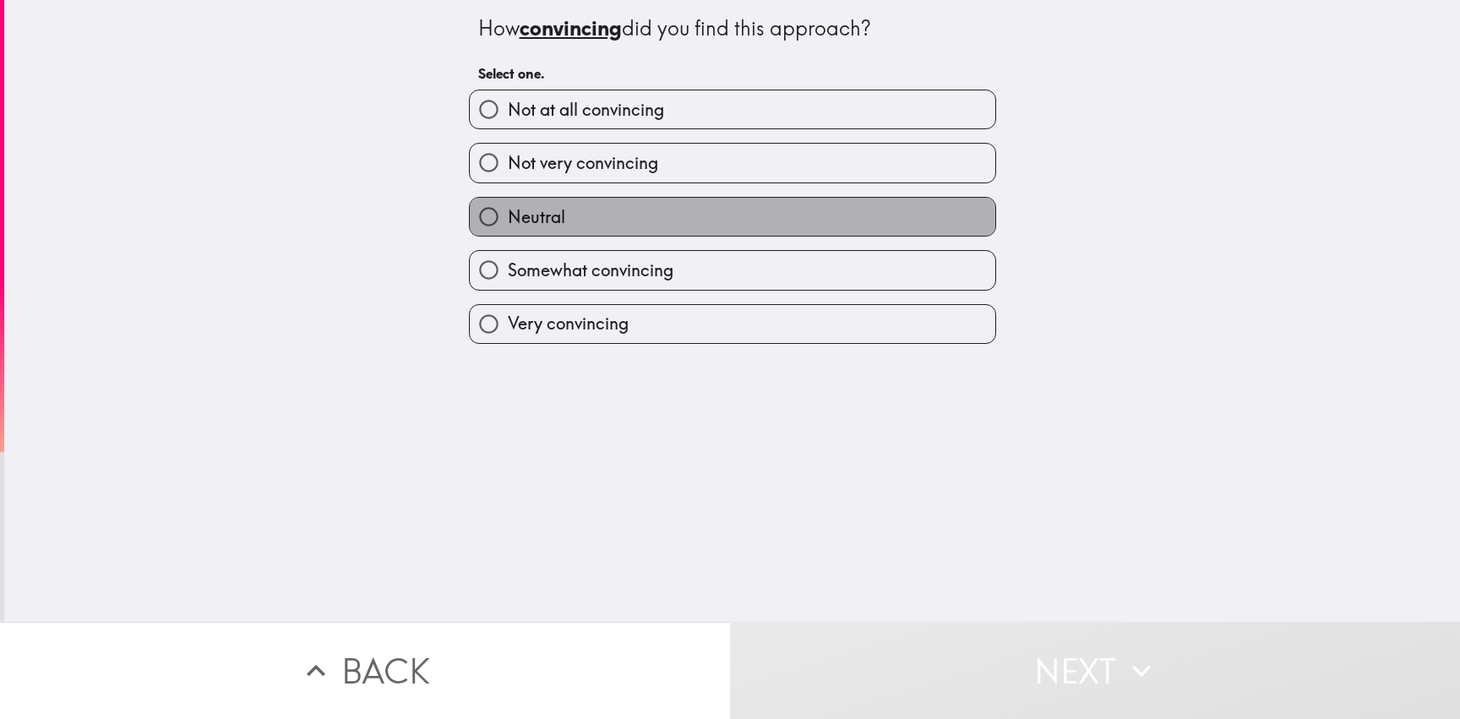
click at [688, 220] on label "Neutral" at bounding box center [732, 217] width 525 height 38
click at [508, 220] on input "Neutral" at bounding box center [489, 217] width 38 height 38
radio input "true"
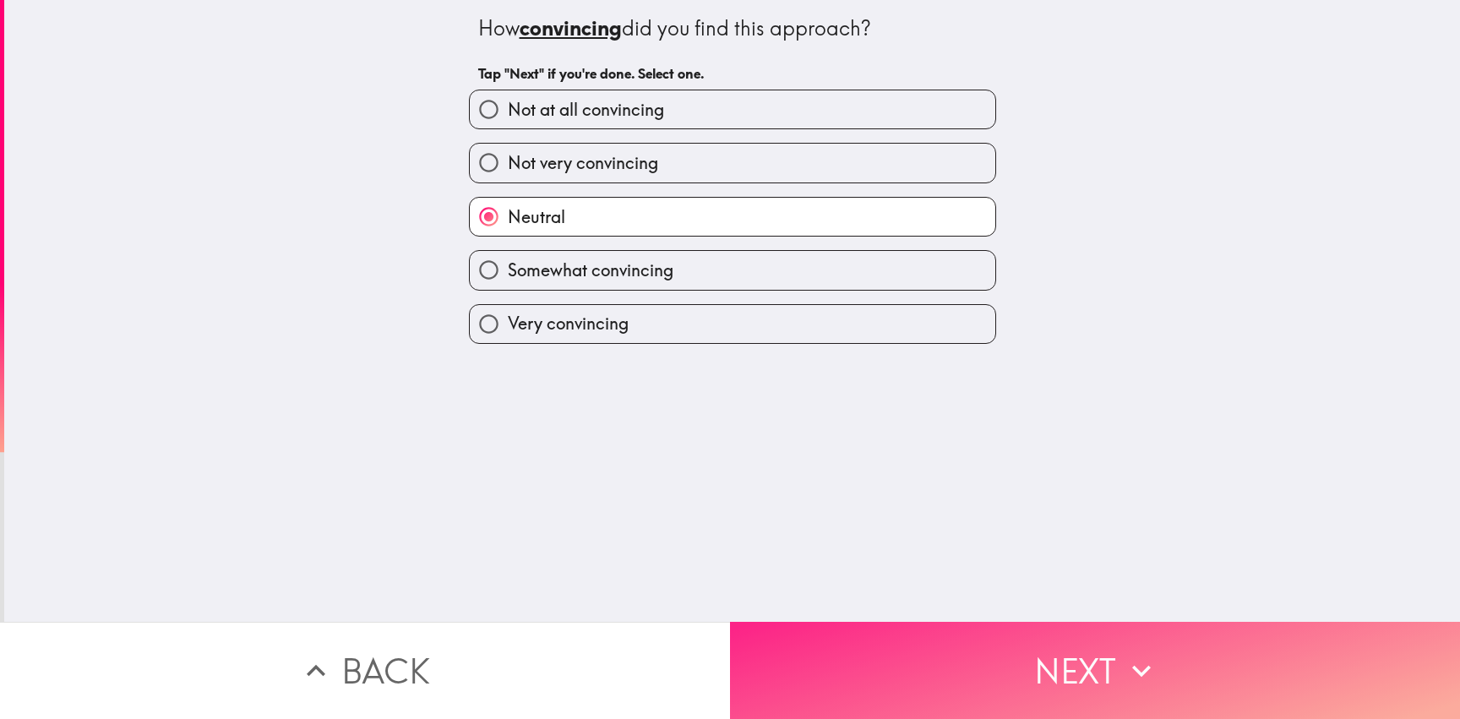
click at [972, 642] on button "Next" at bounding box center [1095, 670] width 730 height 97
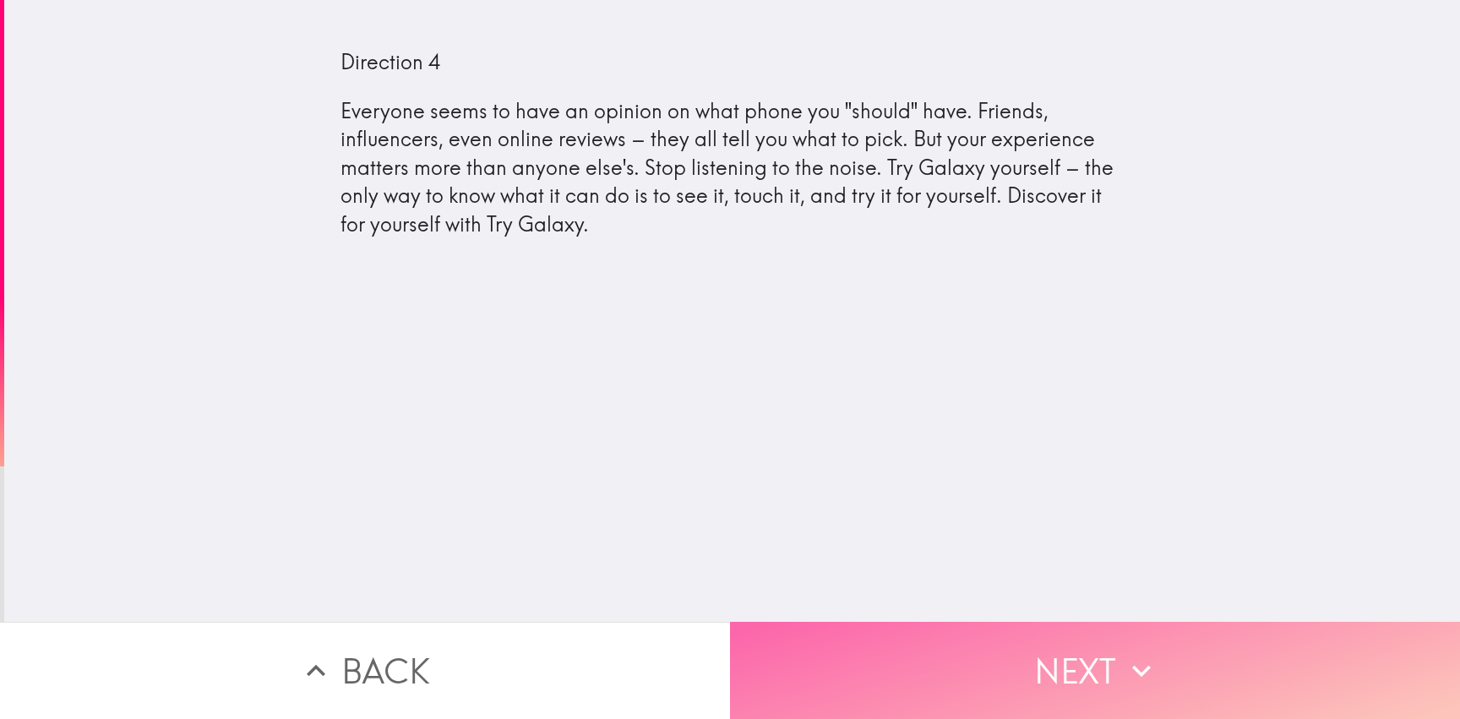
click at [1026, 663] on button "Next" at bounding box center [1095, 670] width 730 height 97
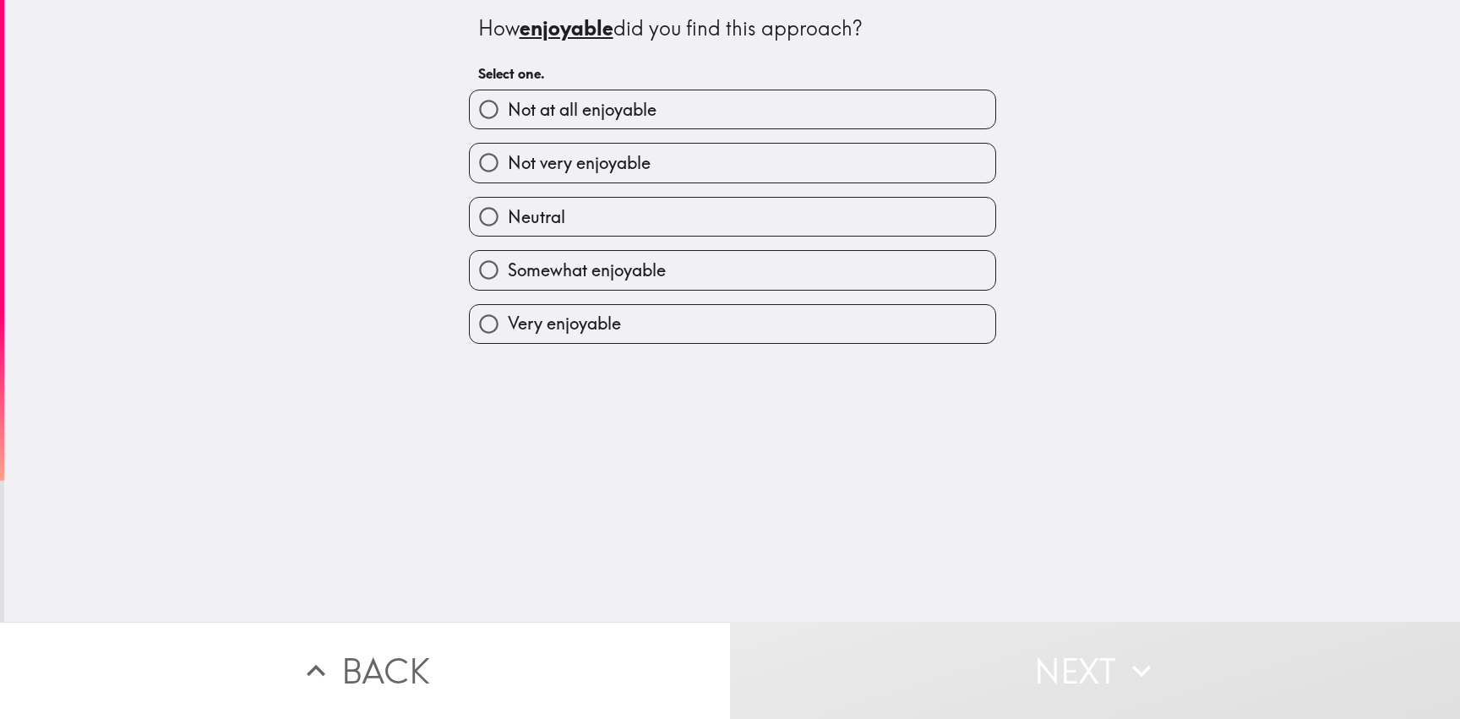
click at [643, 235] on label "Neutral" at bounding box center [732, 217] width 525 height 38
click at [508, 235] on input "Neutral" at bounding box center [489, 217] width 38 height 38
radio input "true"
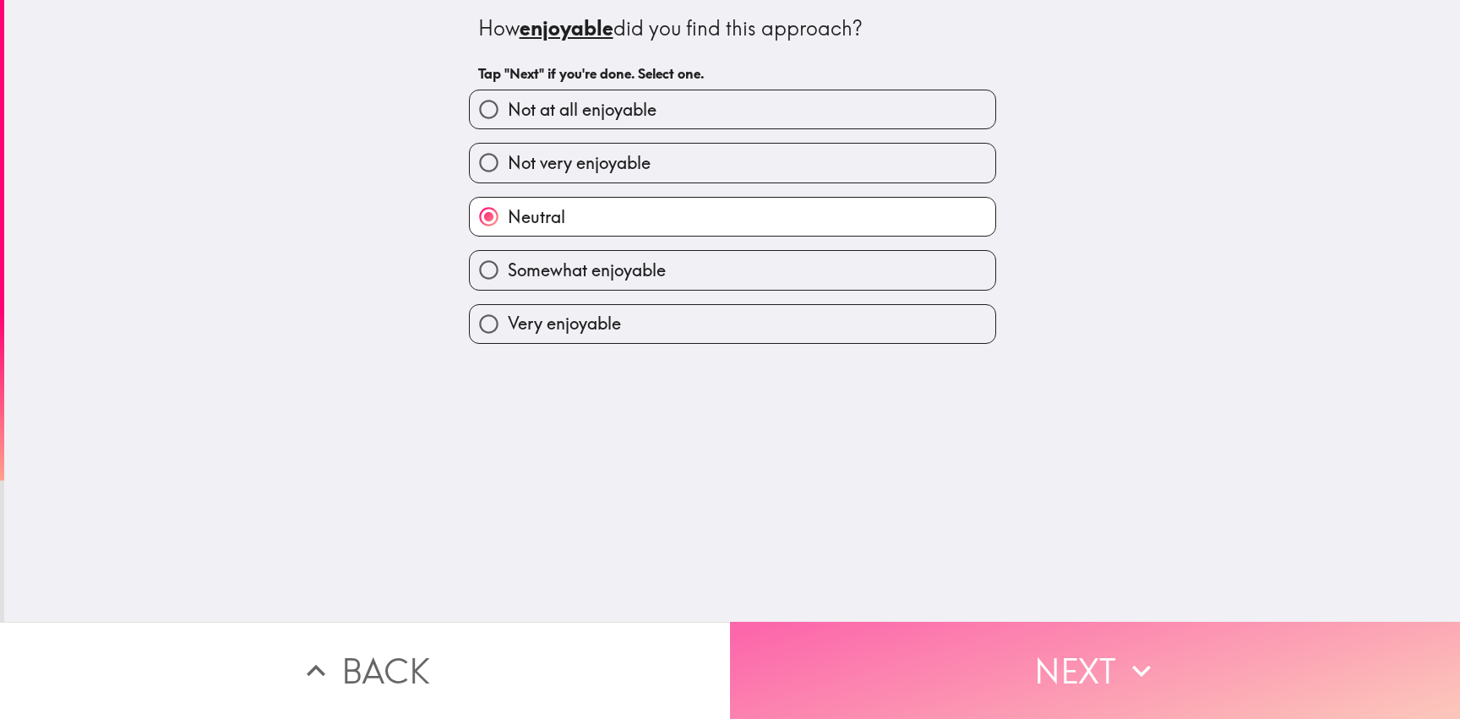
click at [1040, 647] on button "Next" at bounding box center [1095, 670] width 730 height 97
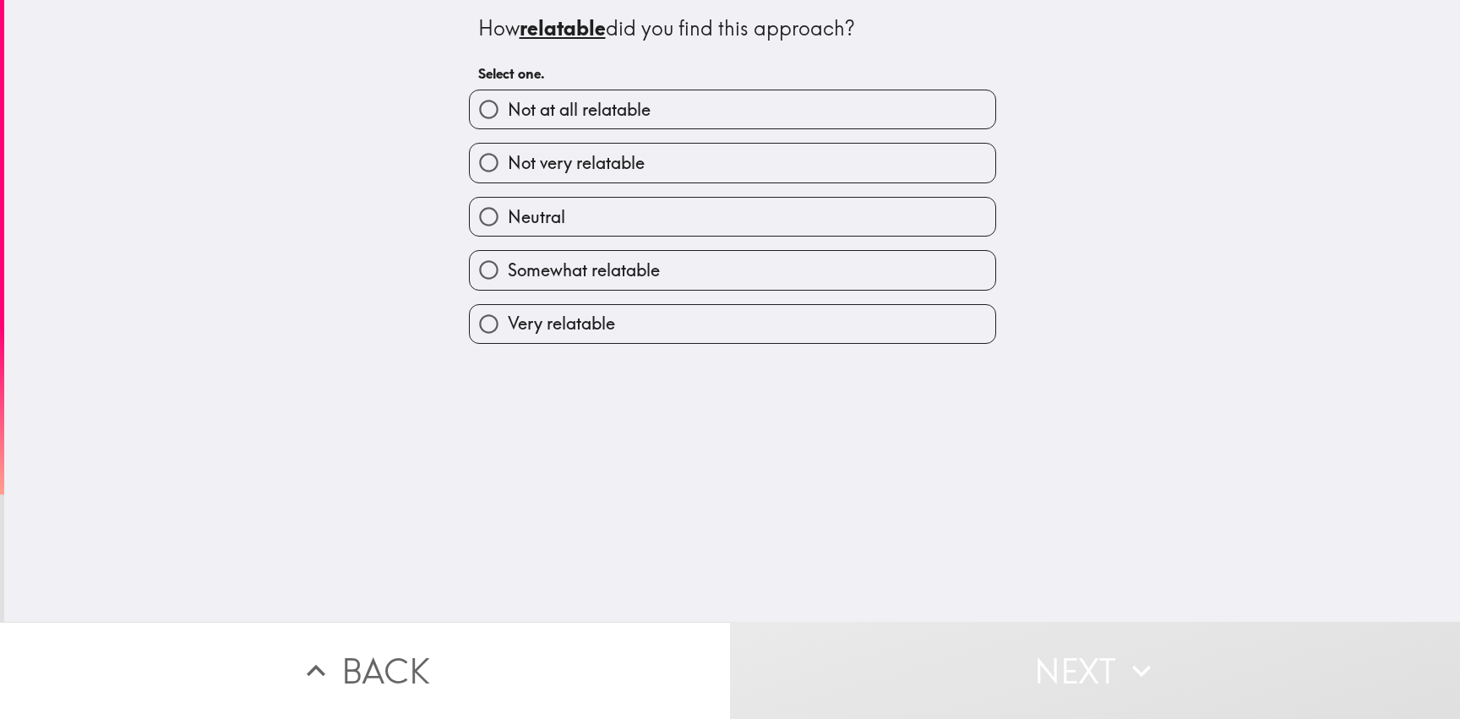
click at [604, 214] on label "Neutral" at bounding box center [732, 217] width 525 height 38
click at [508, 214] on input "Neutral" at bounding box center [489, 217] width 38 height 38
radio input "true"
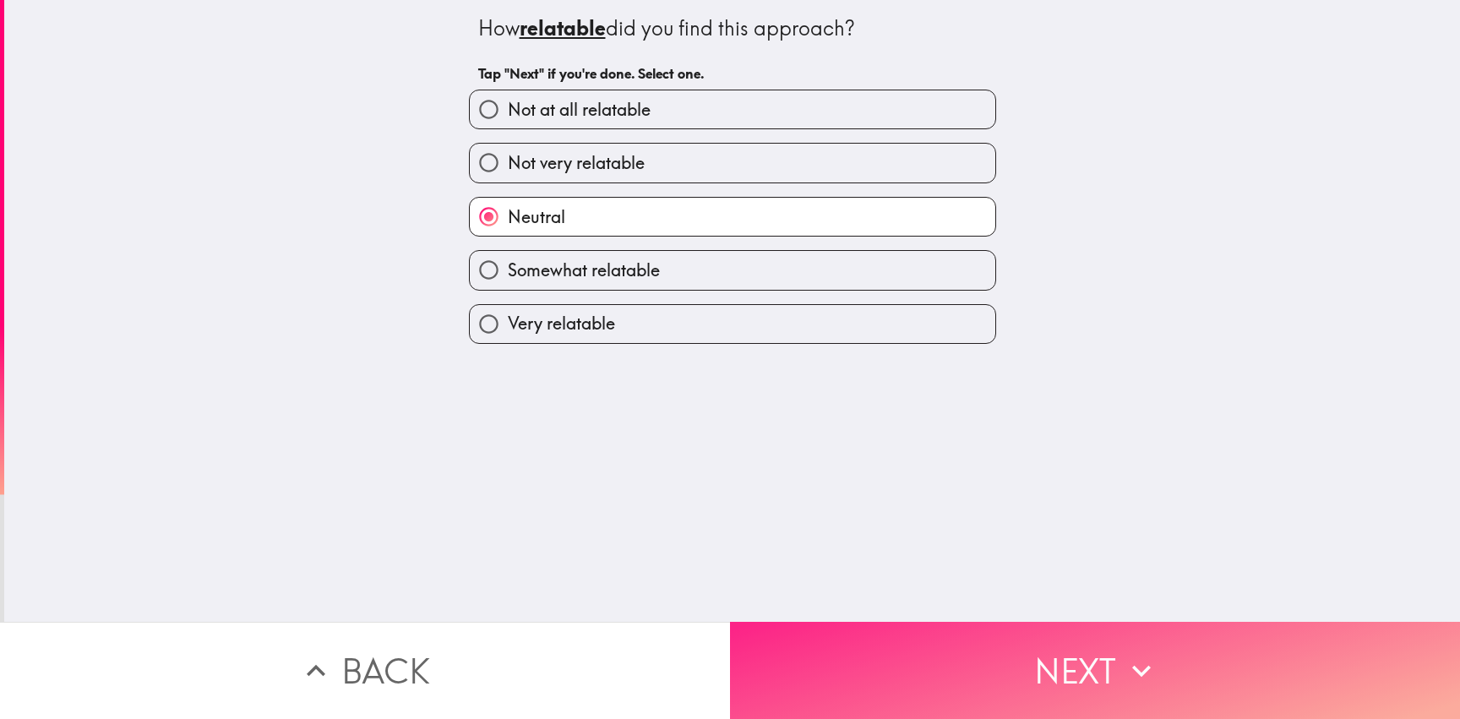
click at [985, 660] on button "Next" at bounding box center [1095, 670] width 730 height 97
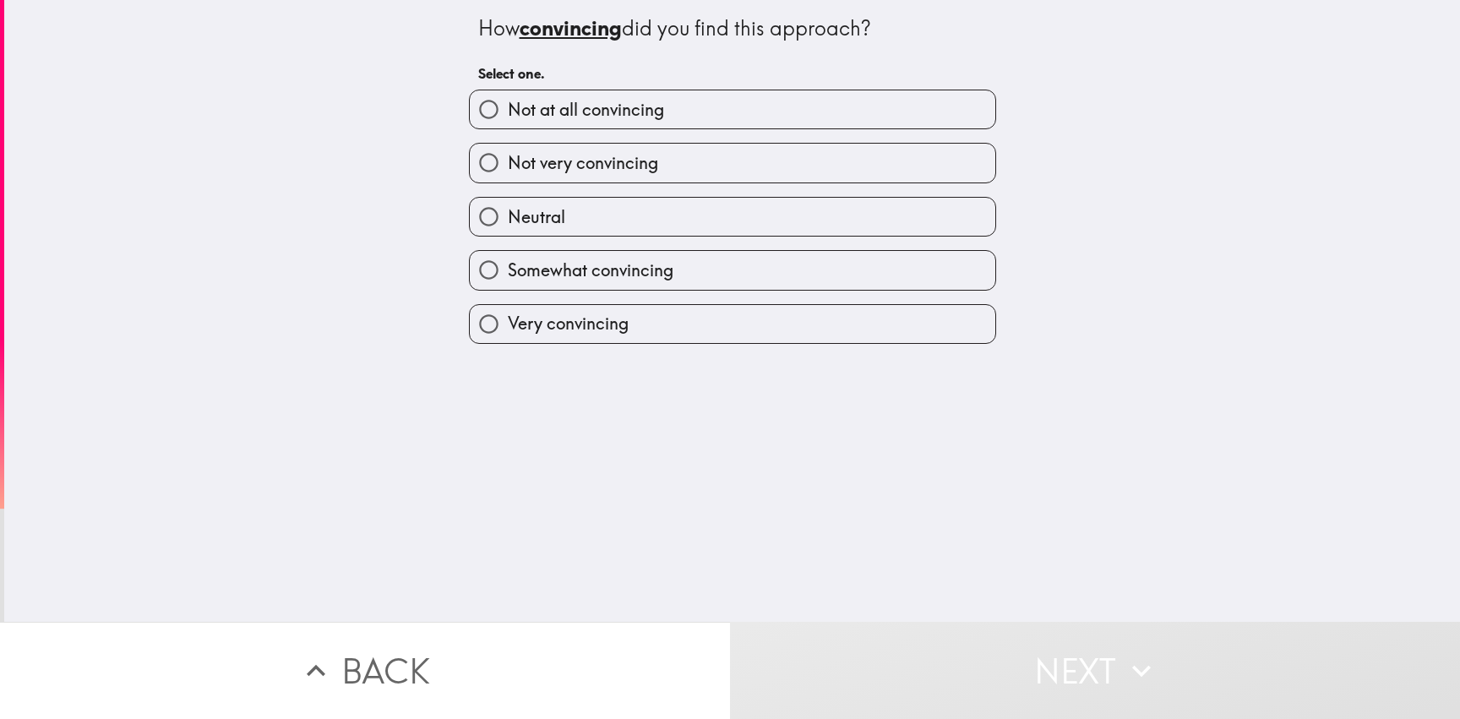
click at [593, 220] on label "Neutral" at bounding box center [732, 217] width 525 height 38
click at [508, 220] on input "Neutral" at bounding box center [489, 217] width 38 height 38
radio input "true"
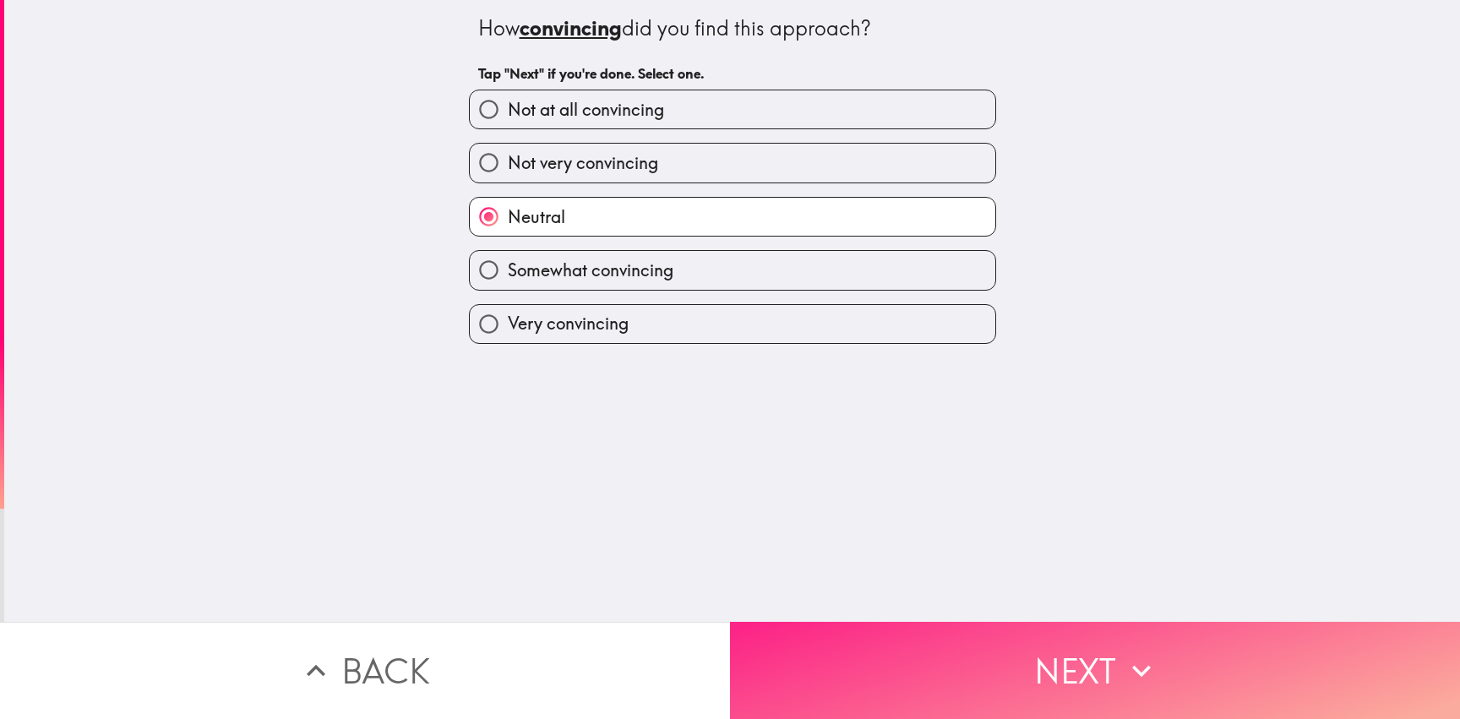
click at [1044, 622] on button "Next" at bounding box center [1095, 670] width 730 height 97
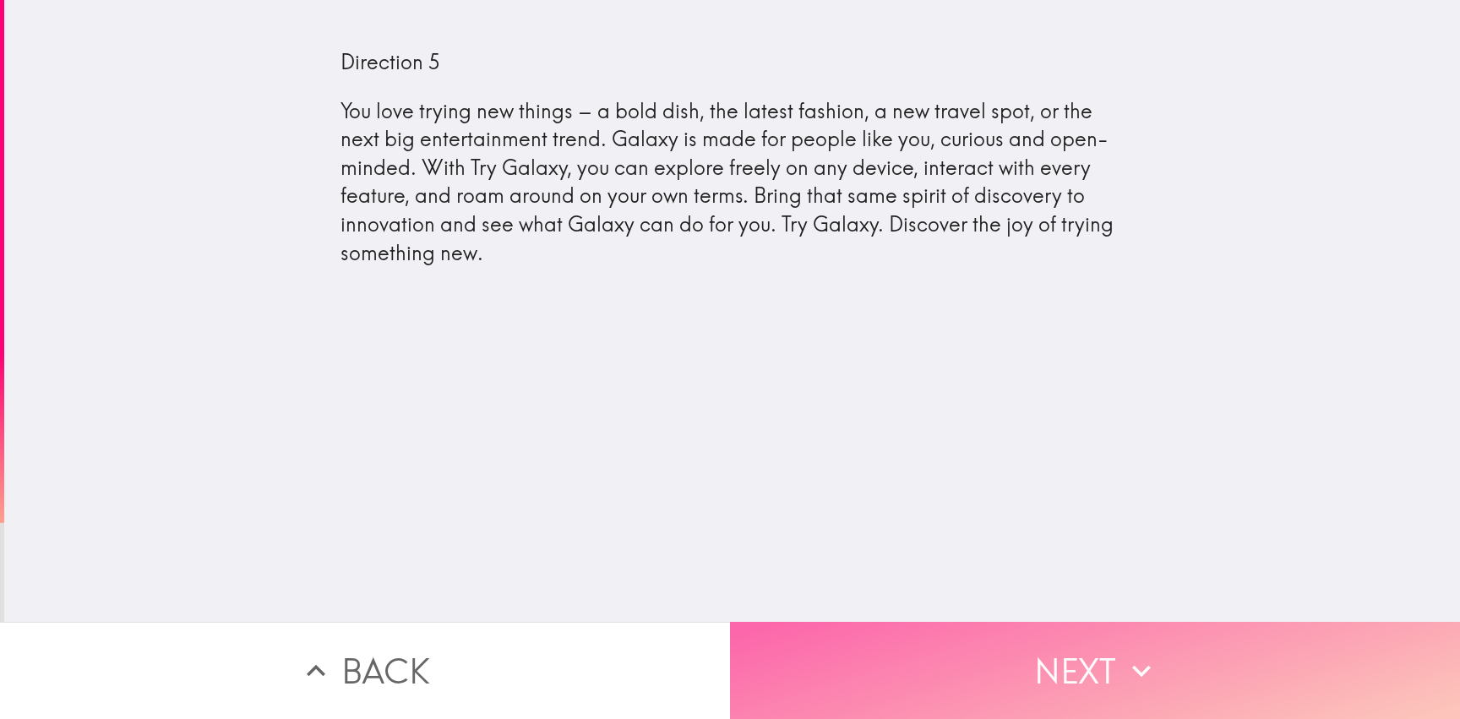
click at [1042, 674] on button "Next" at bounding box center [1095, 670] width 730 height 97
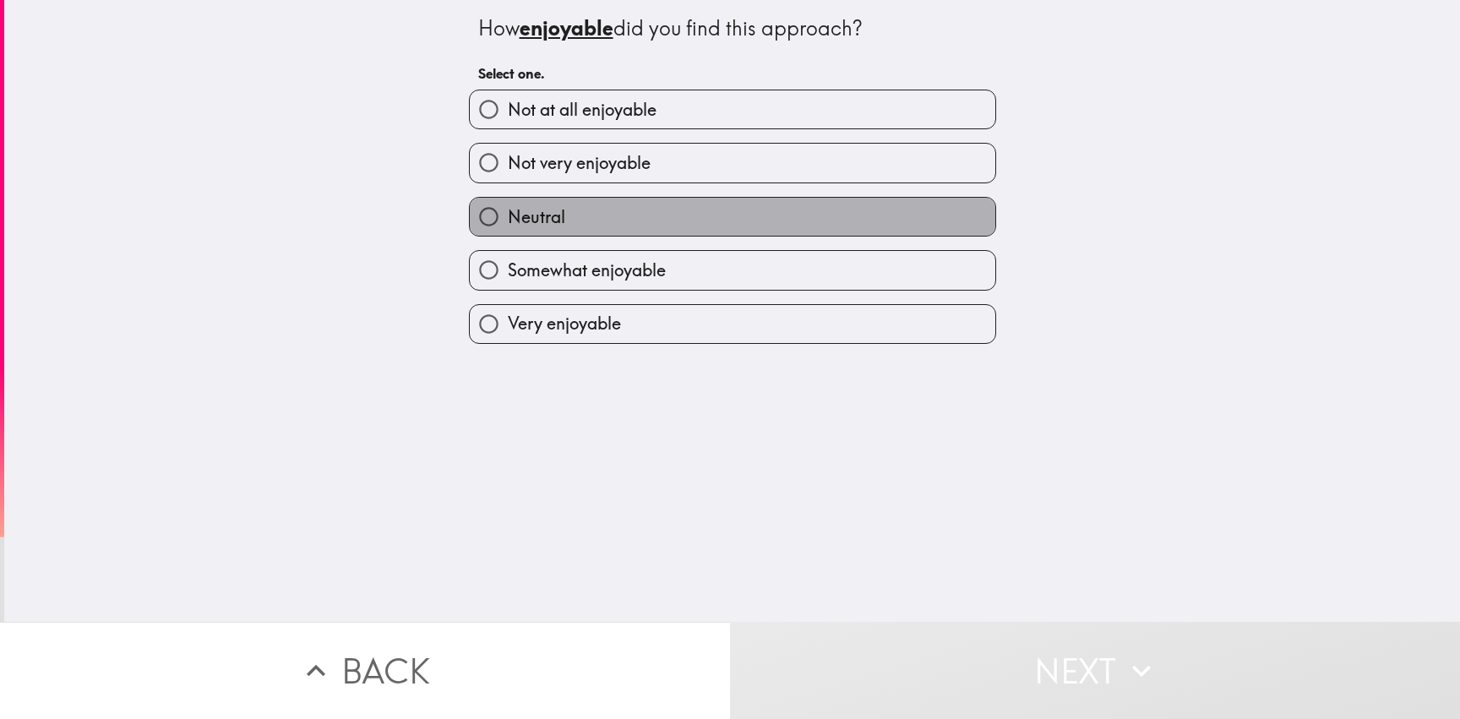
click at [590, 226] on label "Neutral" at bounding box center [732, 217] width 525 height 38
click at [508, 226] on input "Neutral" at bounding box center [489, 217] width 38 height 38
radio input "true"
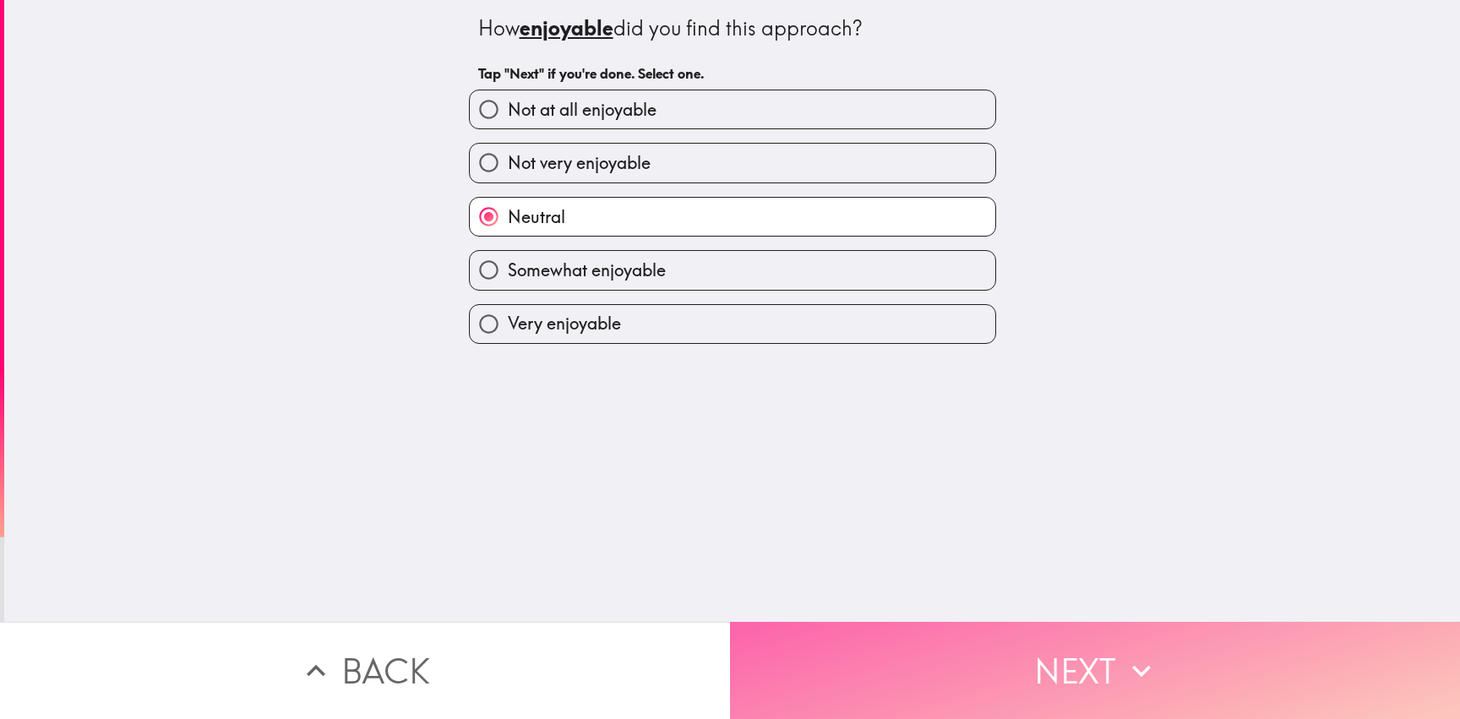
click at [1022, 672] on button "Next" at bounding box center [1095, 670] width 730 height 97
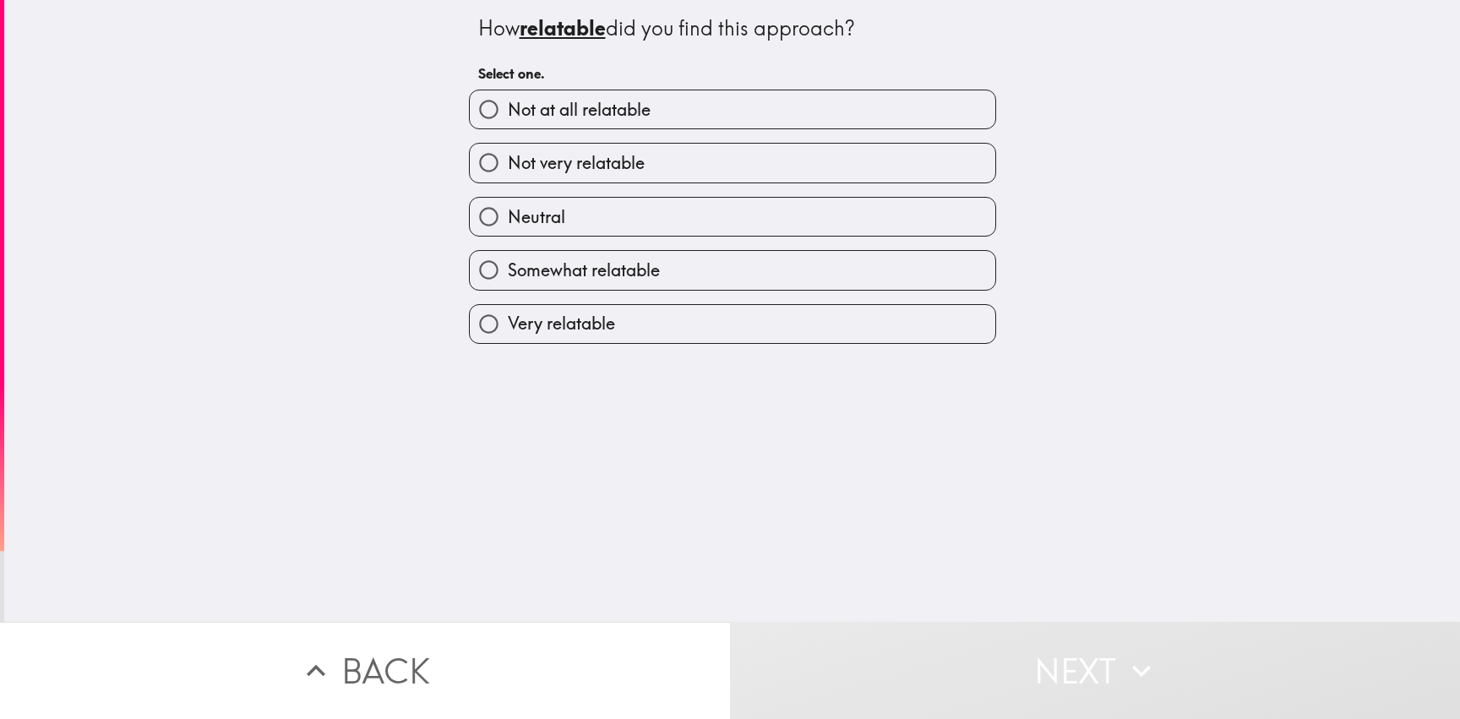
click at [632, 161] on span "Not very relatable" at bounding box center [576, 163] width 137 height 24
click at [508, 161] on input "Not very relatable" at bounding box center [489, 163] width 38 height 38
radio input "true"
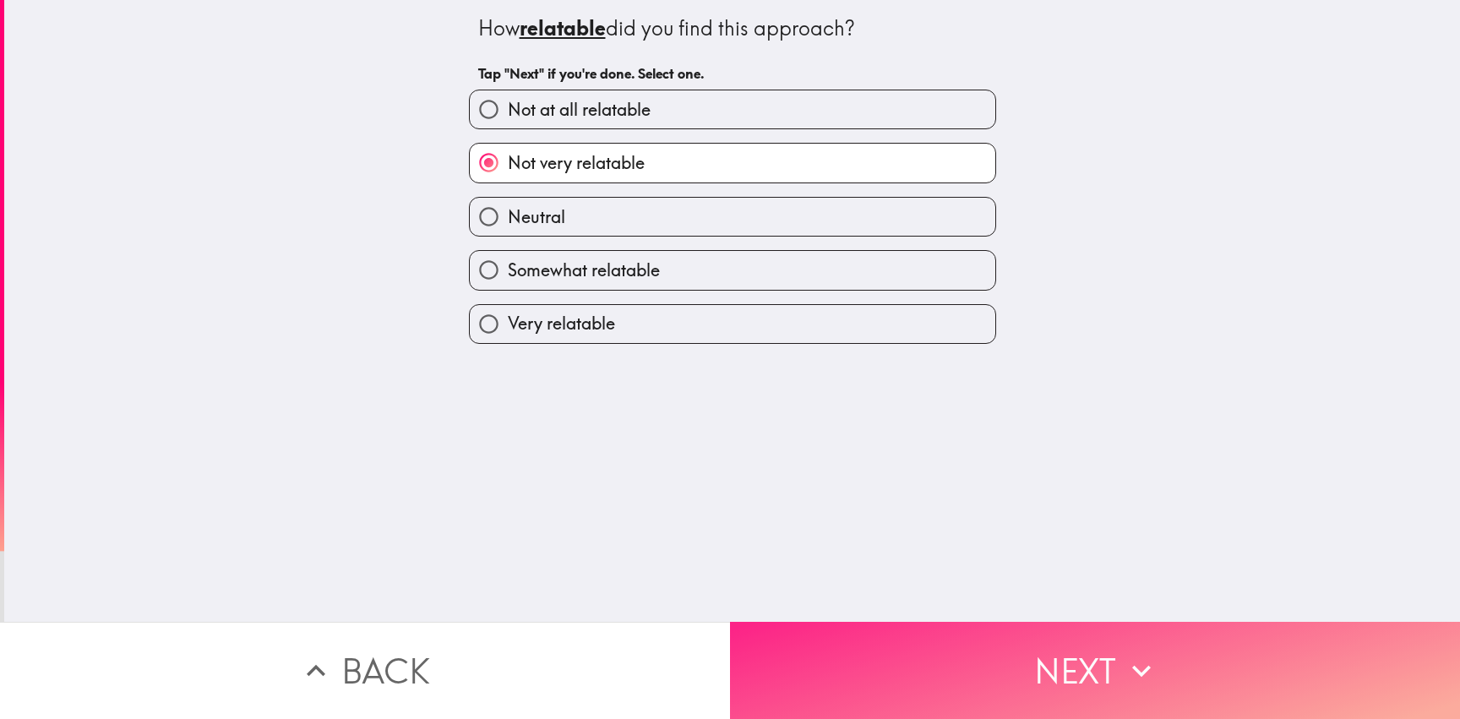
click at [1016, 651] on button "Next" at bounding box center [1095, 670] width 730 height 97
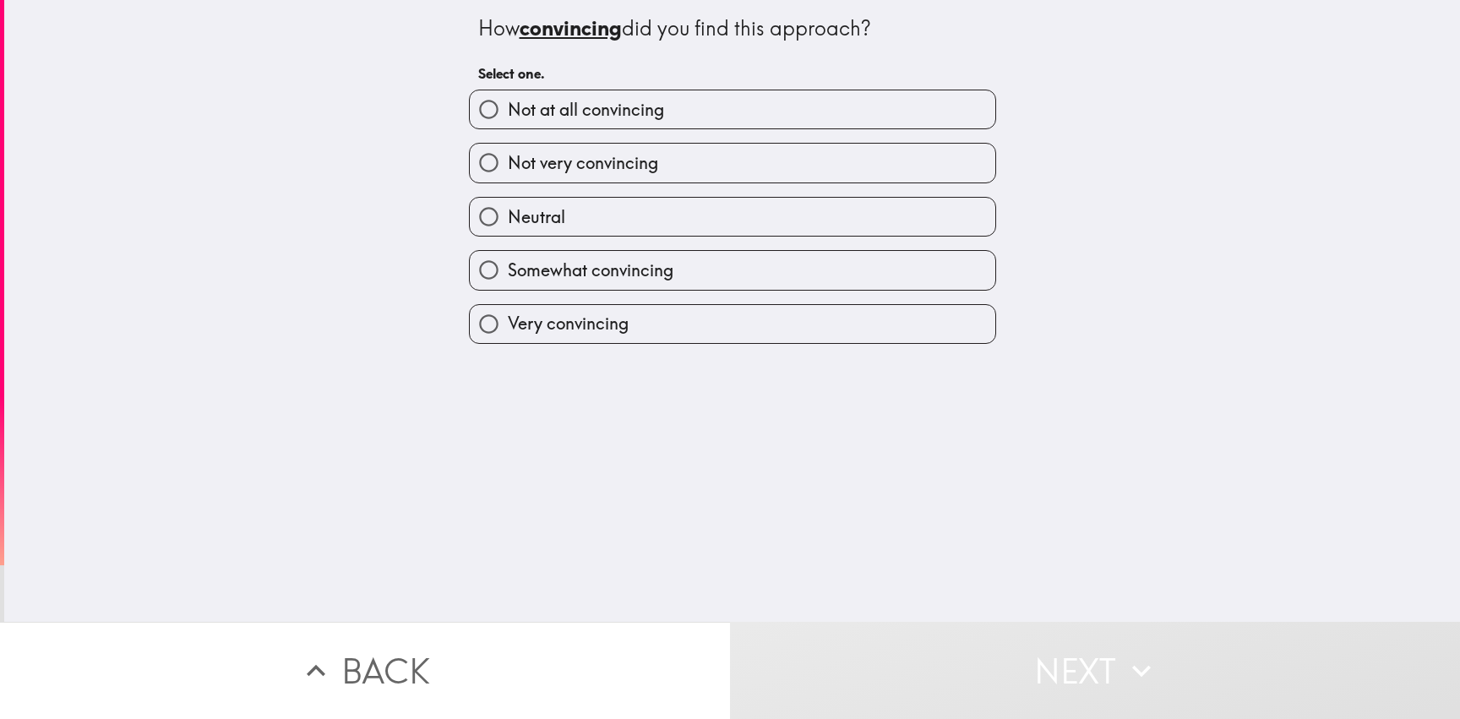
click at [663, 163] on label "Not very convincing" at bounding box center [732, 163] width 525 height 38
click at [508, 163] on input "Not very convincing" at bounding box center [489, 163] width 38 height 38
radio input "true"
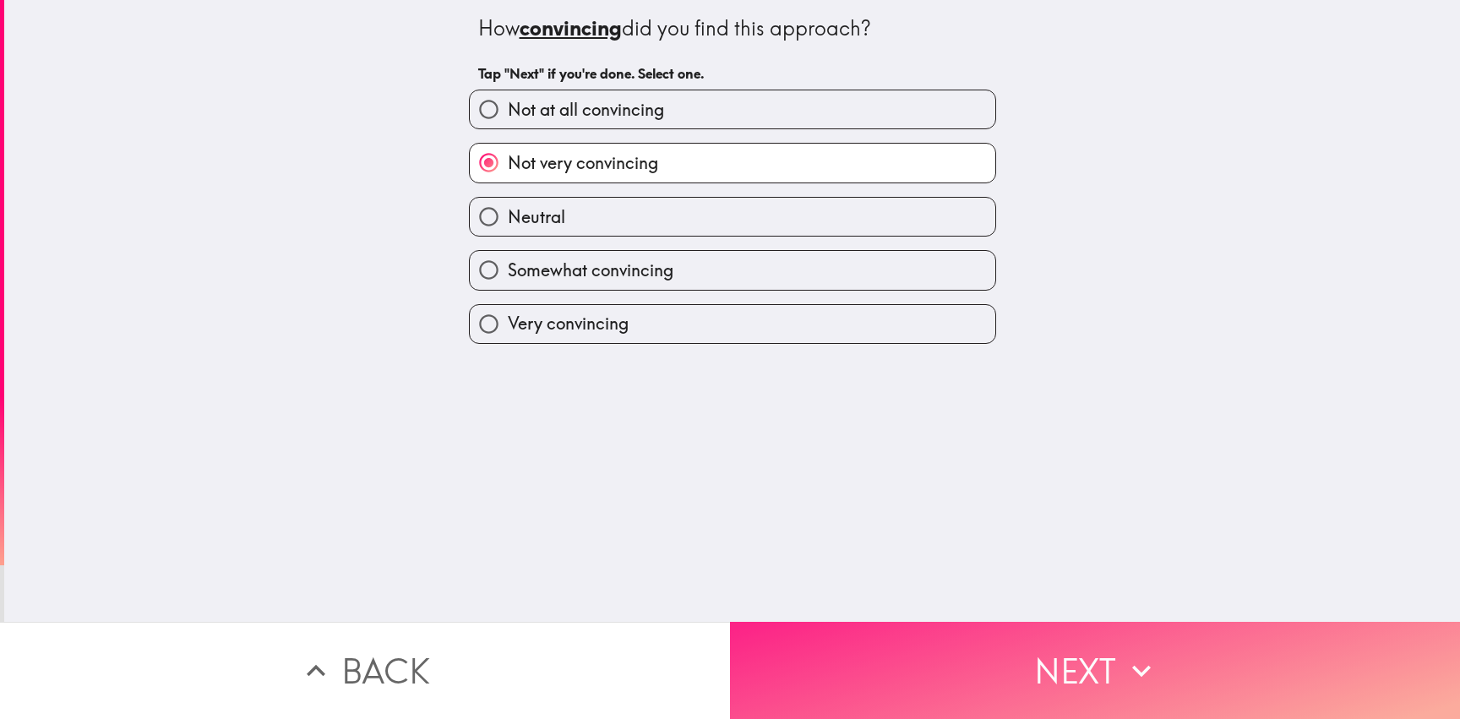
click at [998, 640] on button "Next" at bounding box center [1095, 670] width 730 height 97
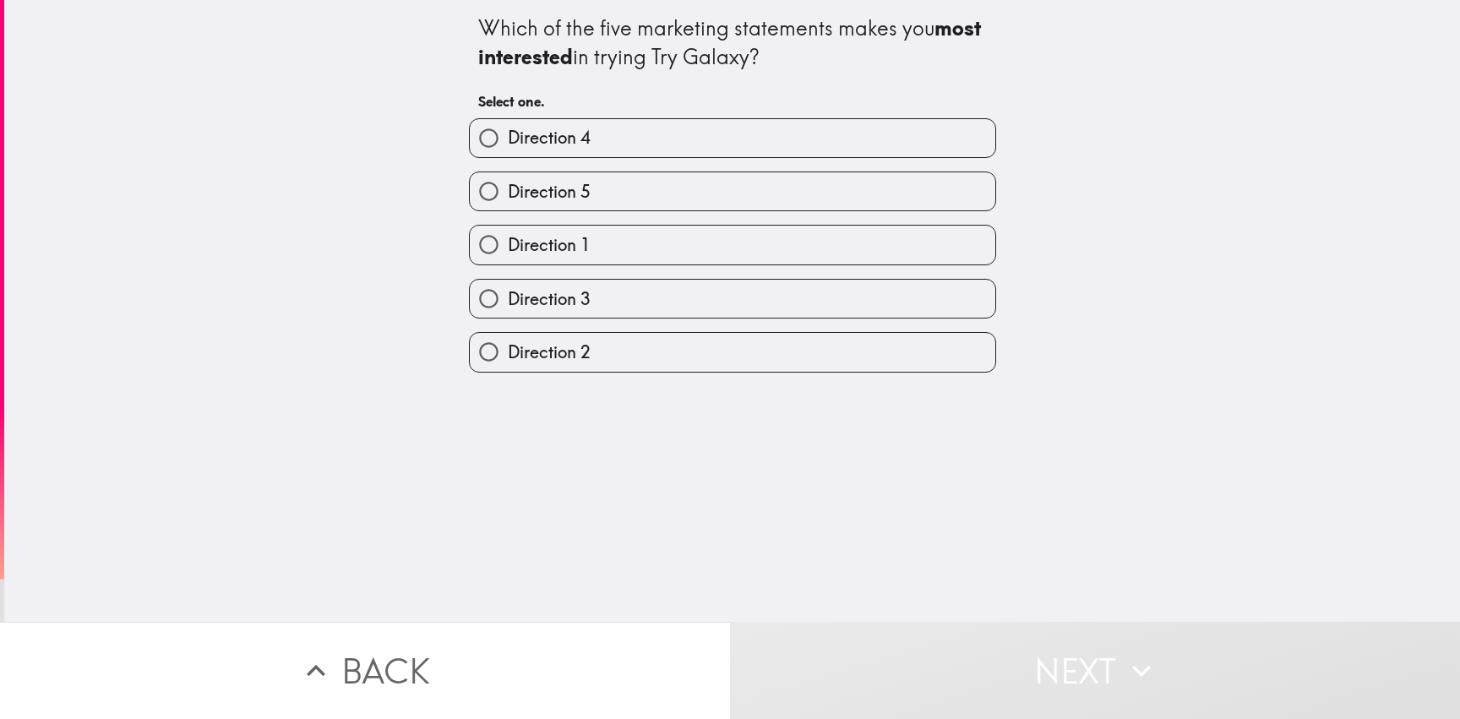
click at [693, 303] on label "Direction 3" at bounding box center [732, 299] width 525 height 38
click at [508, 303] on input "Direction 3" at bounding box center [489, 299] width 38 height 38
radio input "true"
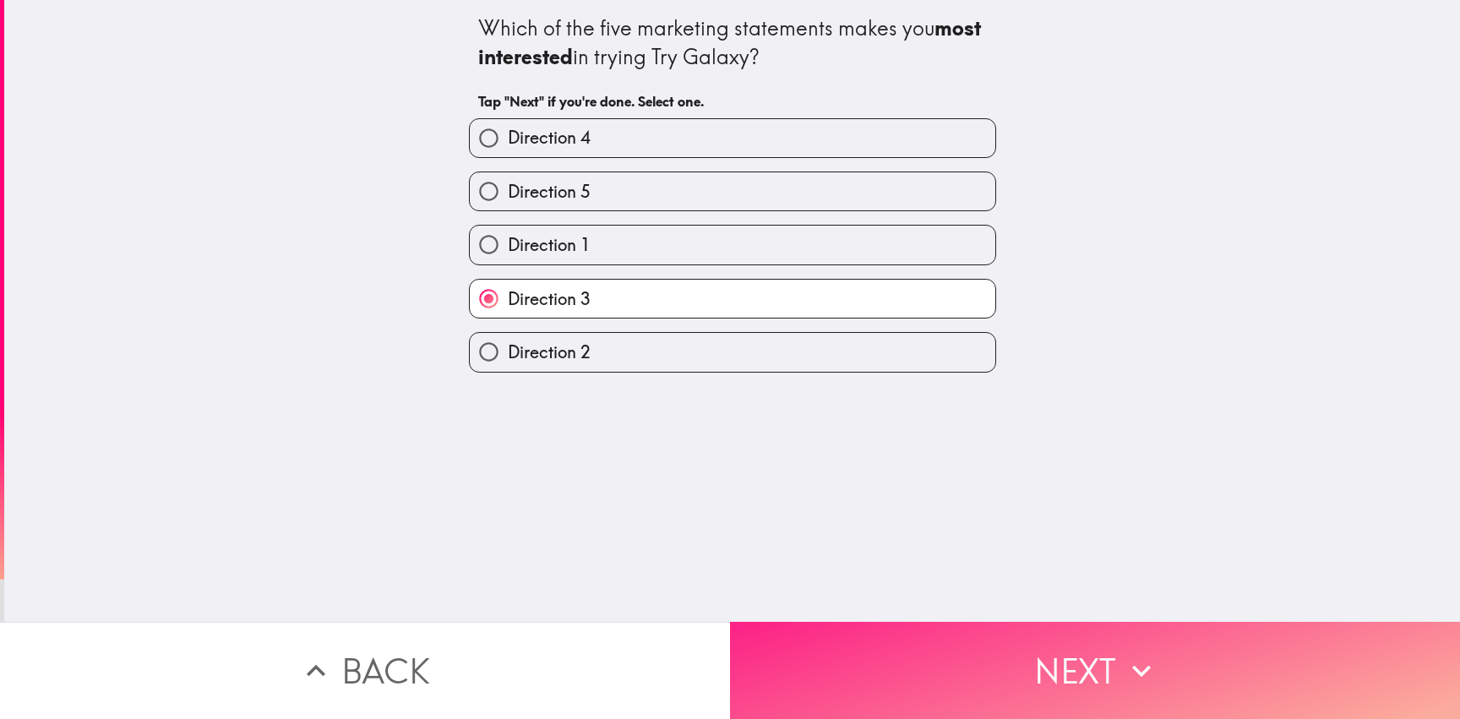
click at [959, 631] on button "Next" at bounding box center [1095, 670] width 730 height 97
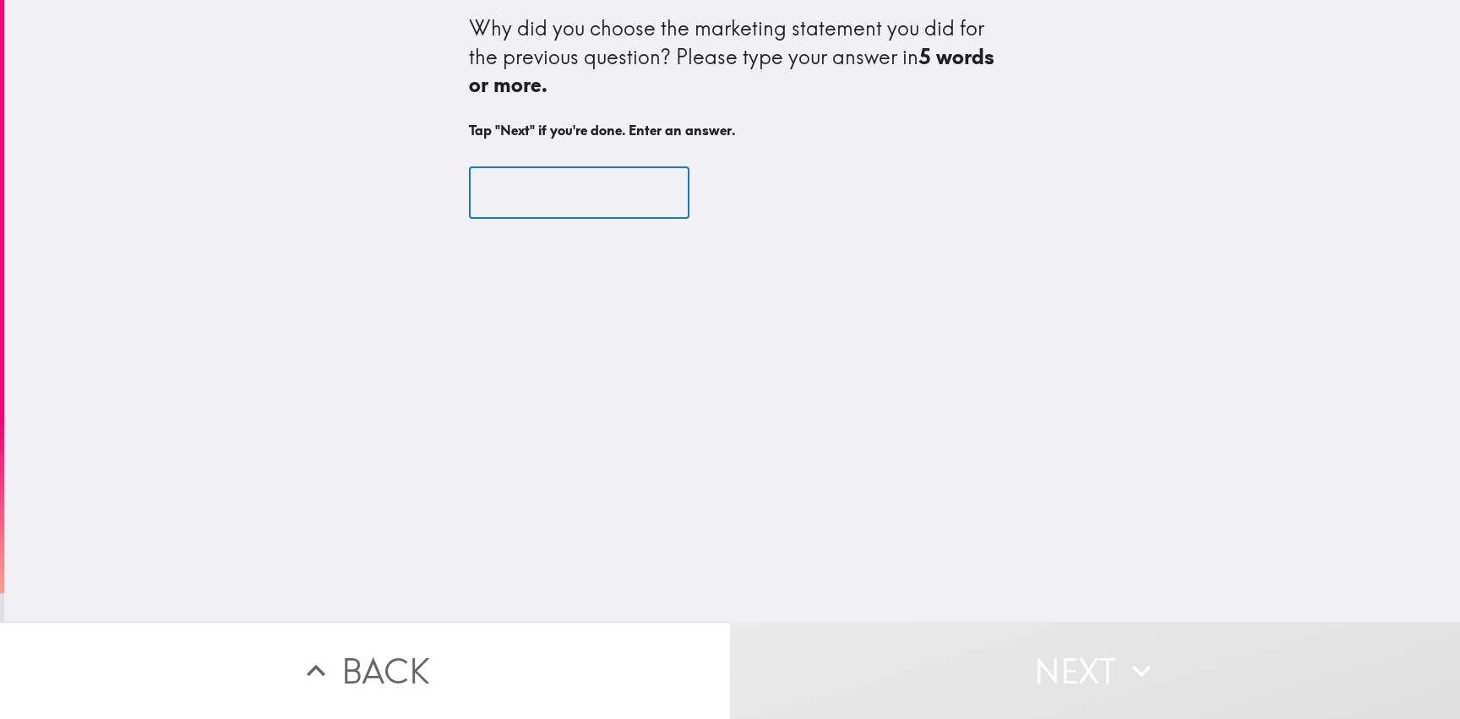
click at [552, 188] on input "text" at bounding box center [579, 192] width 220 height 52
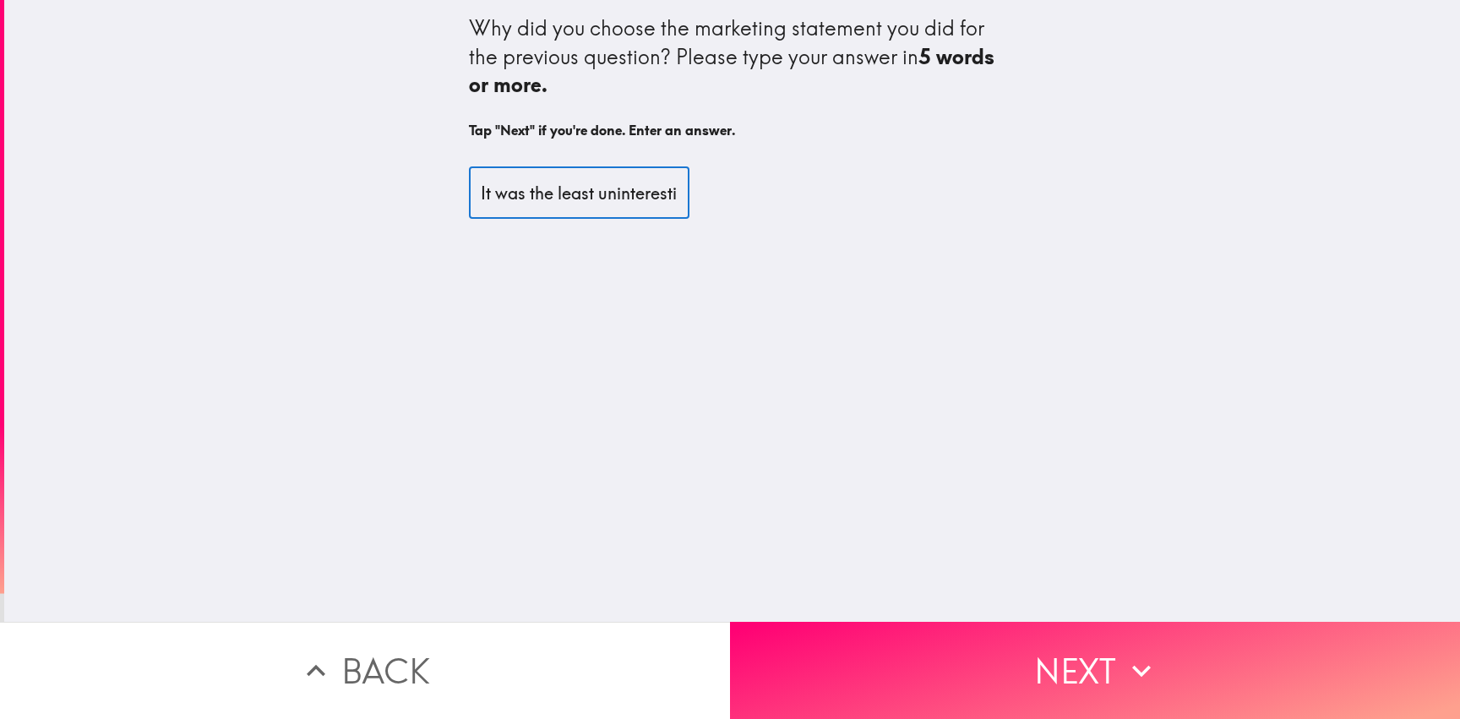
scroll to position [0, 5]
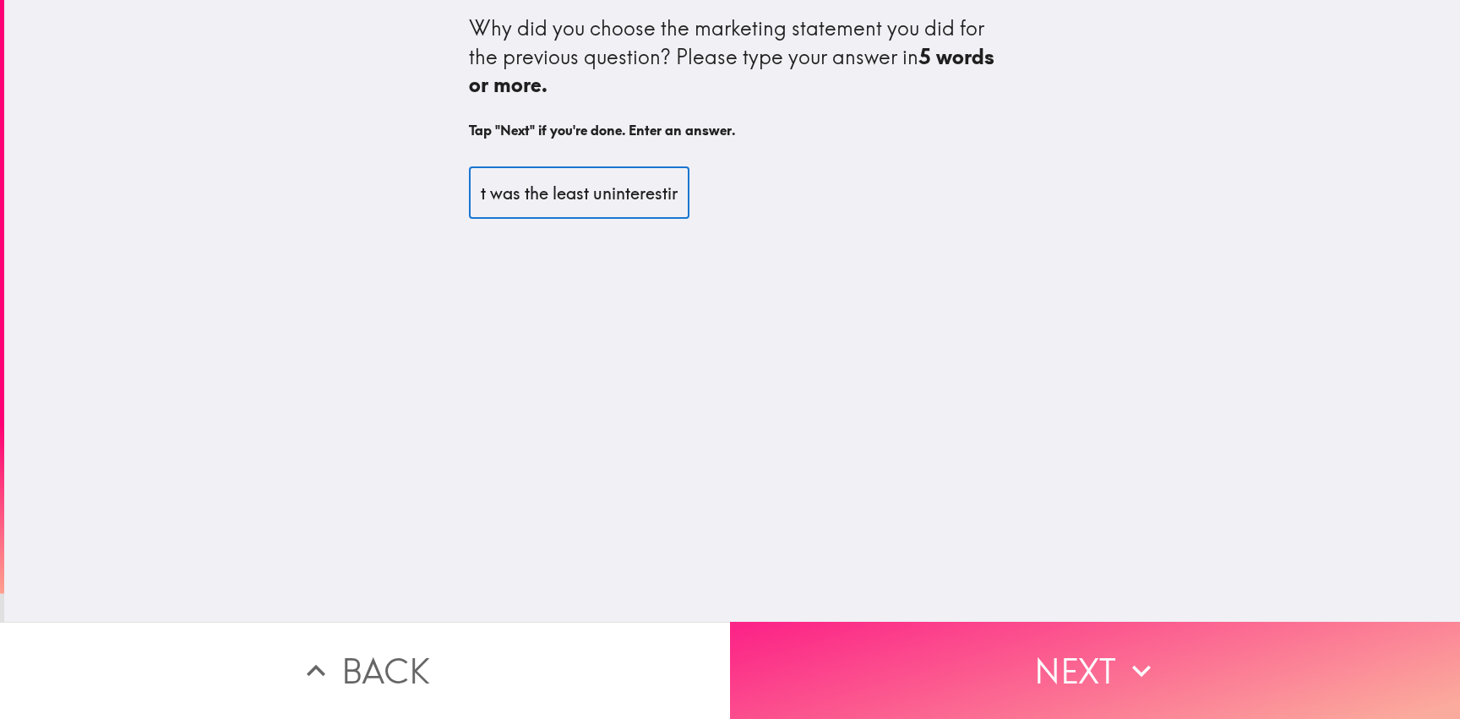
type input "It was the least uninteresting"
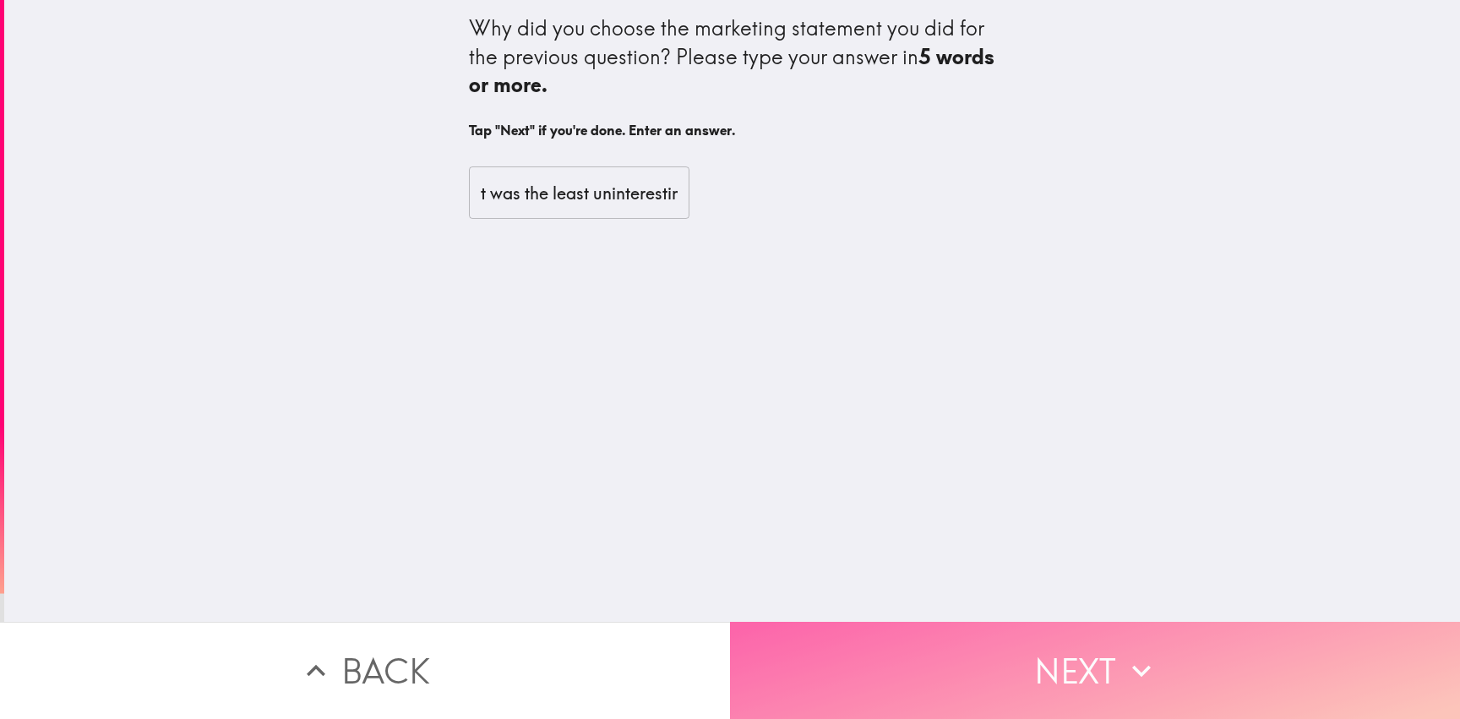
click at [1015, 624] on button "Next" at bounding box center [1095, 670] width 730 height 97
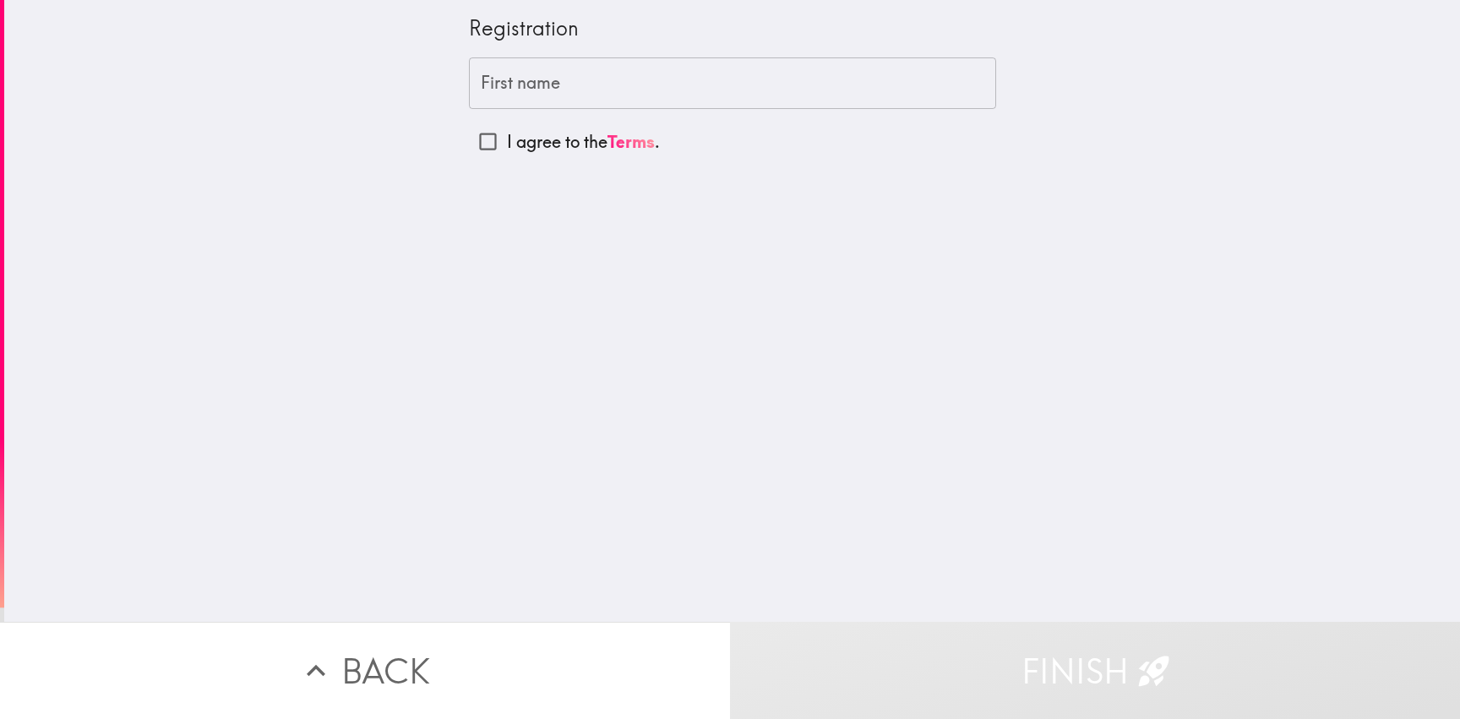
click at [598, 85] on input "First name" at bounding box center [732, 83] width 527 height 52
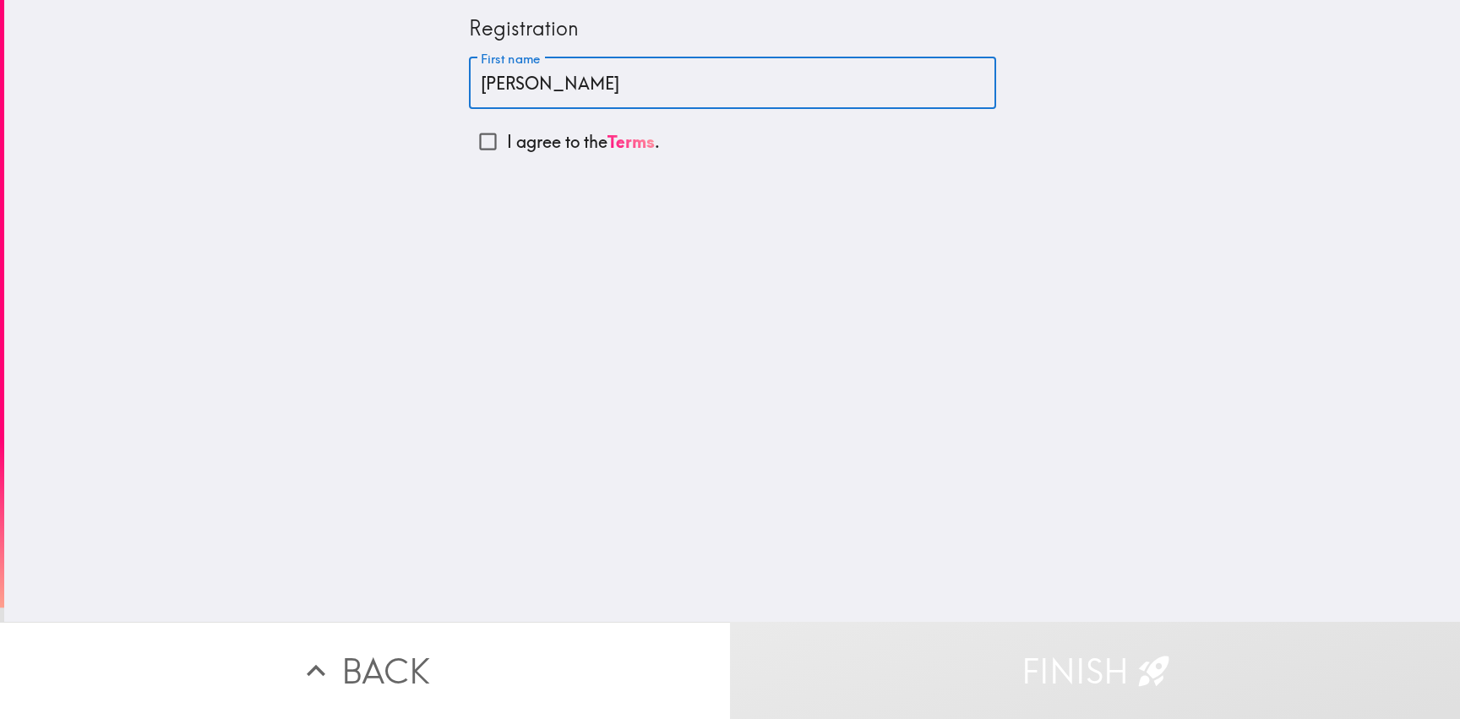
type input "[PERSON_NAME]"
click at [476, 135] on input "I agree to the Terms ." at bounding box center [488, 141] width 38 height 38
checkbox input "true"
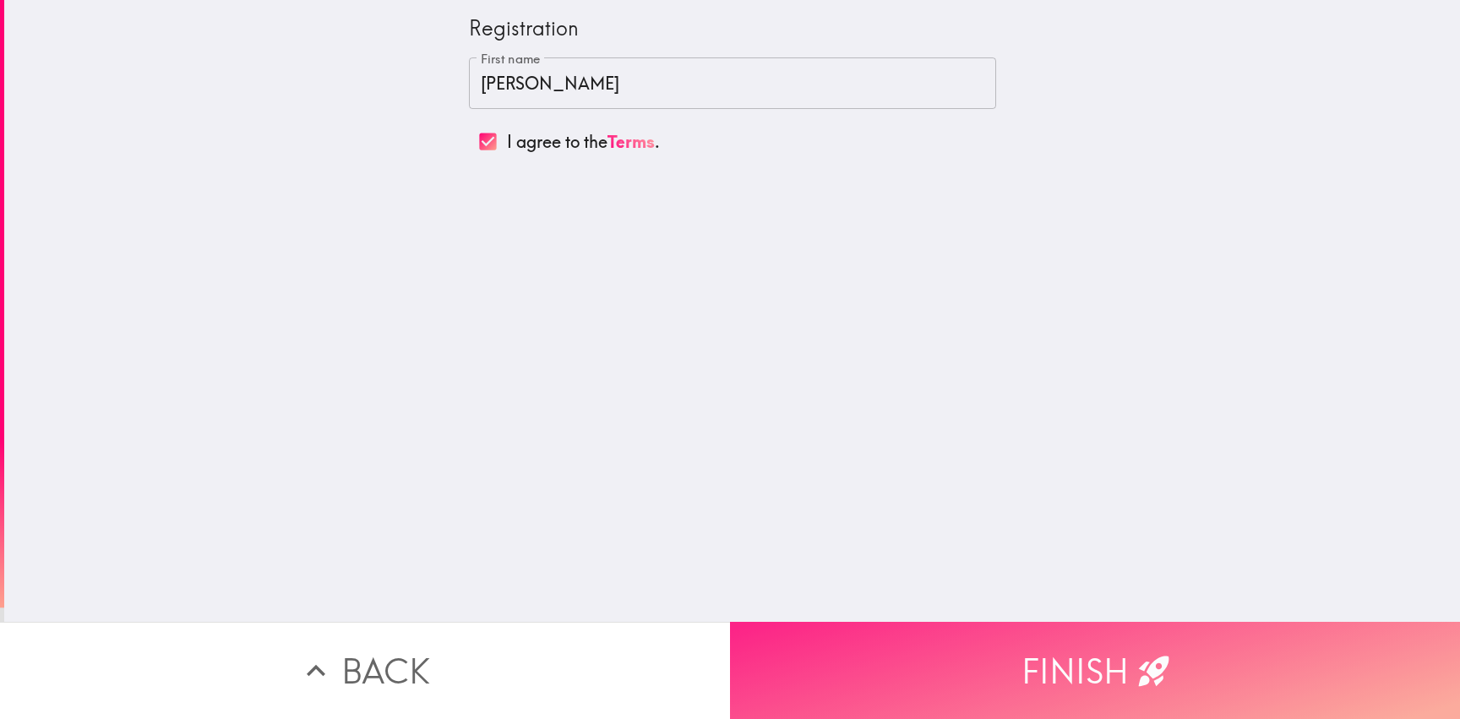
click at [994, 623] on button "Finish" at bounding box center [1095, 670] width 730 height 97
